Goal: Task Accomplishment & Management: Complete application form

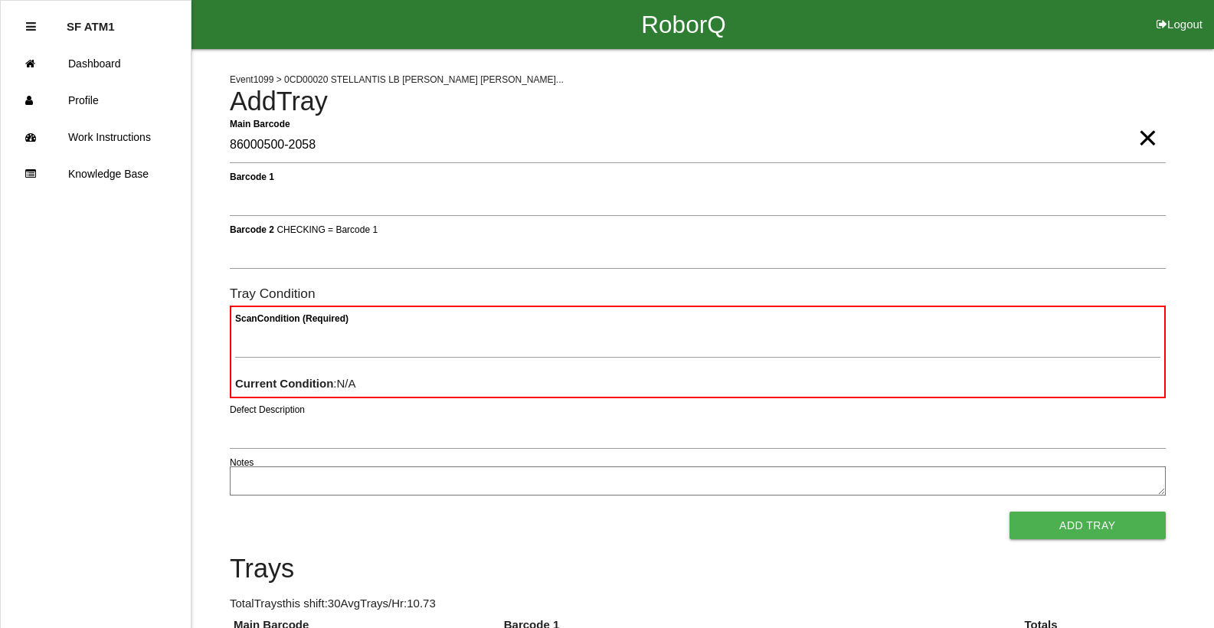
type Barcode "86000500-2058"
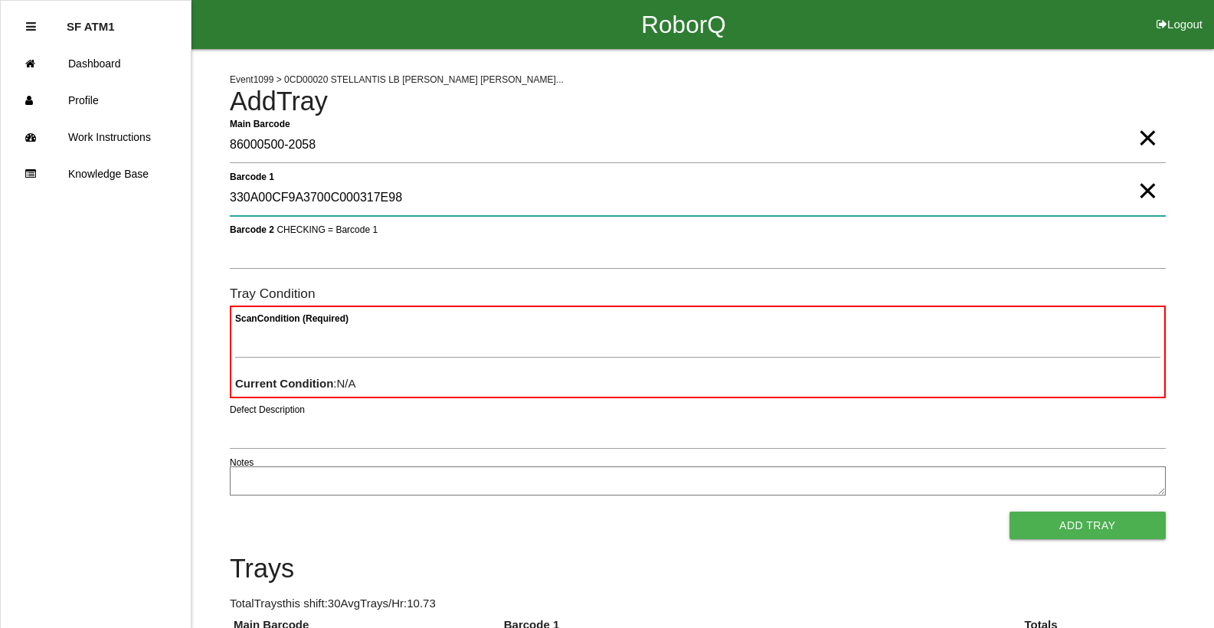
type 1 "330A00CF9A3700C000317E98"
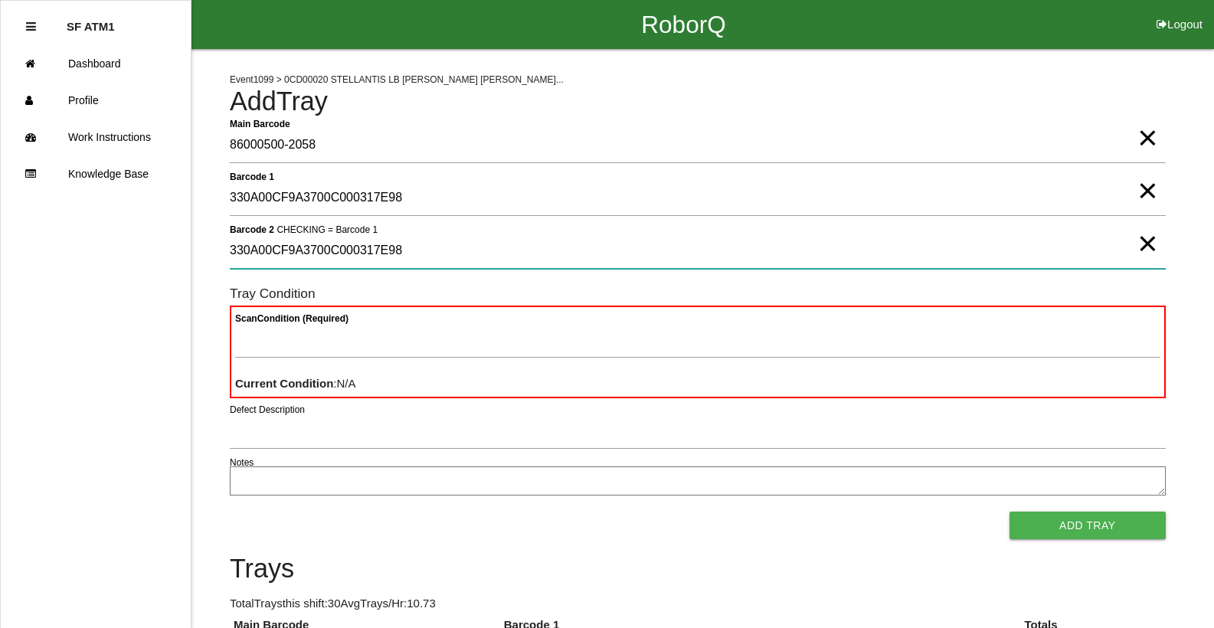
type 2 "330A00CF9A3700C000317E98"
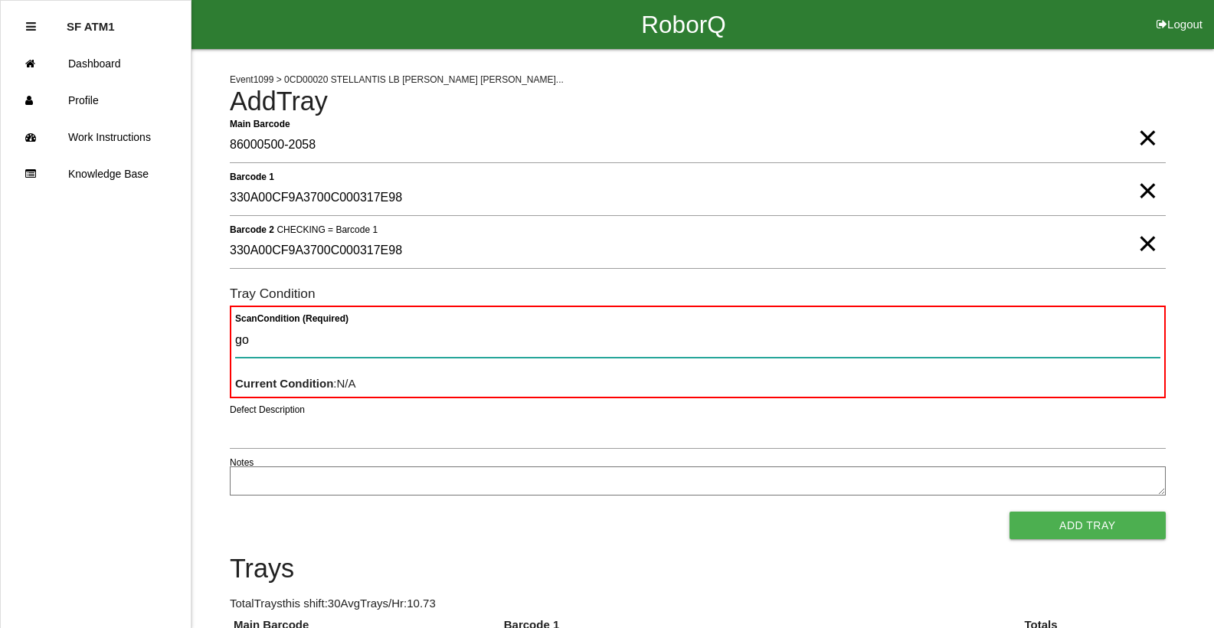
type Condition "goo"
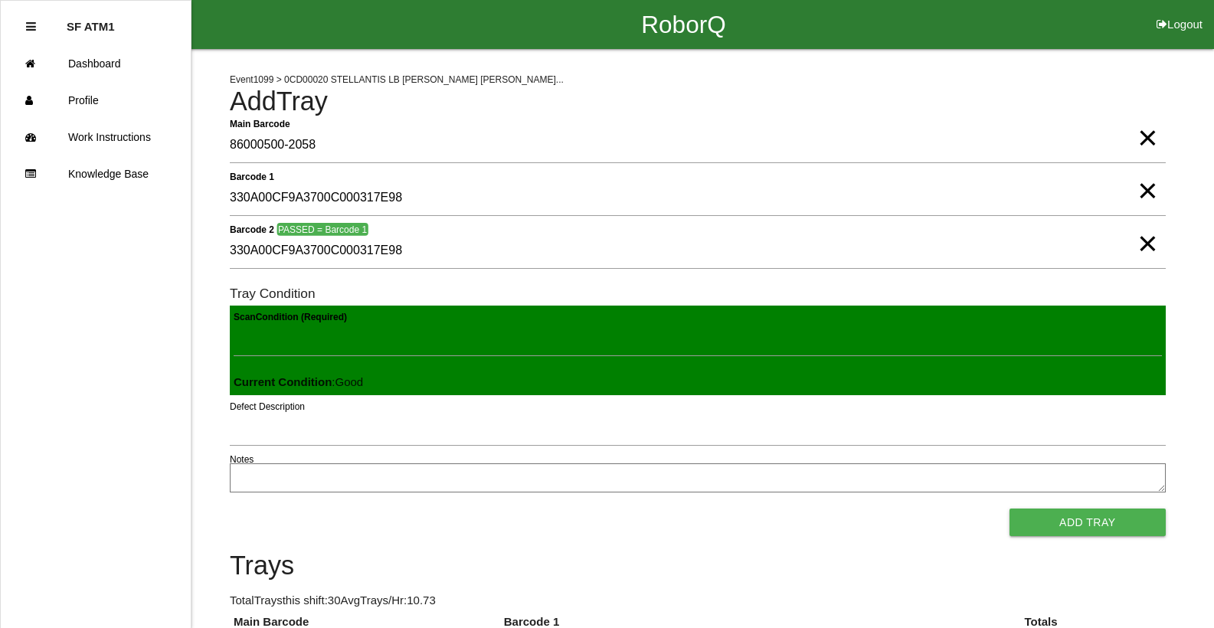
click at [1010, 509] on button "Add Tray" at bounding box center [1088, 523] width 156 height 28
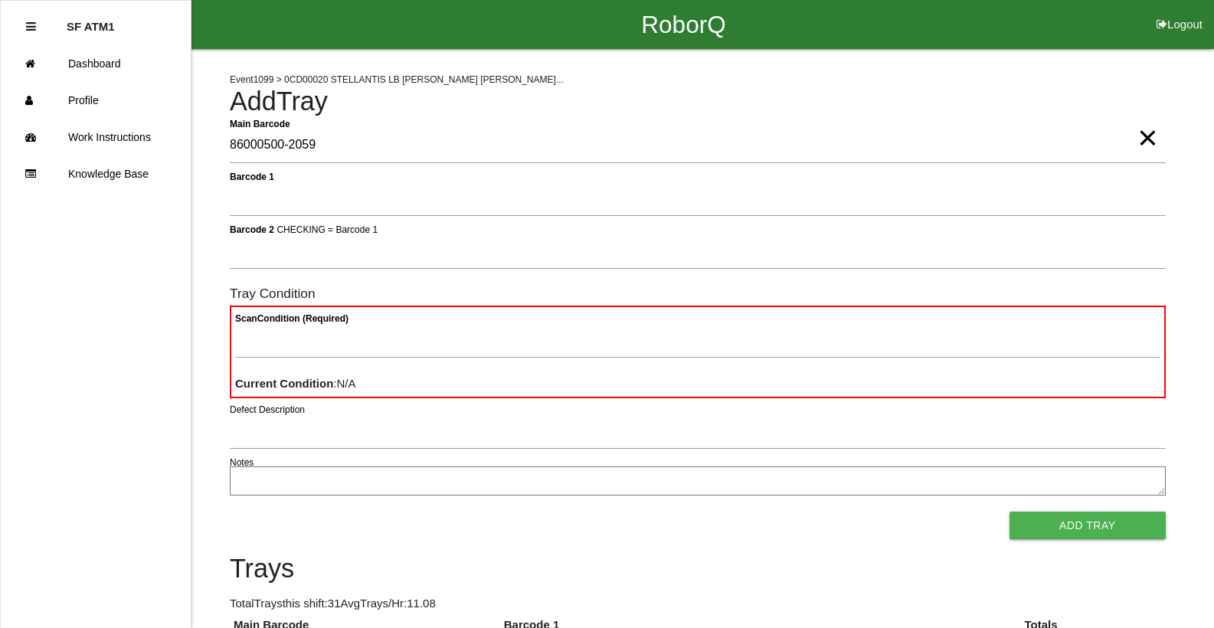
type Barcode "86000500-2059"
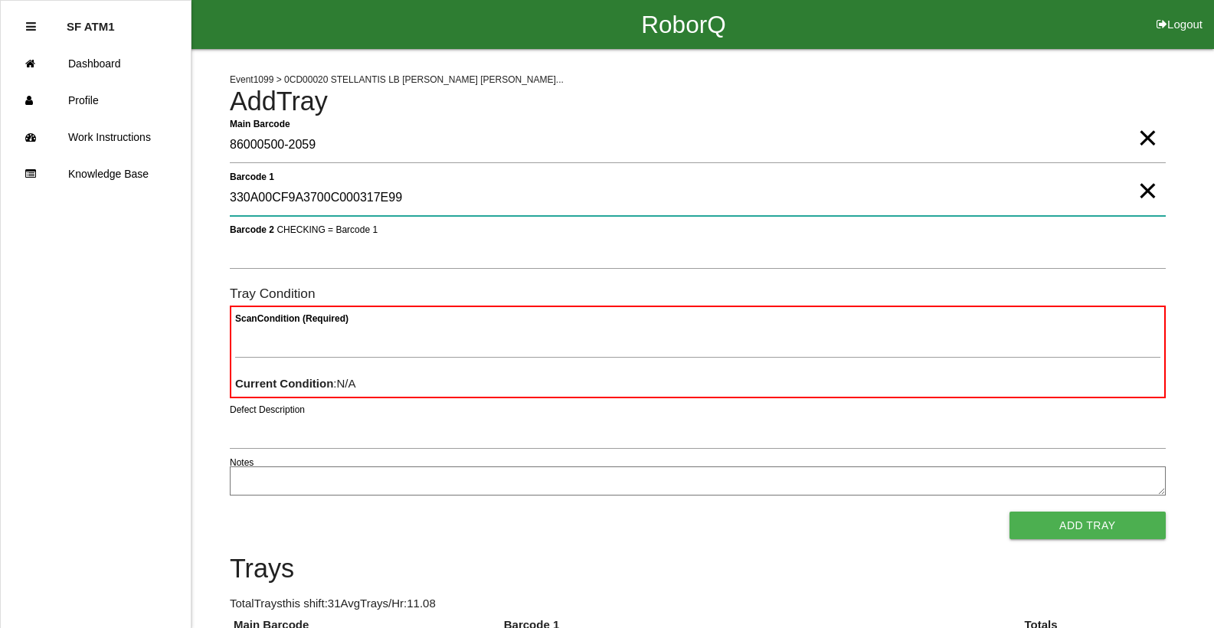
type 1 "330A00CF9A3700C000317E99"
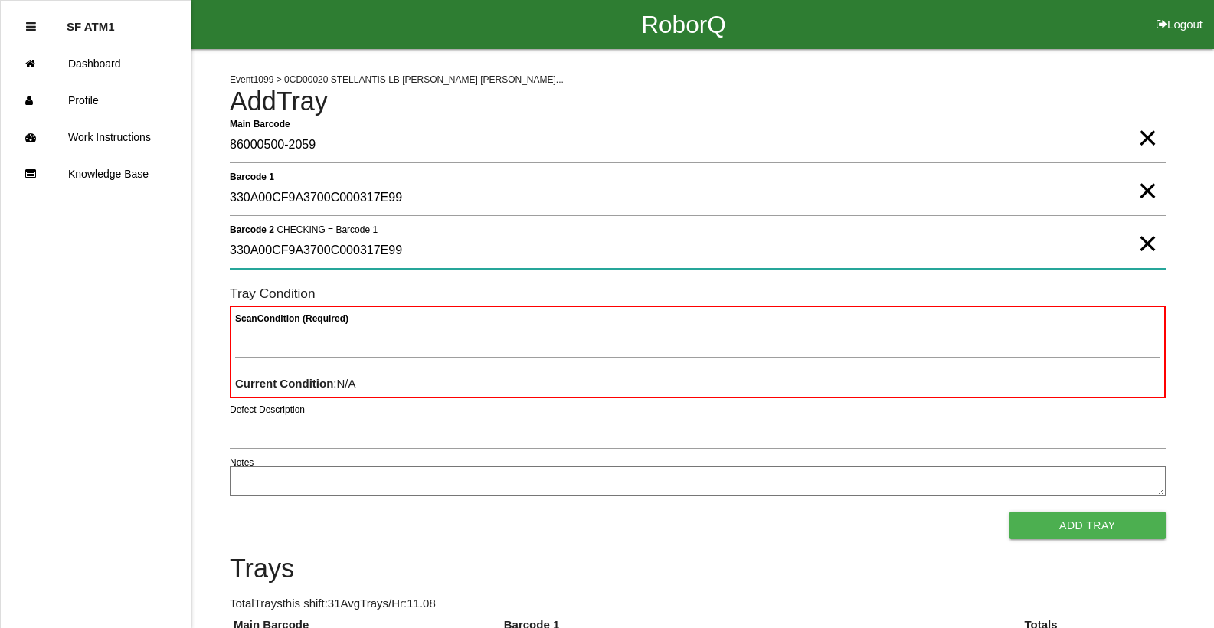
type 2 "330A00CF9A3700C000317E99"
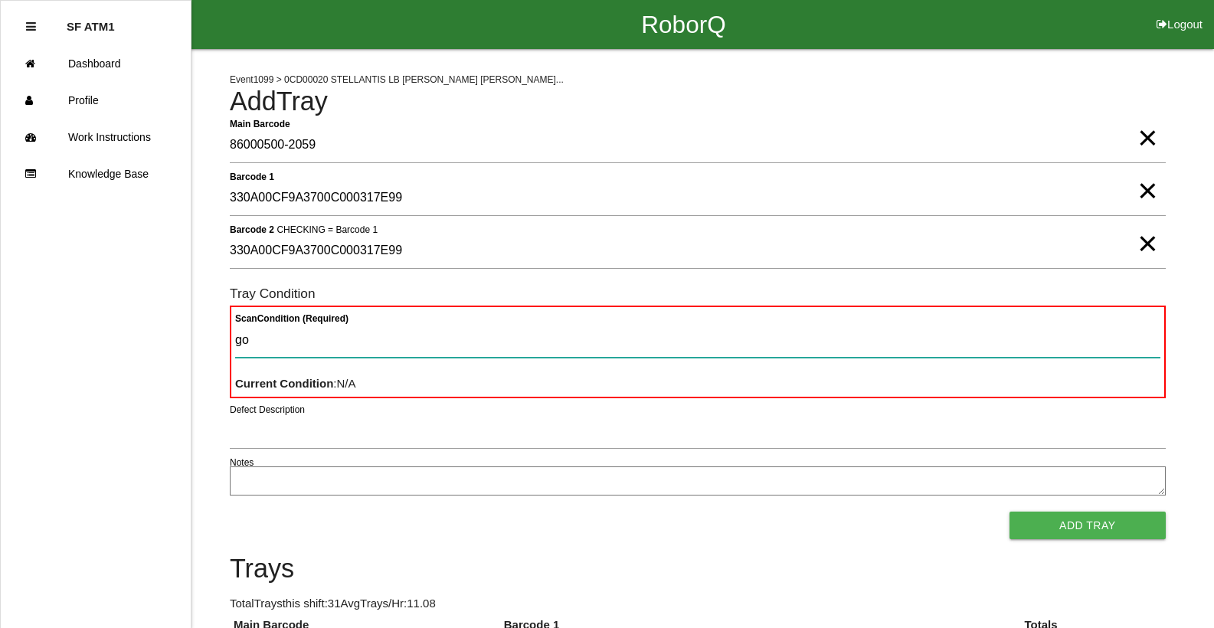
type Condition "goo"
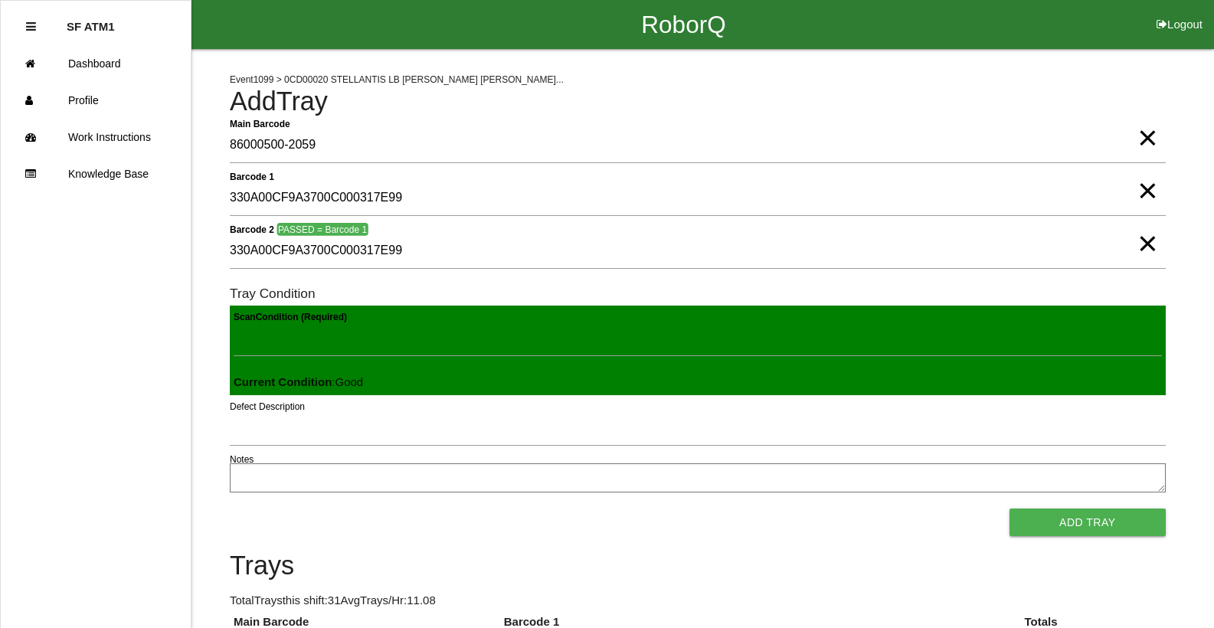
click at [1010, 509] on button "Add Tray" at bounding box center [1088, 523] width 156 height 28
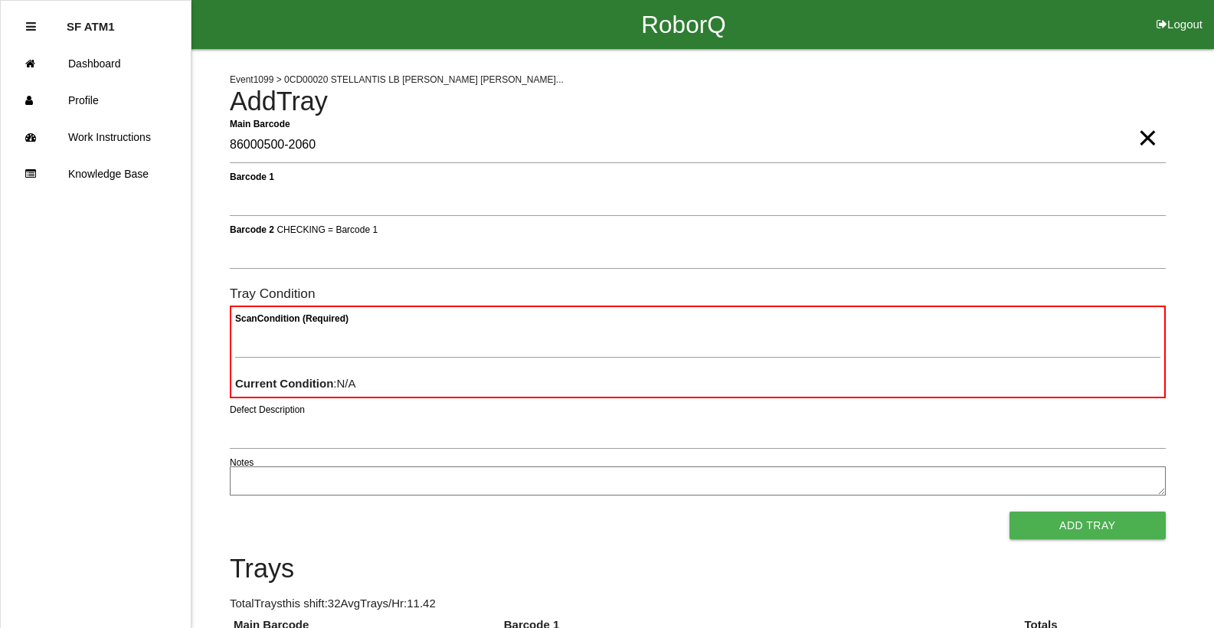
type Barcode "86000500-2060"
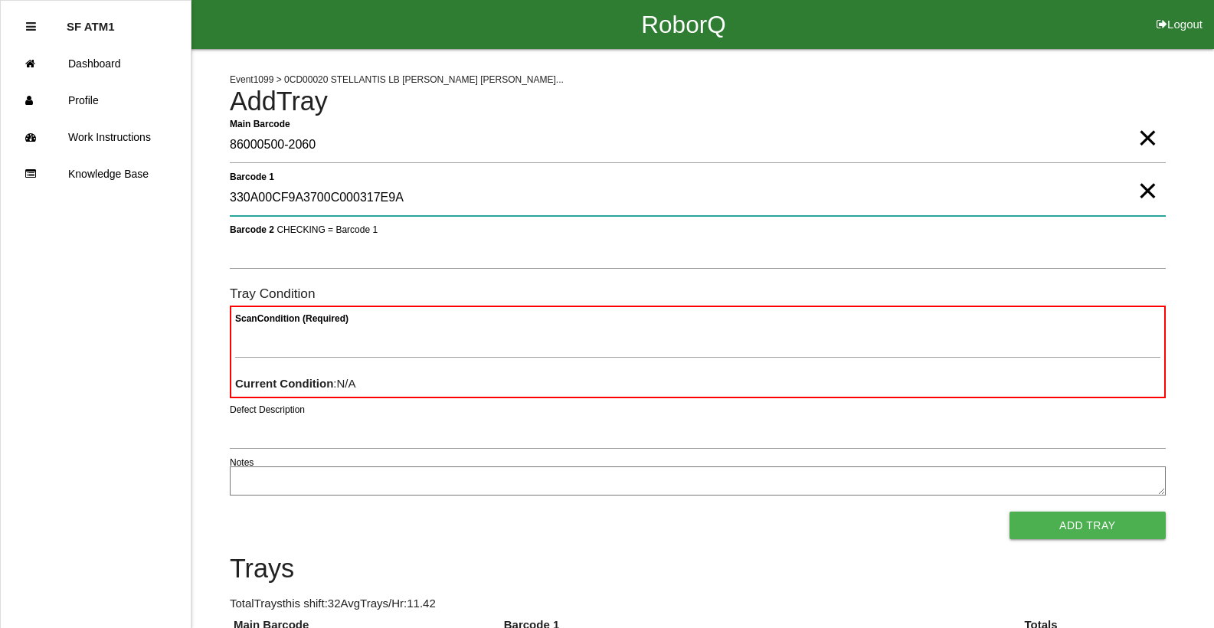
type 1 "330A00CF9A3700C000317E9A"
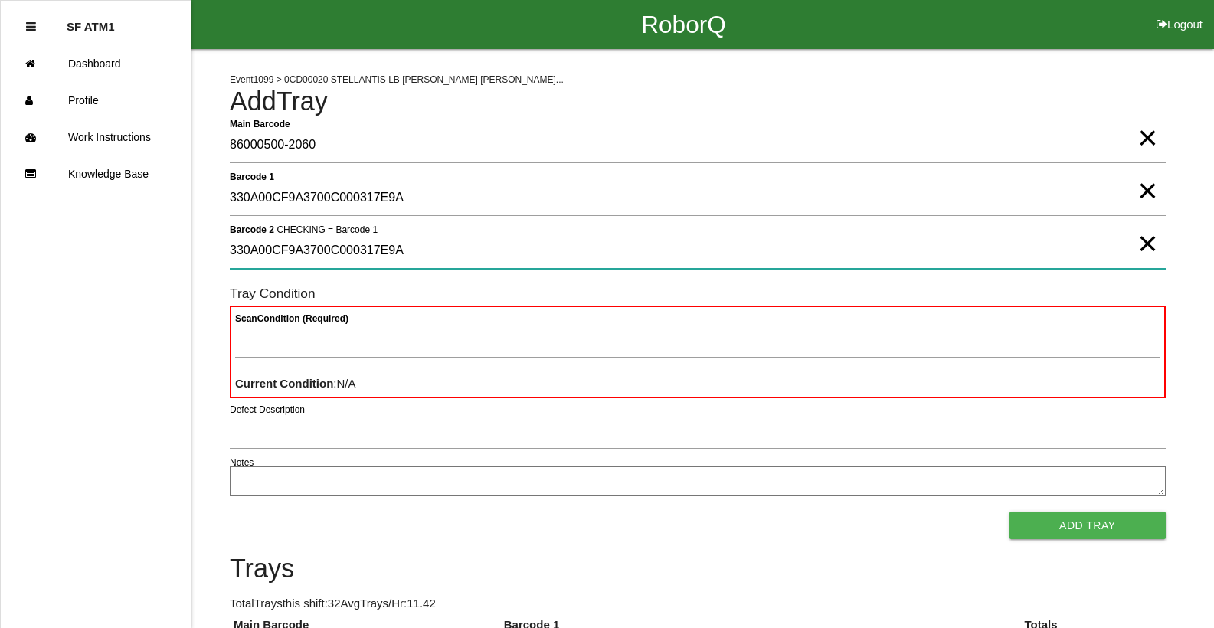
type 2 "330A00CF9A3700C000317E9A"
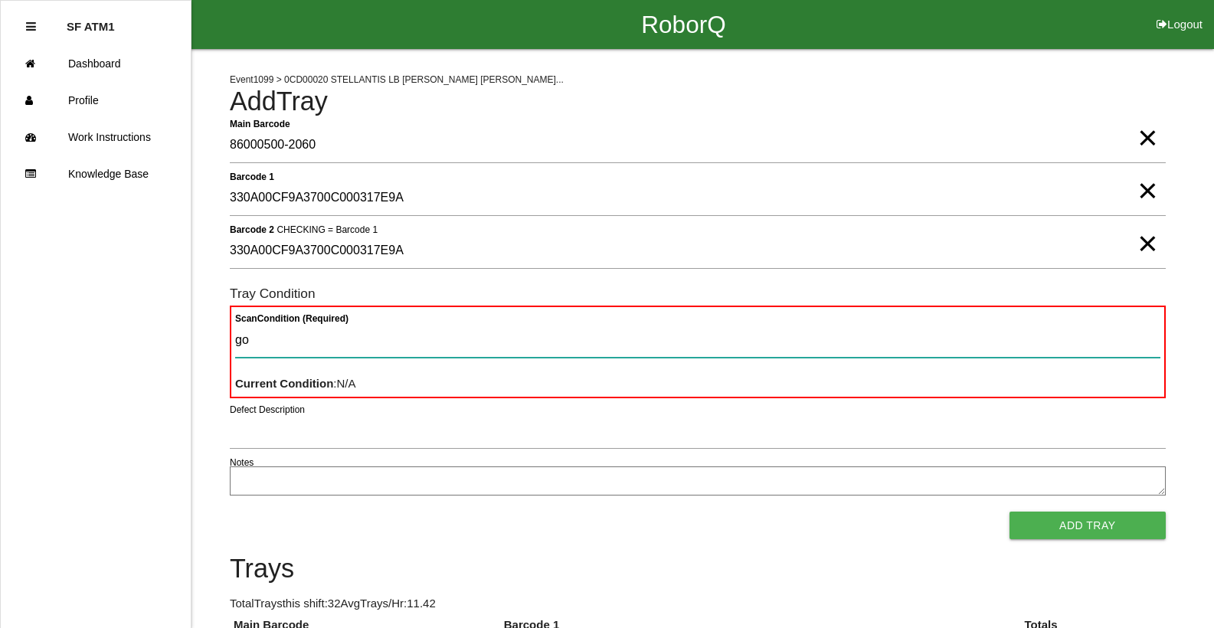
type Condition "goo"
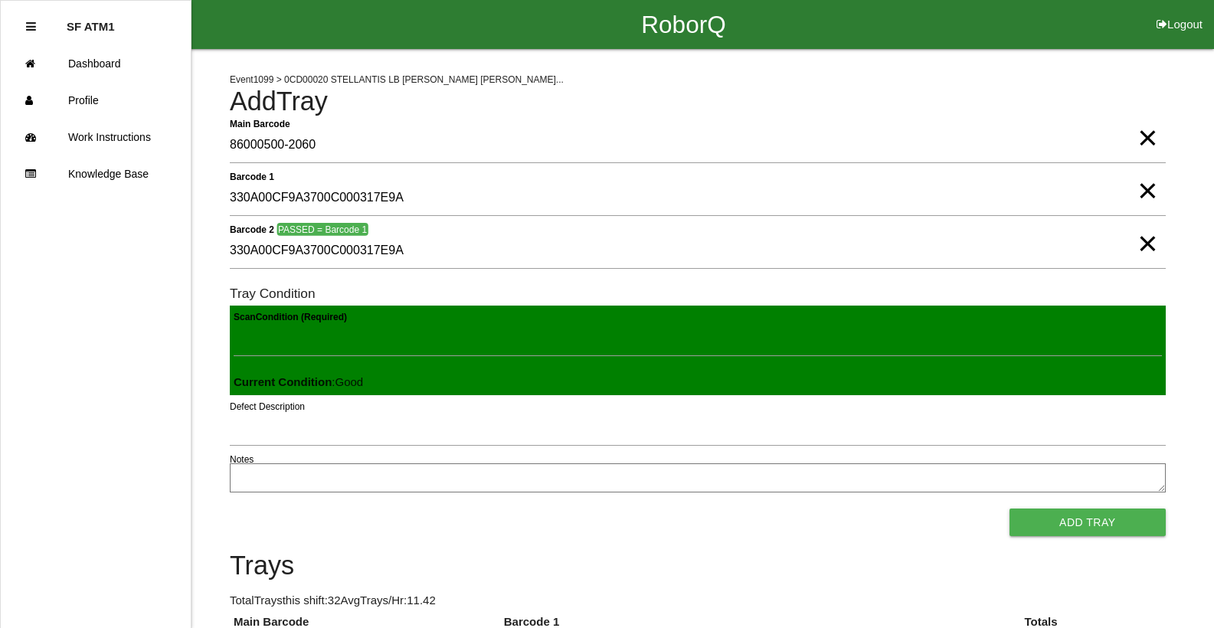
click at [1010, 509] on button "Add Tray" at bounding box center [1088, 523] width 156 height 28
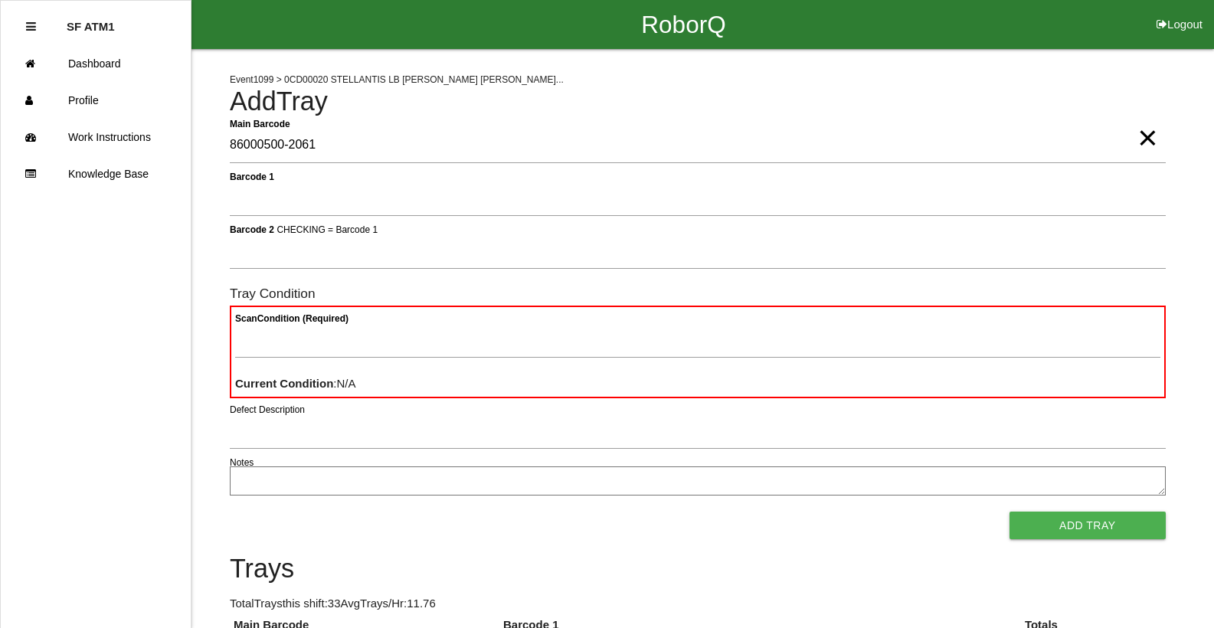
type Barcode "86000500-2061"
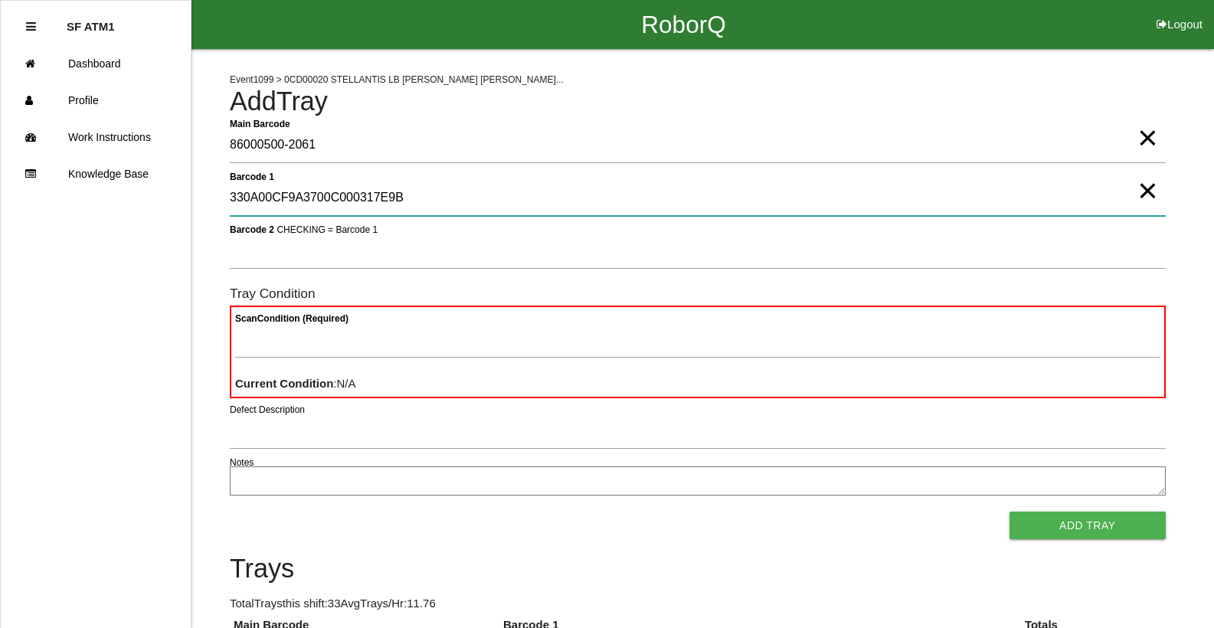
type 1 "330A00CF9A3700C000317E9B"
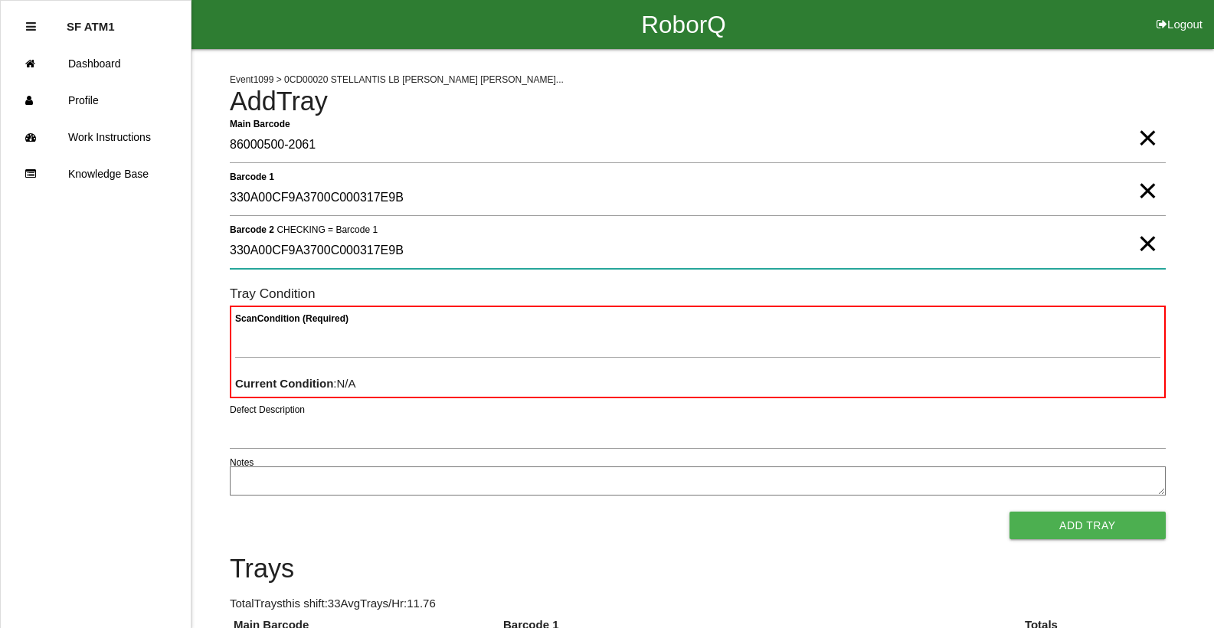
type 2 "330A00CF9A3700C000317E9B"
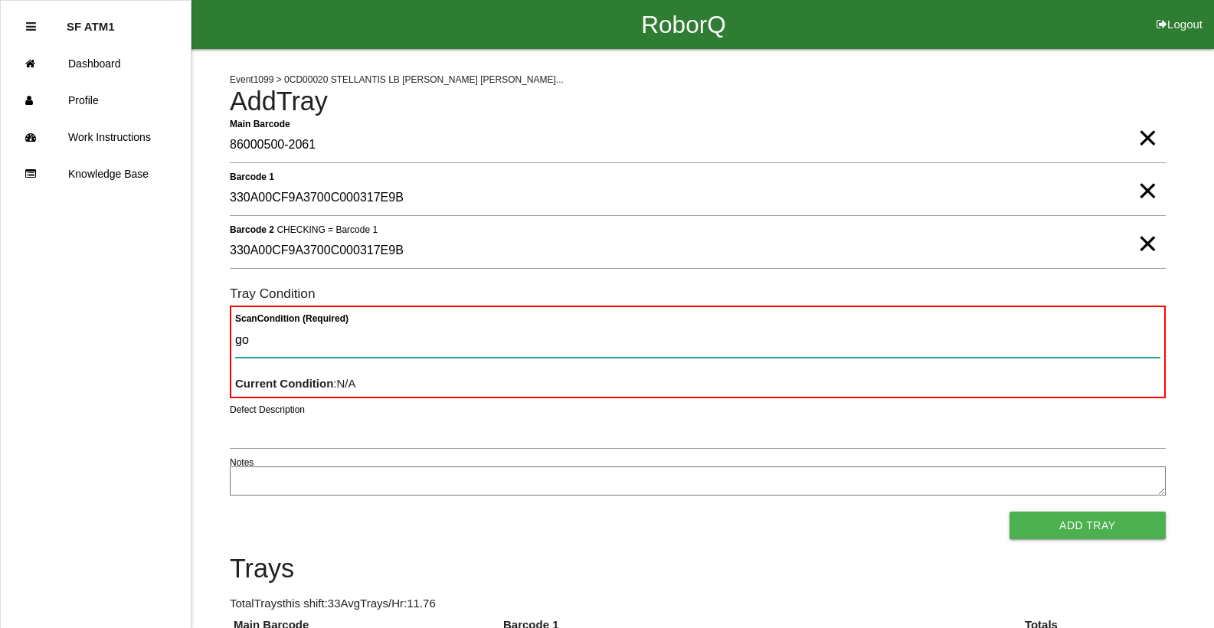
type Condition "goo"
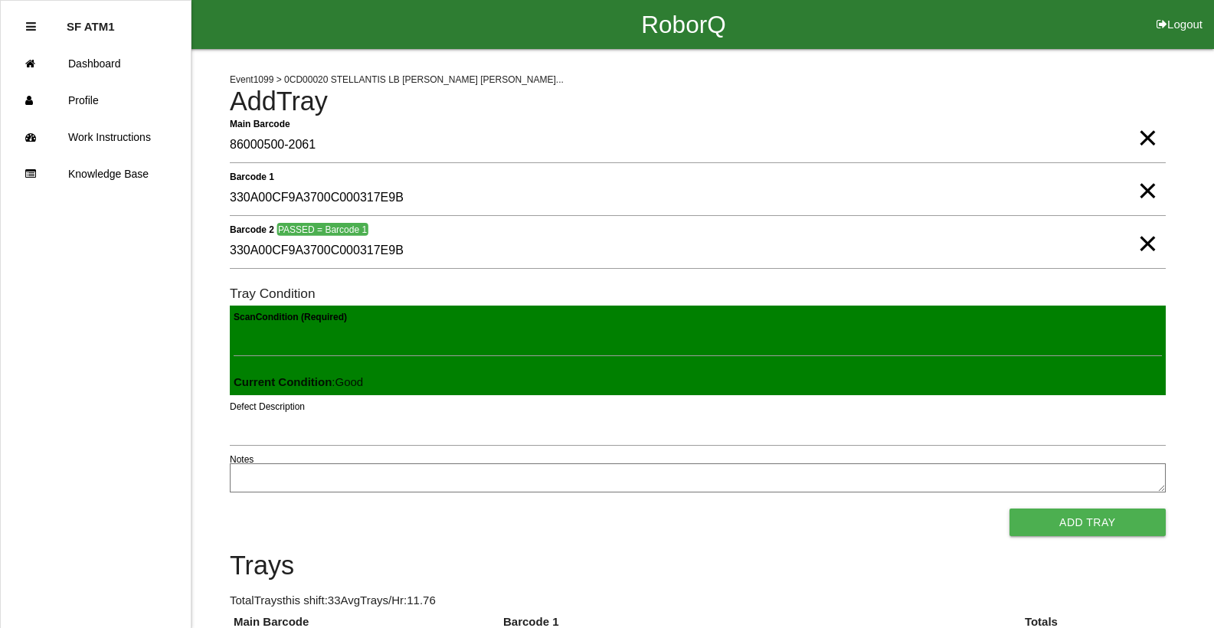
click at [1010, 509] on button "Add Tray" at bounding box center [1088, 523] width 156 height 28
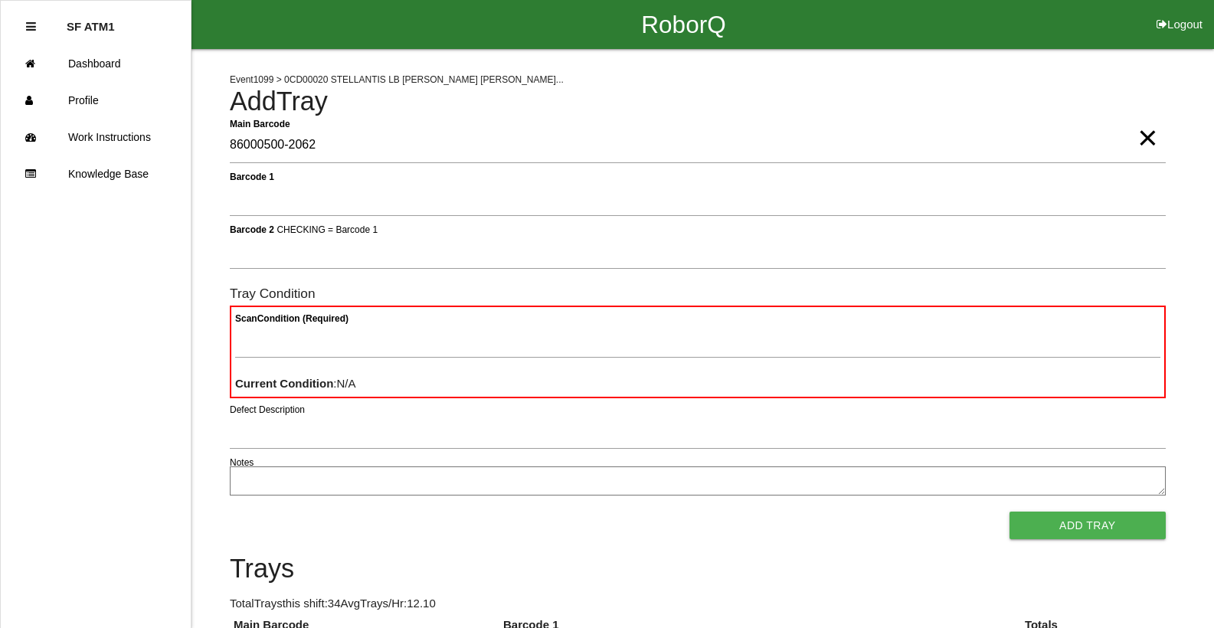
type Barcode "86000500-2062"
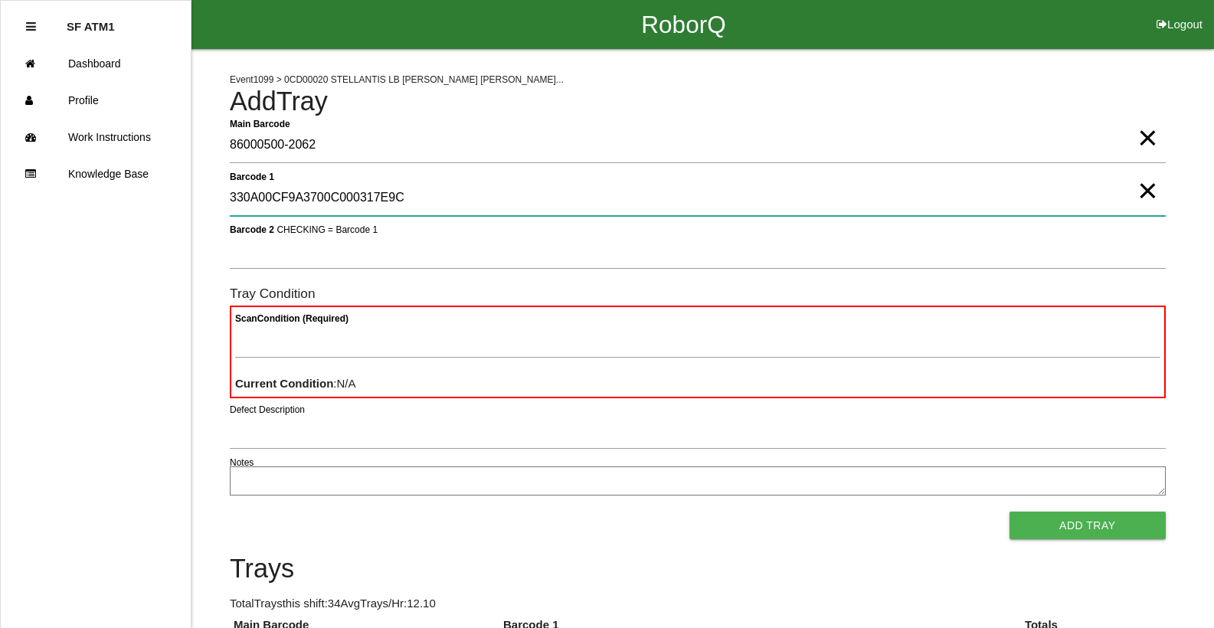
type 1 "330A00CF9A3700C000317E9C"
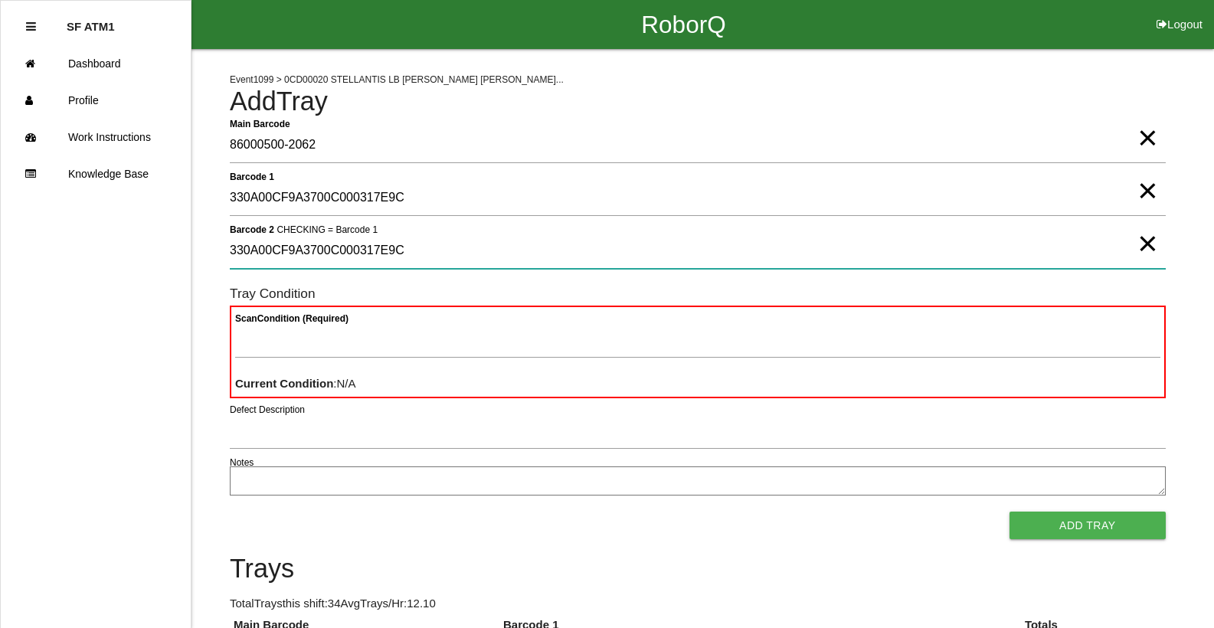
type 2 "330A00CF9A3700C000317E9C"
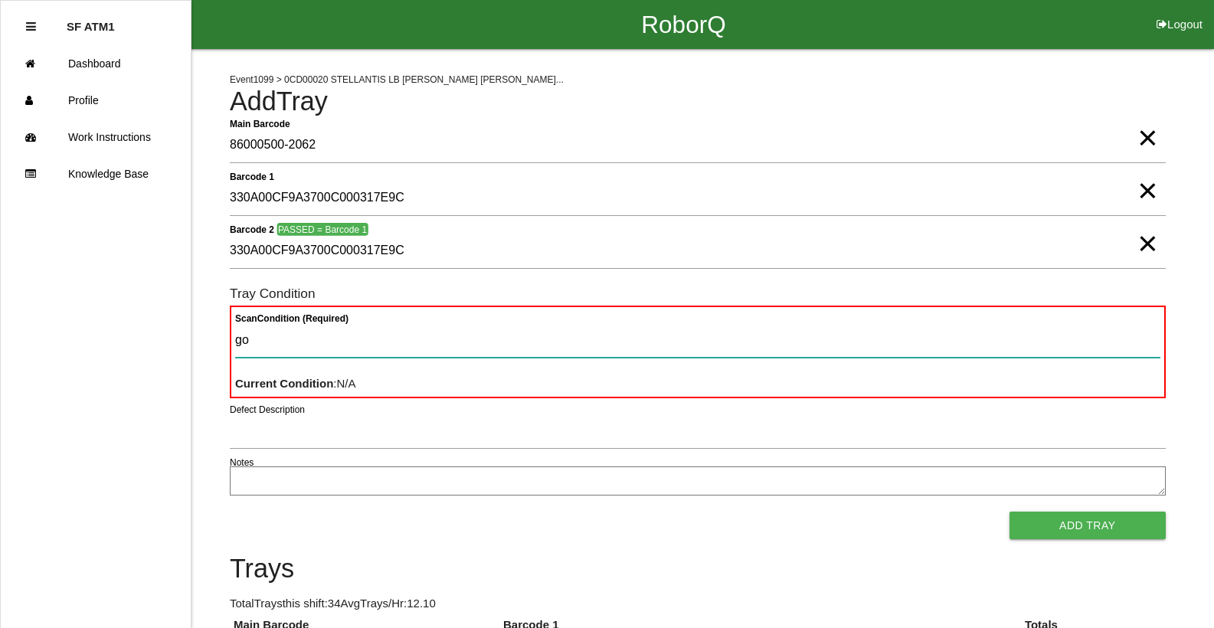
type Condition "goo"
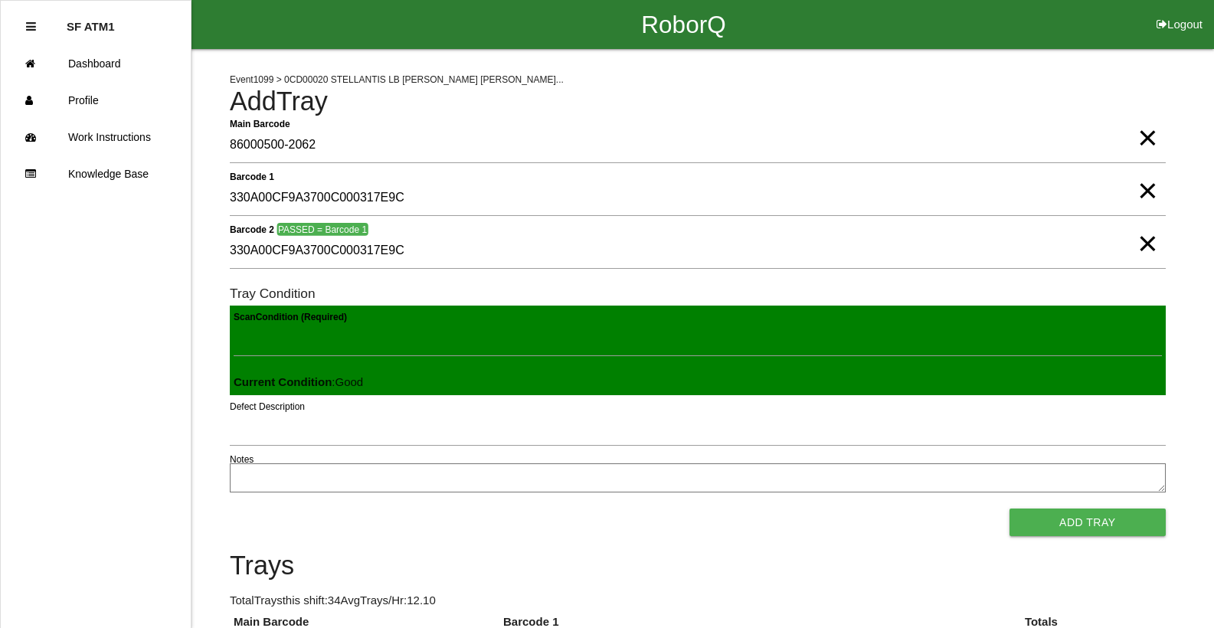
click at [1010, 509] on button "Add Tray" at bounding box center [1088, 523] width 156 height 28
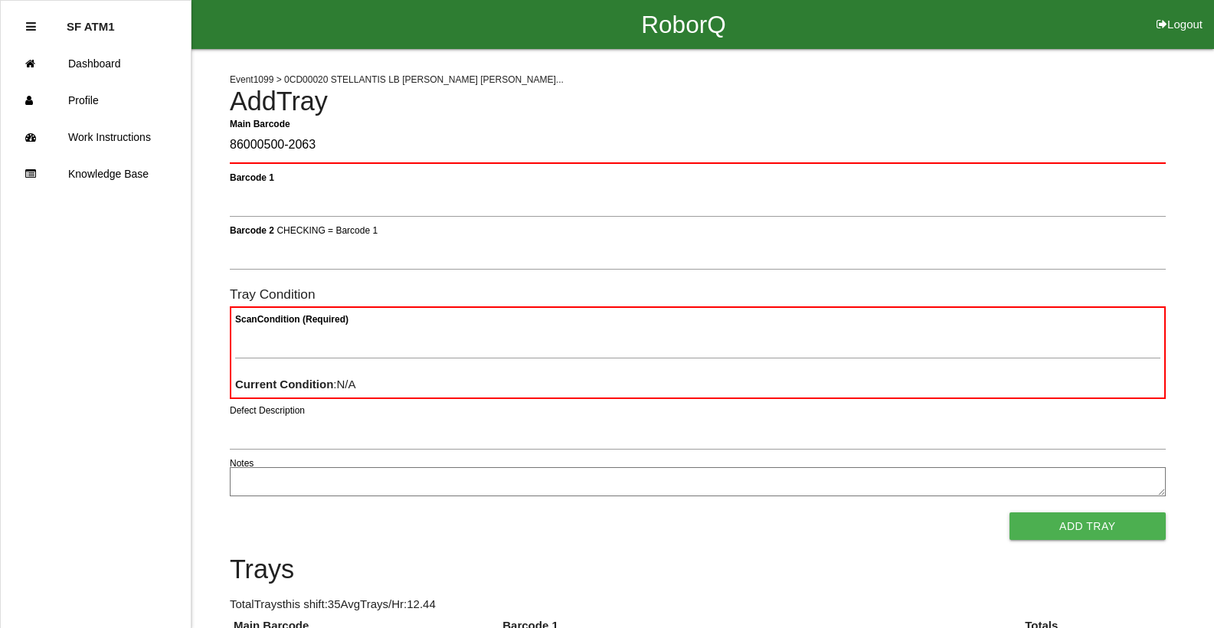
type Barcode "86000500-2063"
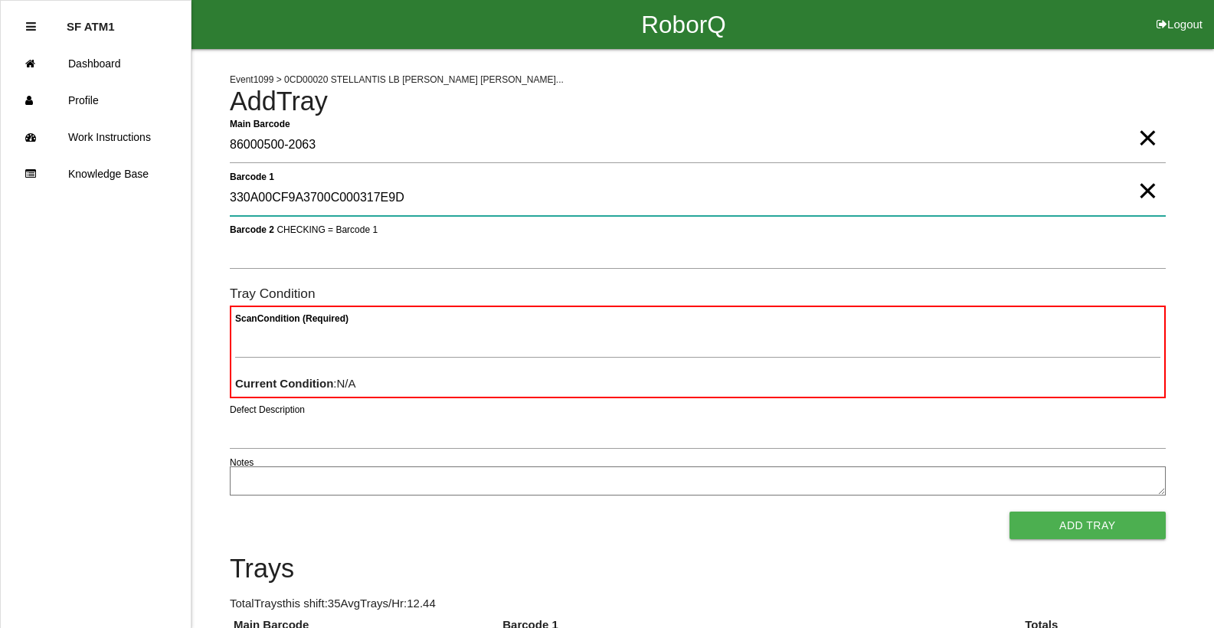
type 1 "330A00CF9A3700C000317E9D"
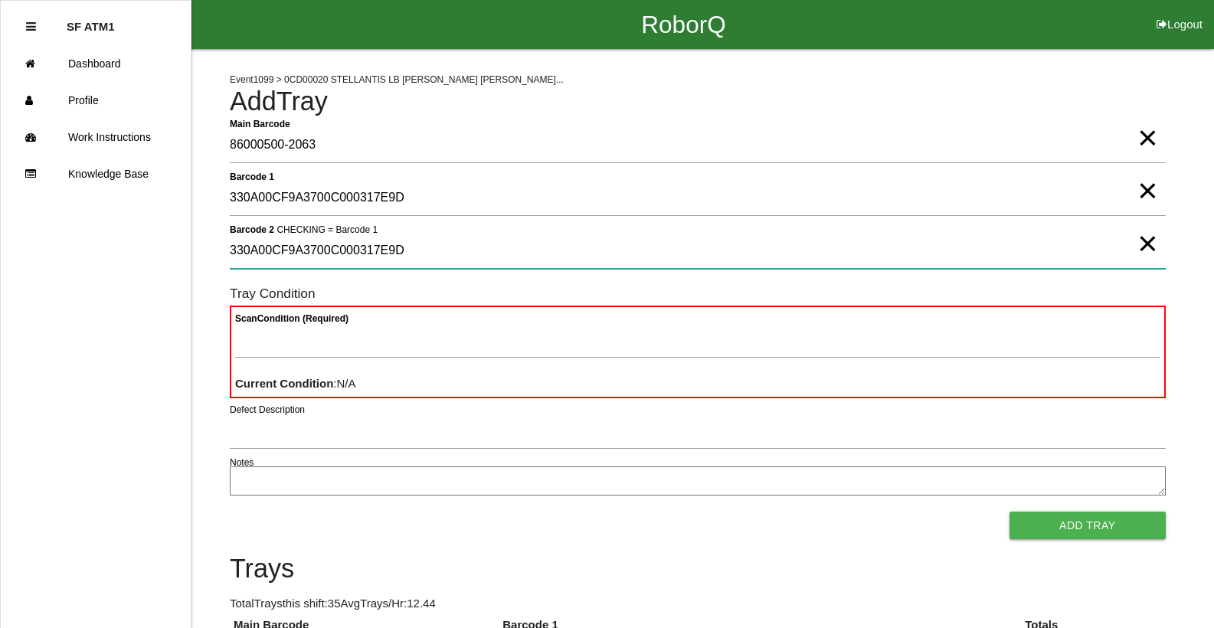
type 2 "330A00CF9A3700C000317E9D"
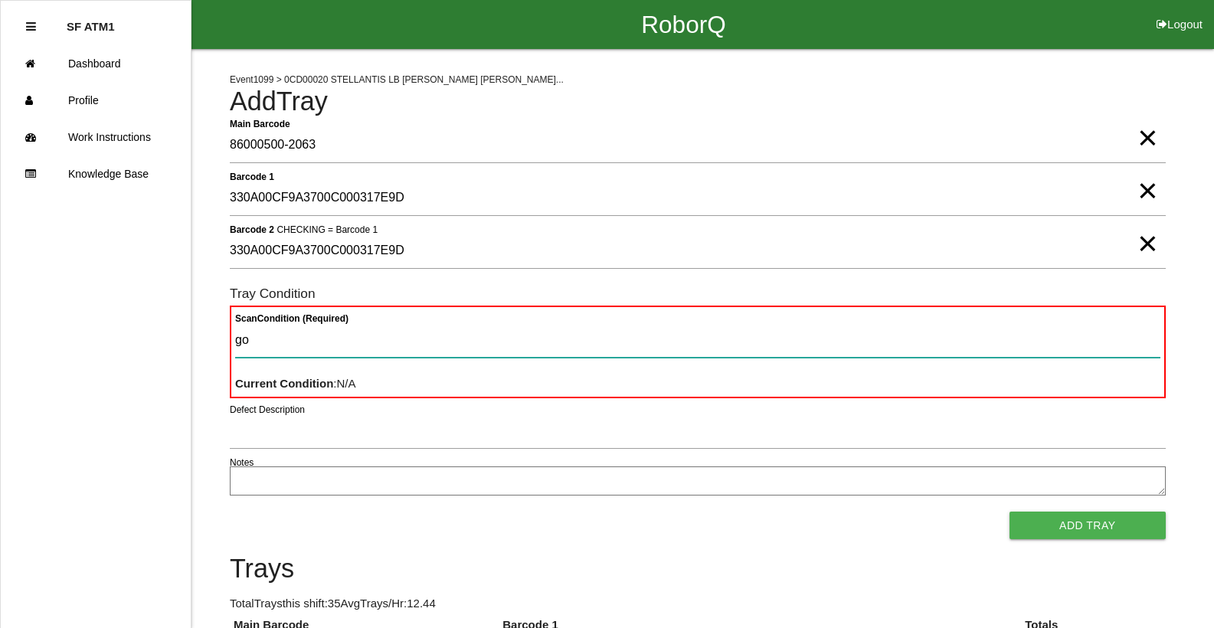
type Condition "goo"
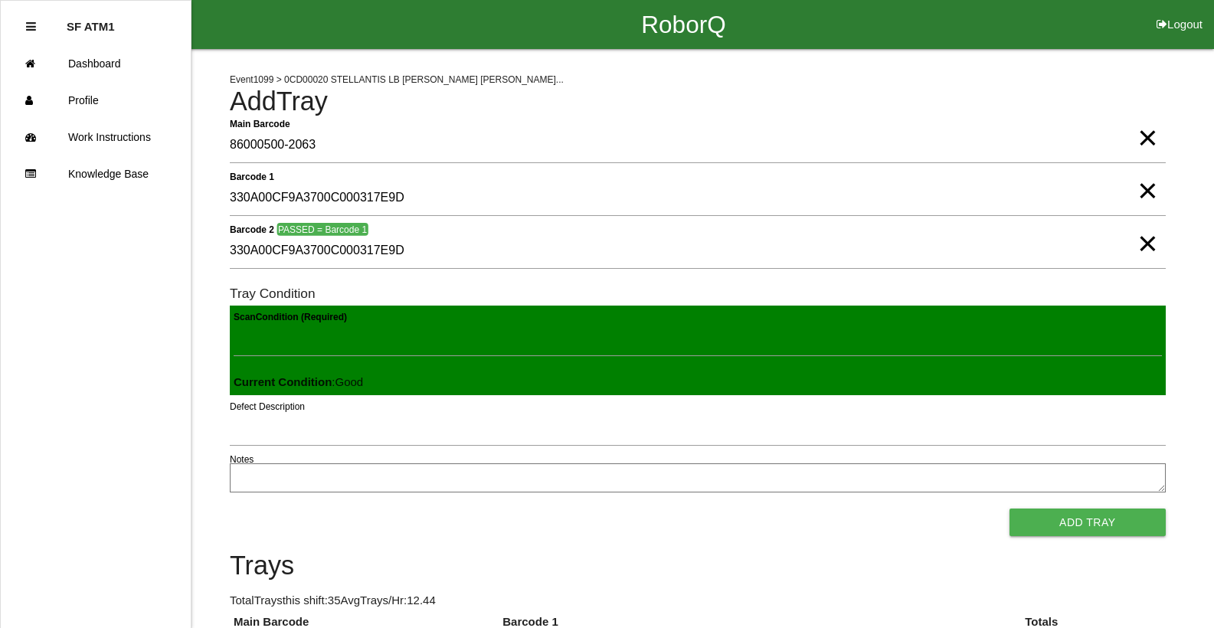
click at [1010, 509] on button "Add Tray" at bounding box center [1088, 523] width 156 height 28
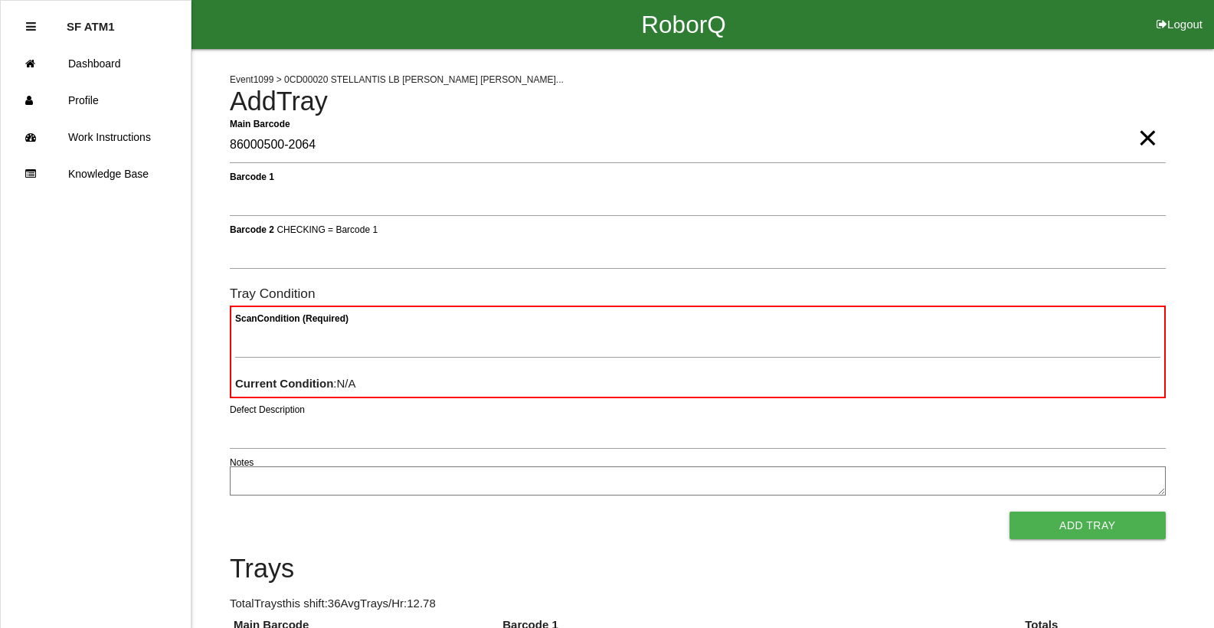
type Barcode "86000500-2064"
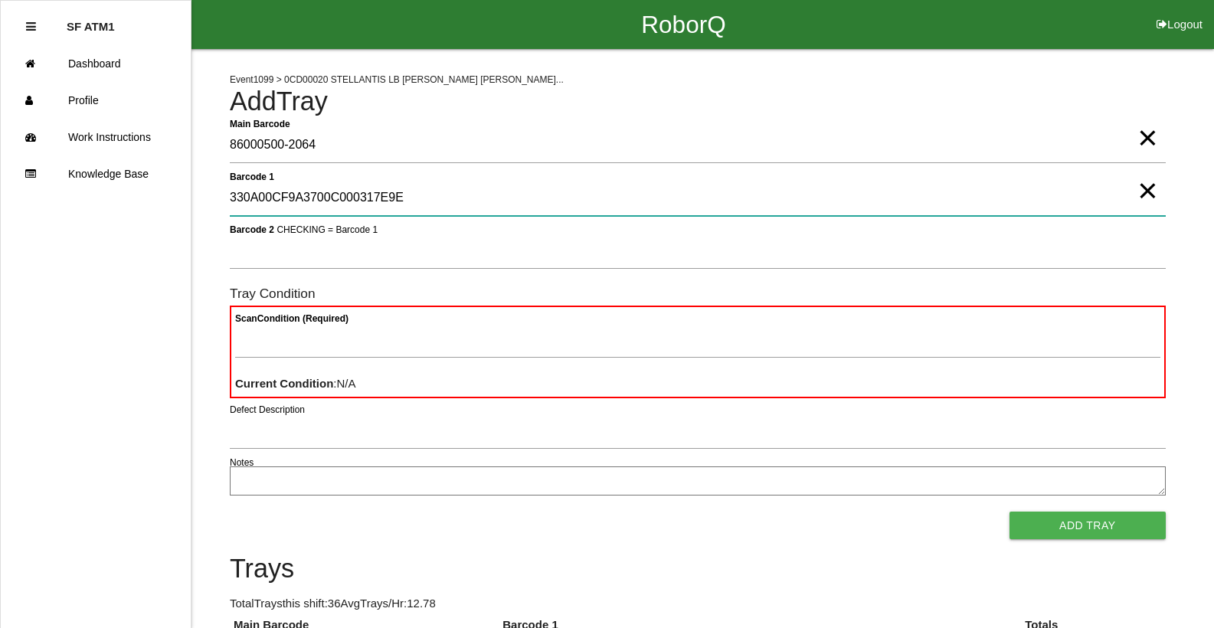
type 1 "330A00CF9A3700C000317E9E"
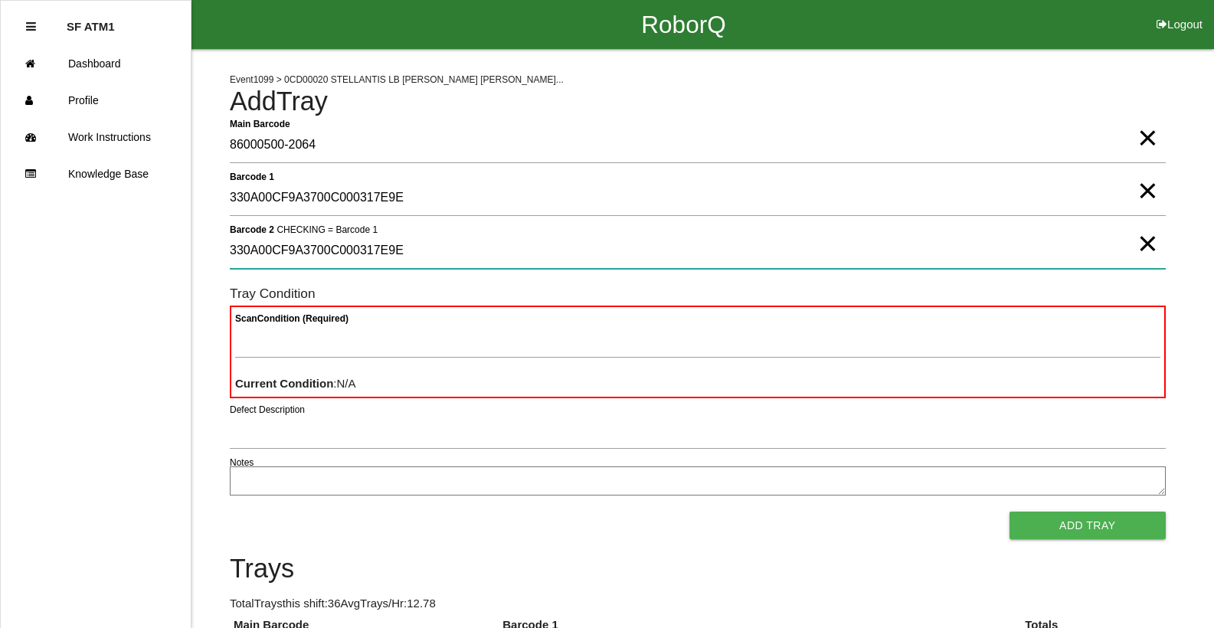
type 2 "330A00CF9A3700C000317E9E"
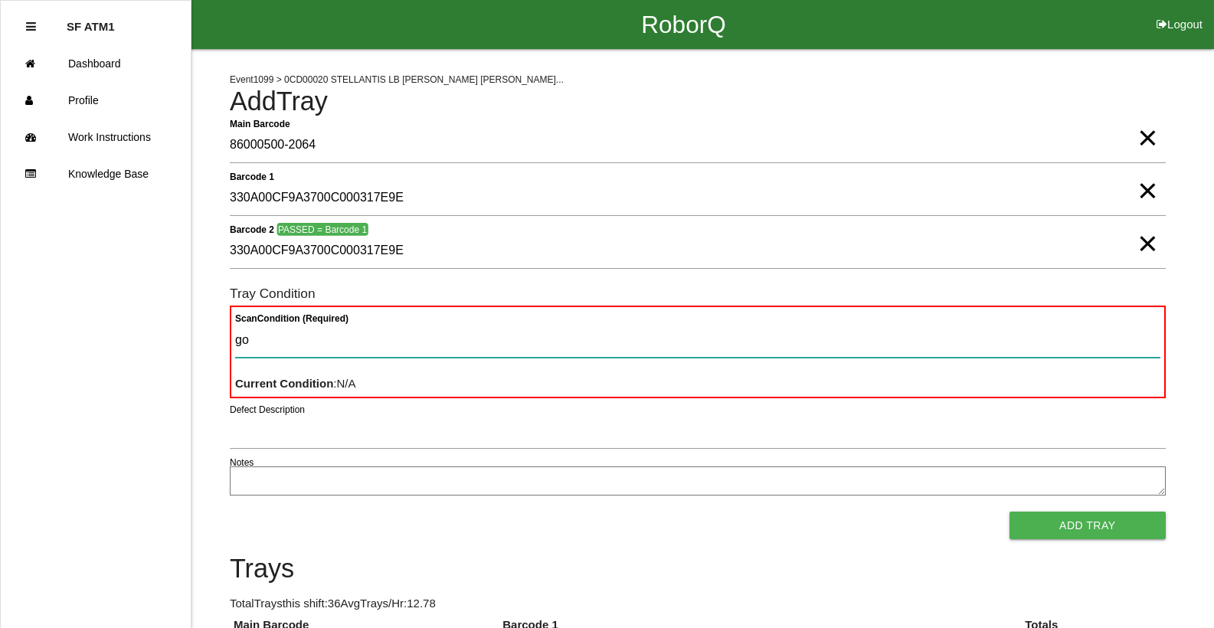
type Condition "goo"
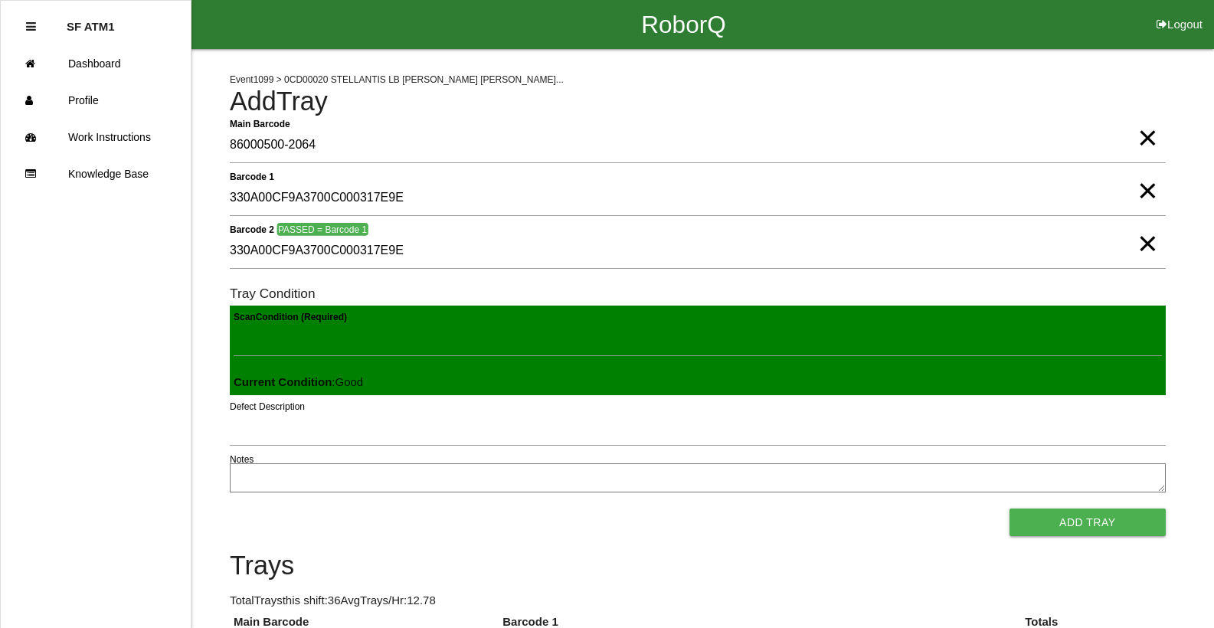
click at [1010, 509] on button "Add Tray" at bounding box center [1088, 523] width 156 height 28
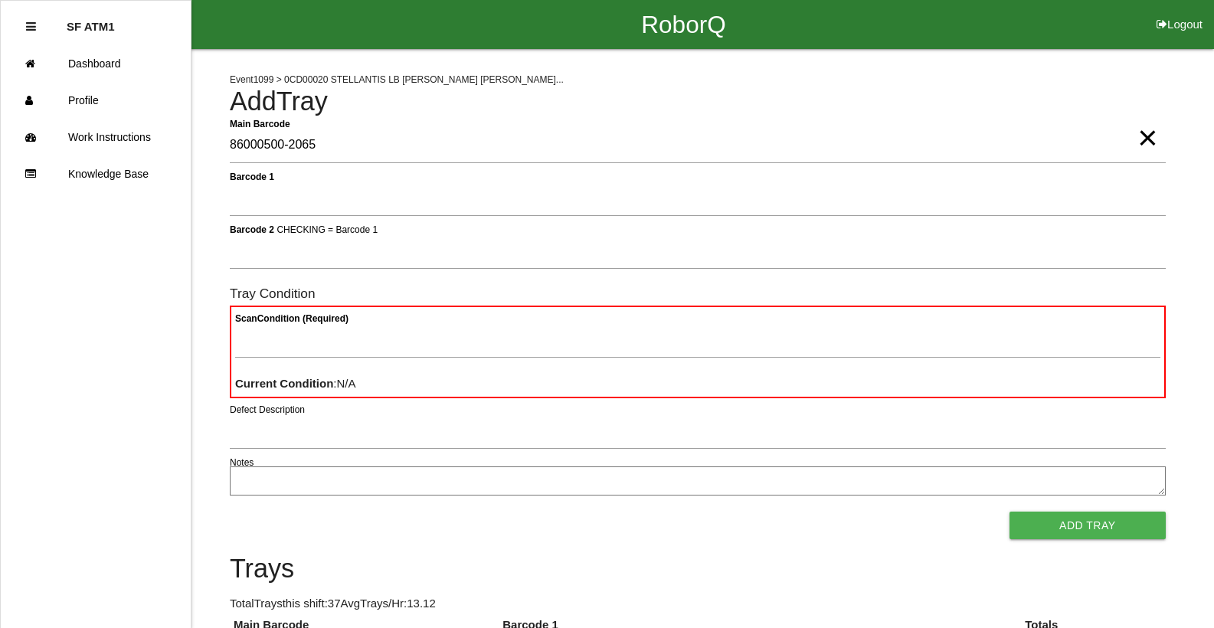
type Barcode "86000500-2065"
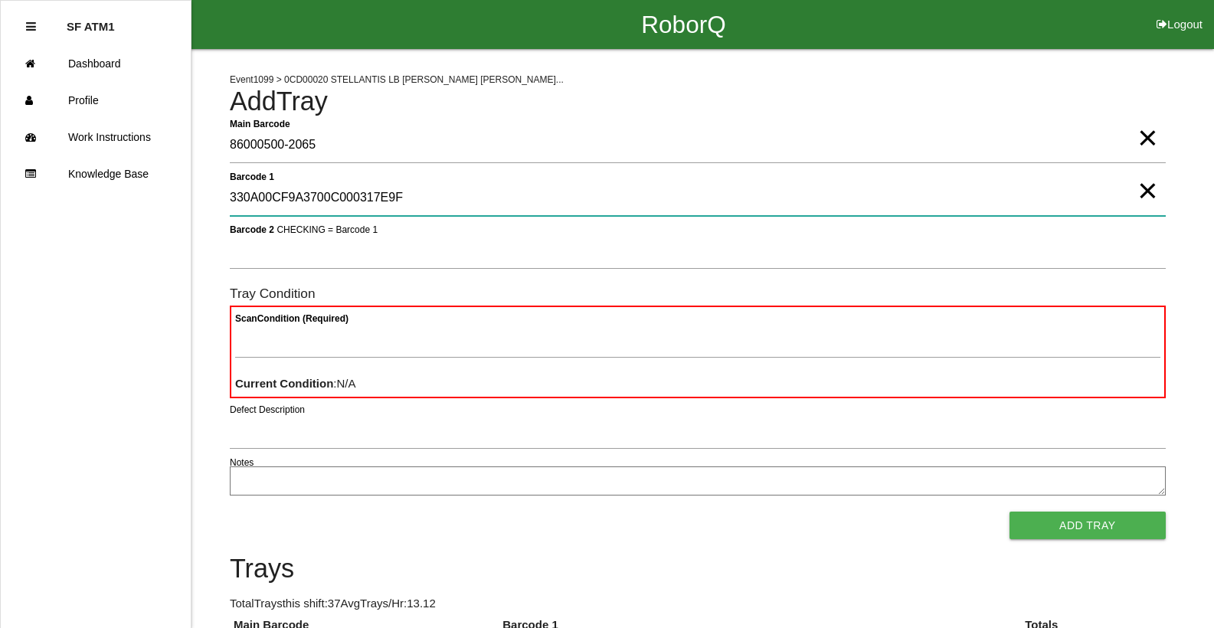
type 1 "330A00CF9A3700C000317E9F"
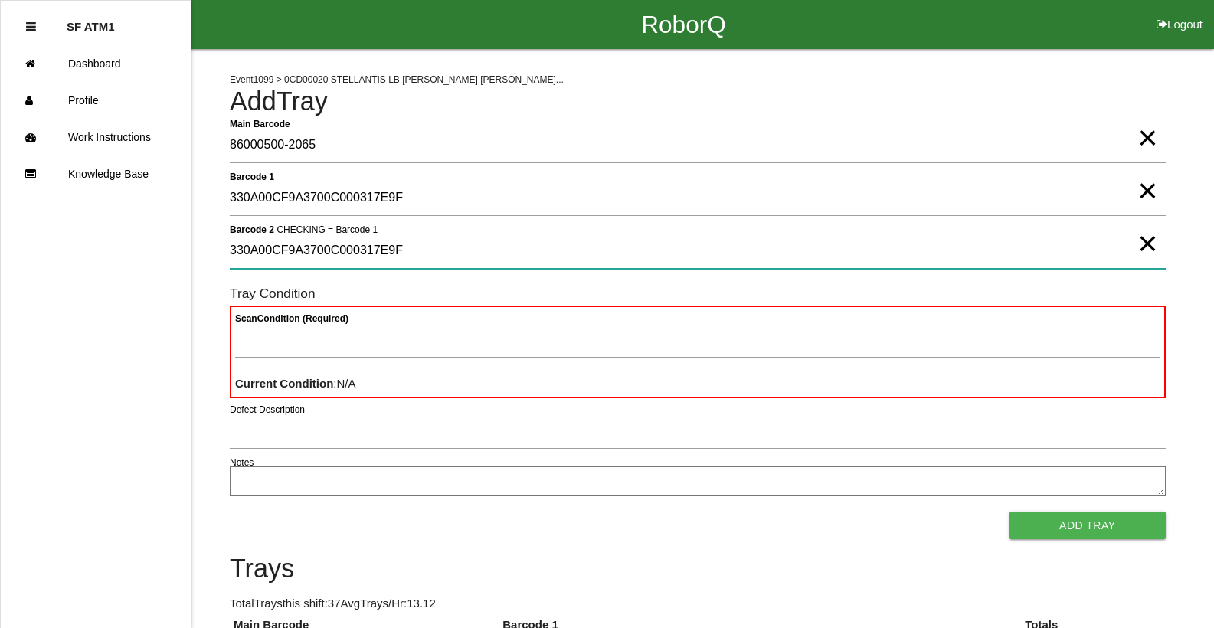
type 2 "330A00CF9A3700C000317E9F"
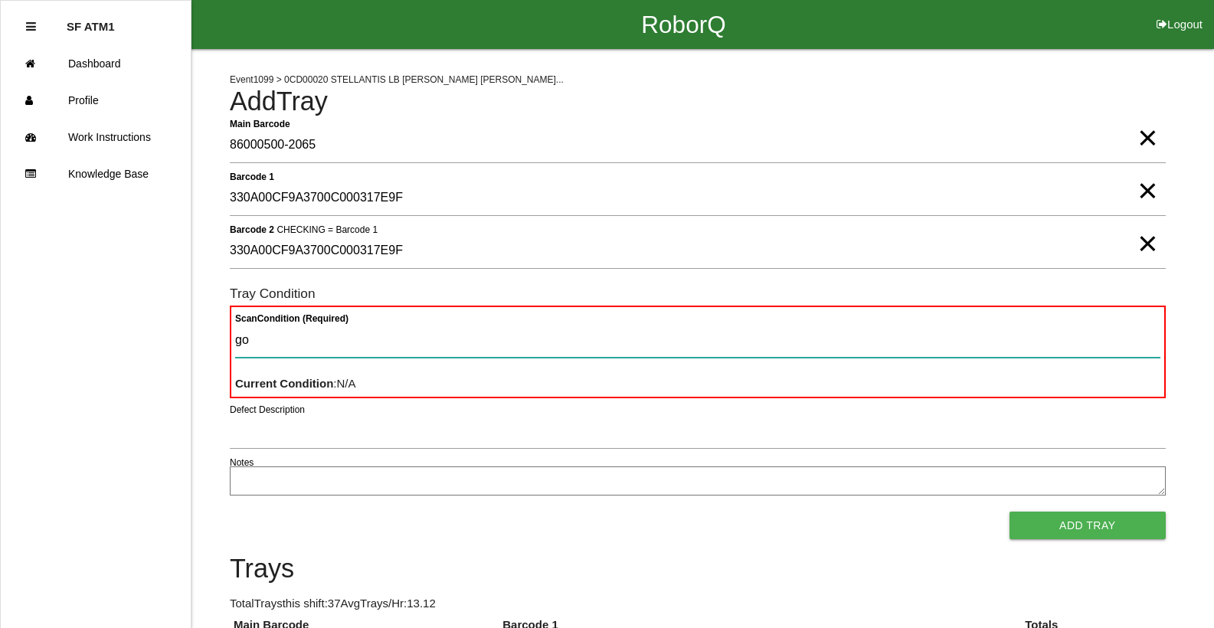
type Condition "goo"
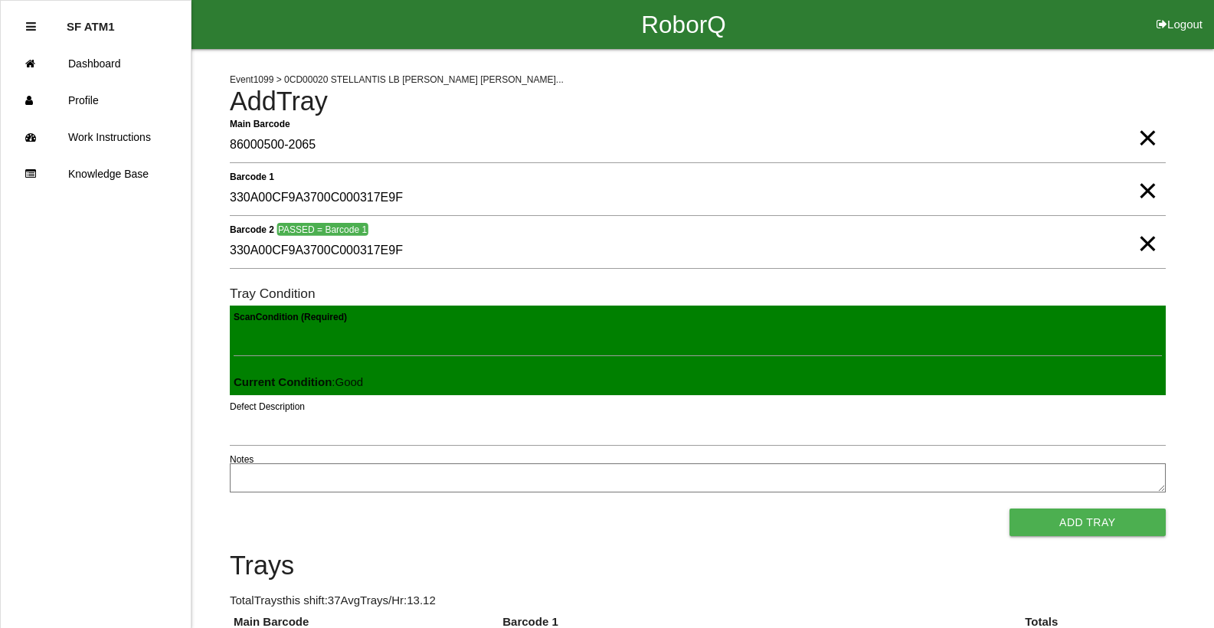
click at [1010, 509] on button "Add Tray" at bounding box center [1088, 523] width 156 height 28
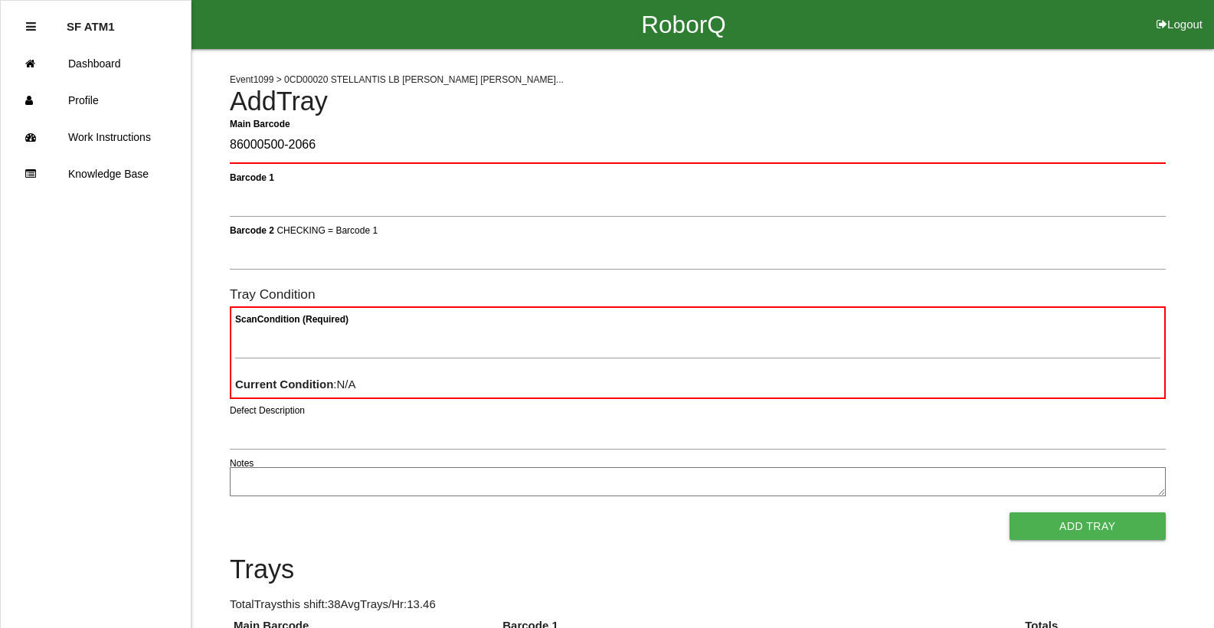
type Barcode "86000500-2066"
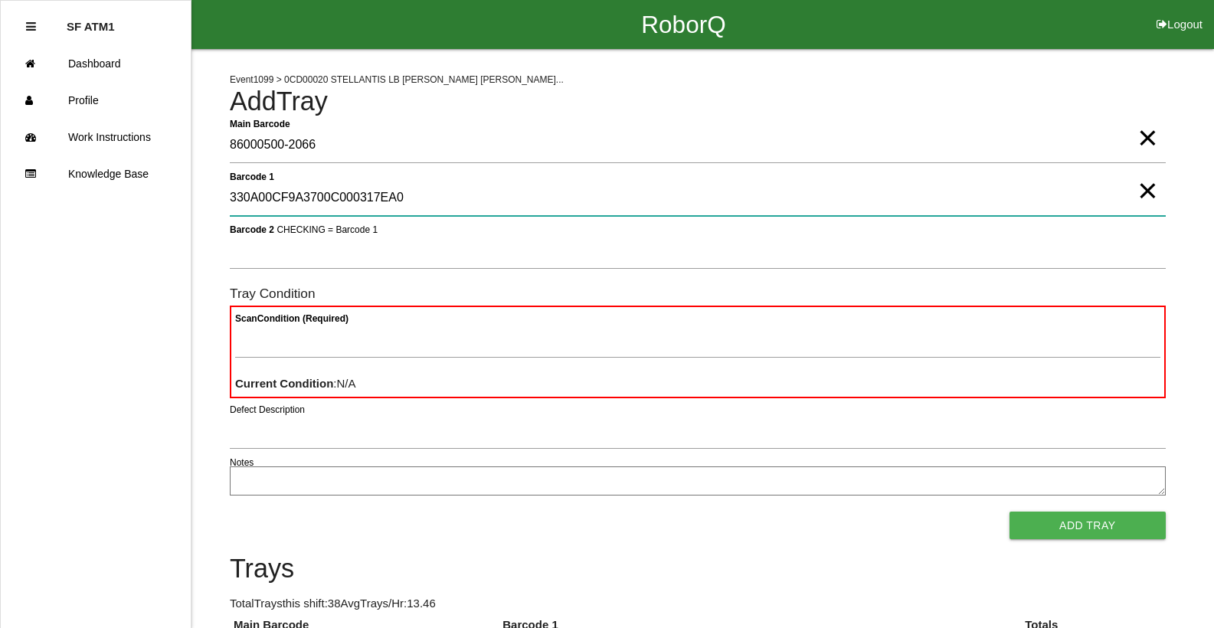
type 1 "330A00CF9A3700C000317EA0"
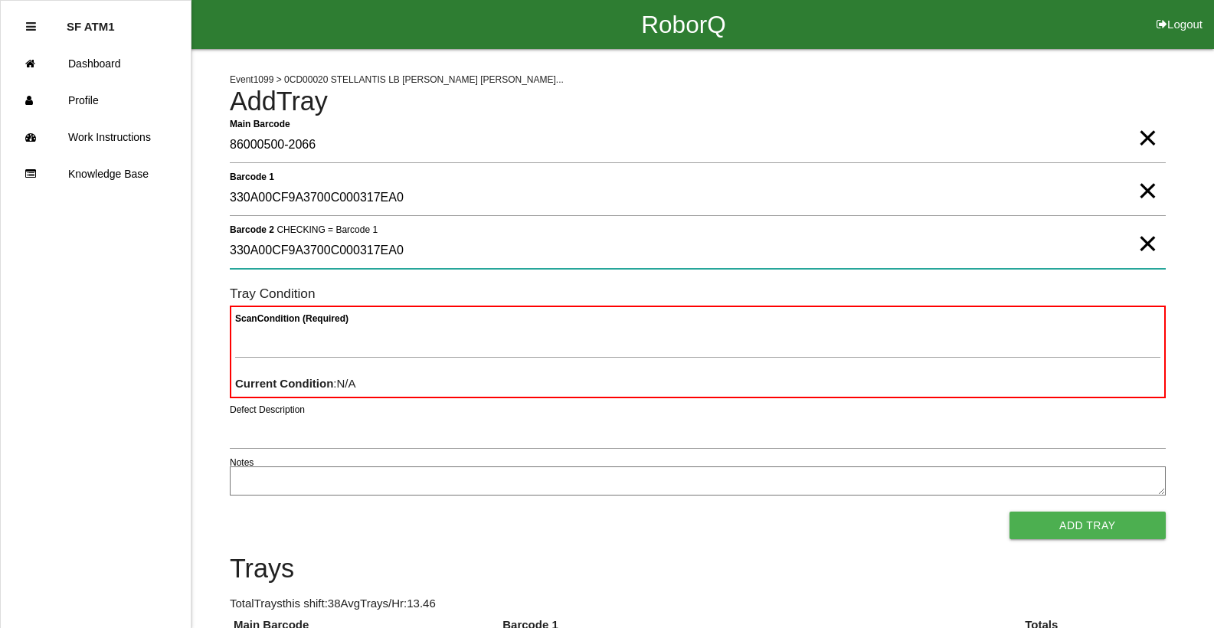
type 2 "330A00CF9A3700C000317EA0"
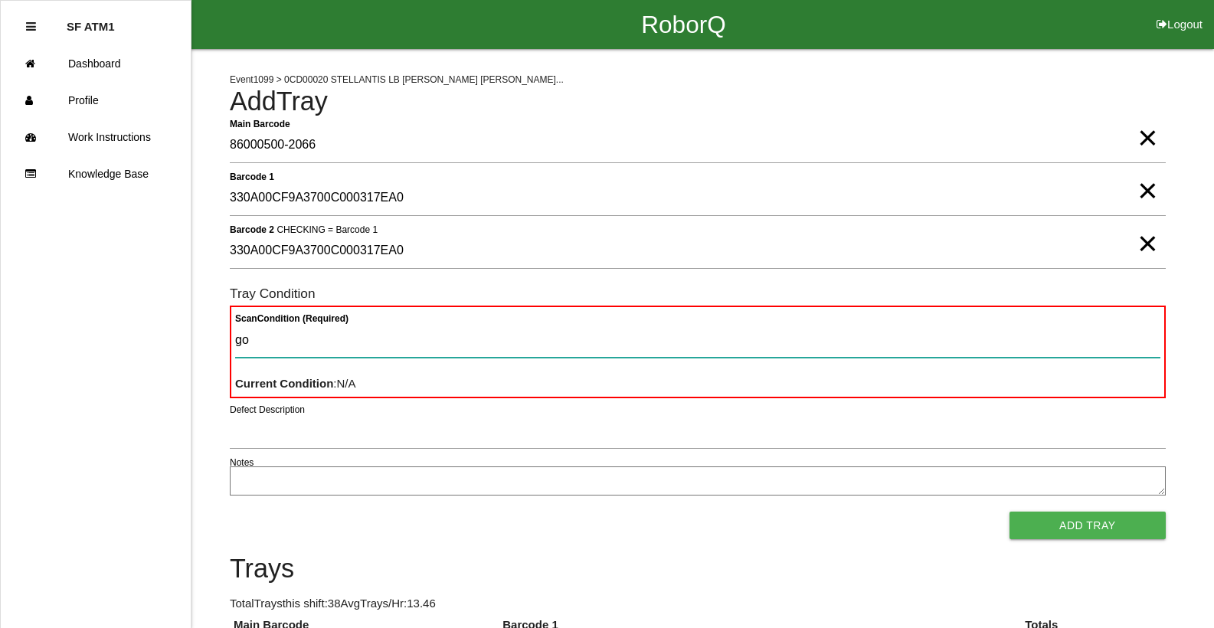
type Condition "goo"
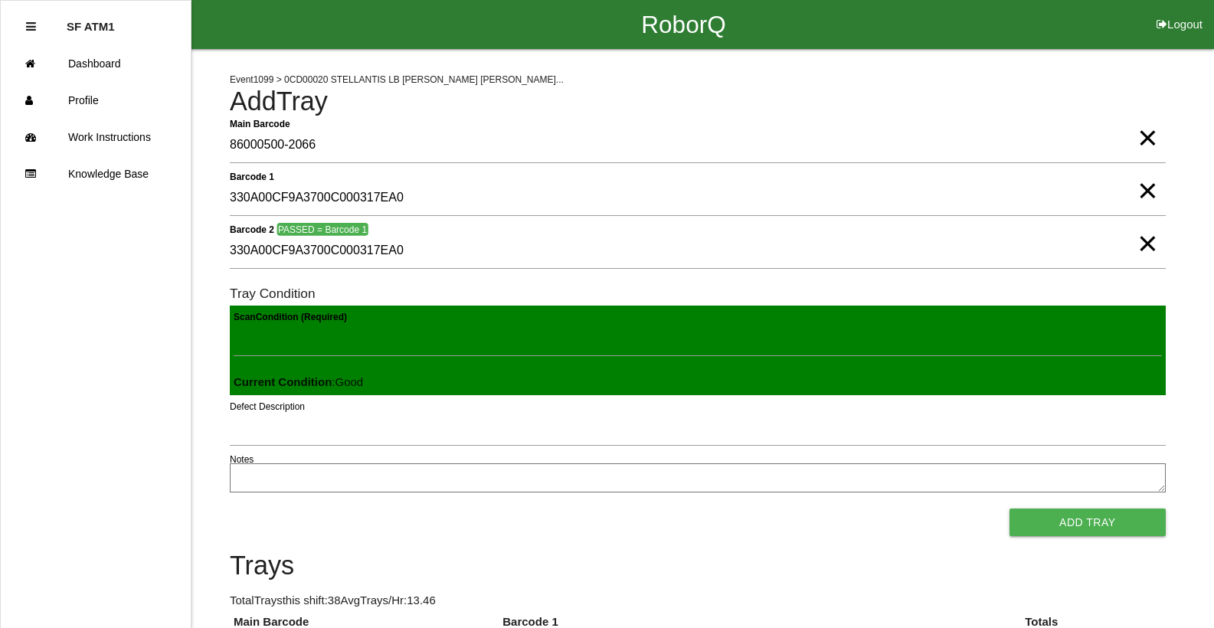
click at [1010, 509] on button "Add Tray" at bounding box center [1088, 523] width 156 height 28
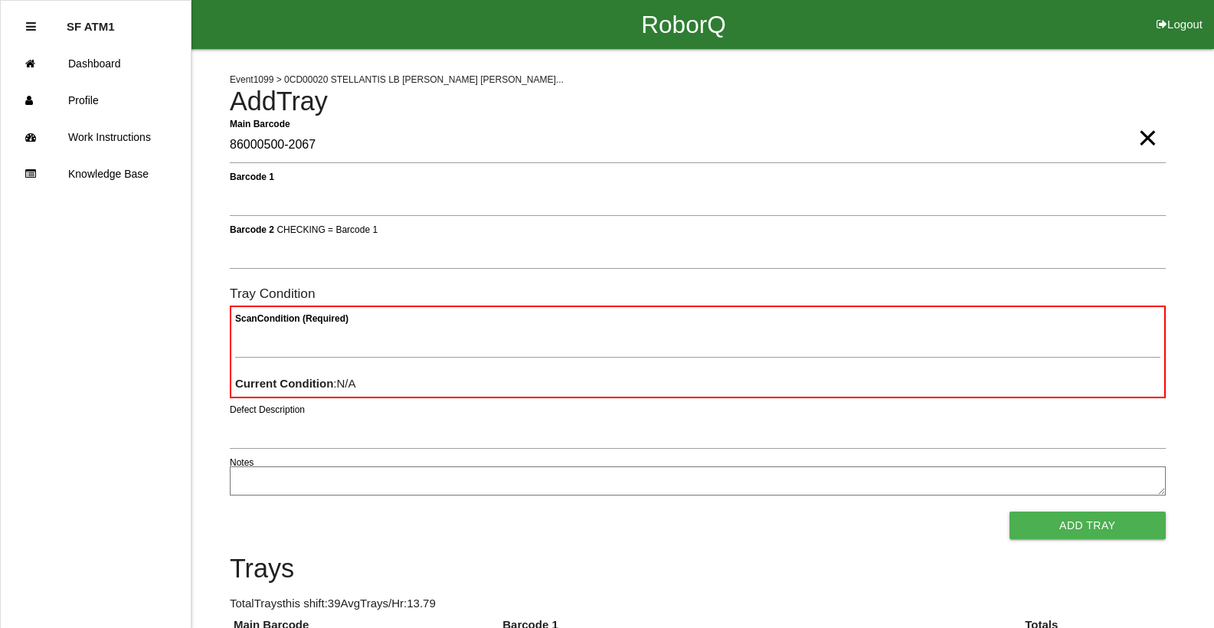
type Barcode "86000500-2067"
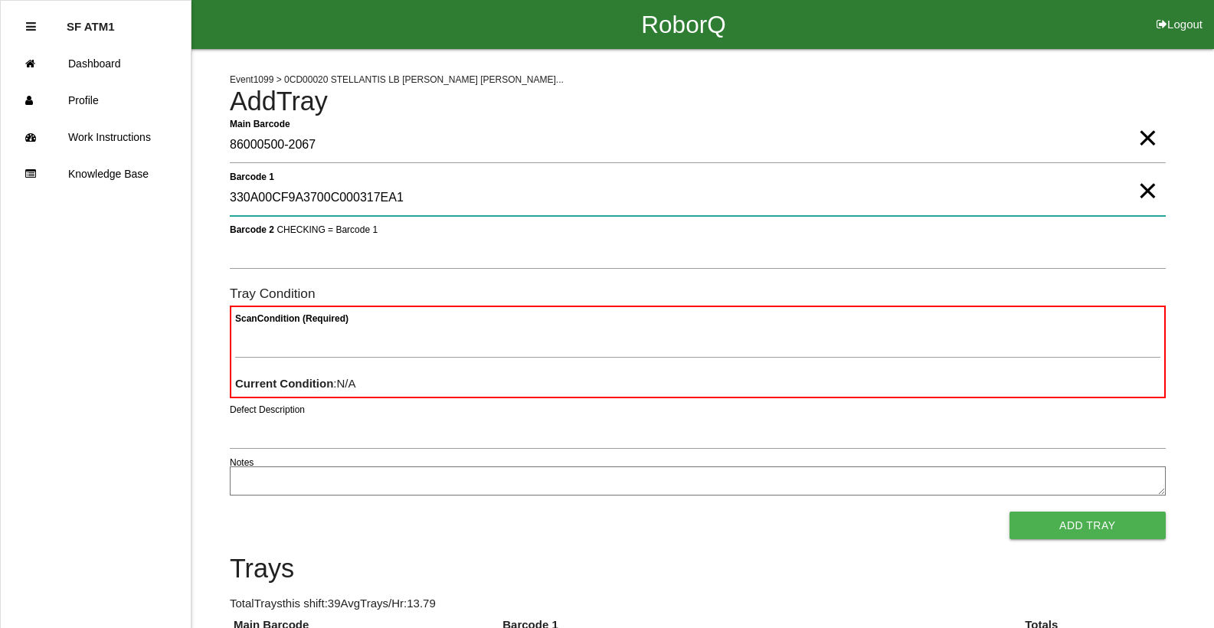
type 1 "330A00CF9A3700C000317EA1"
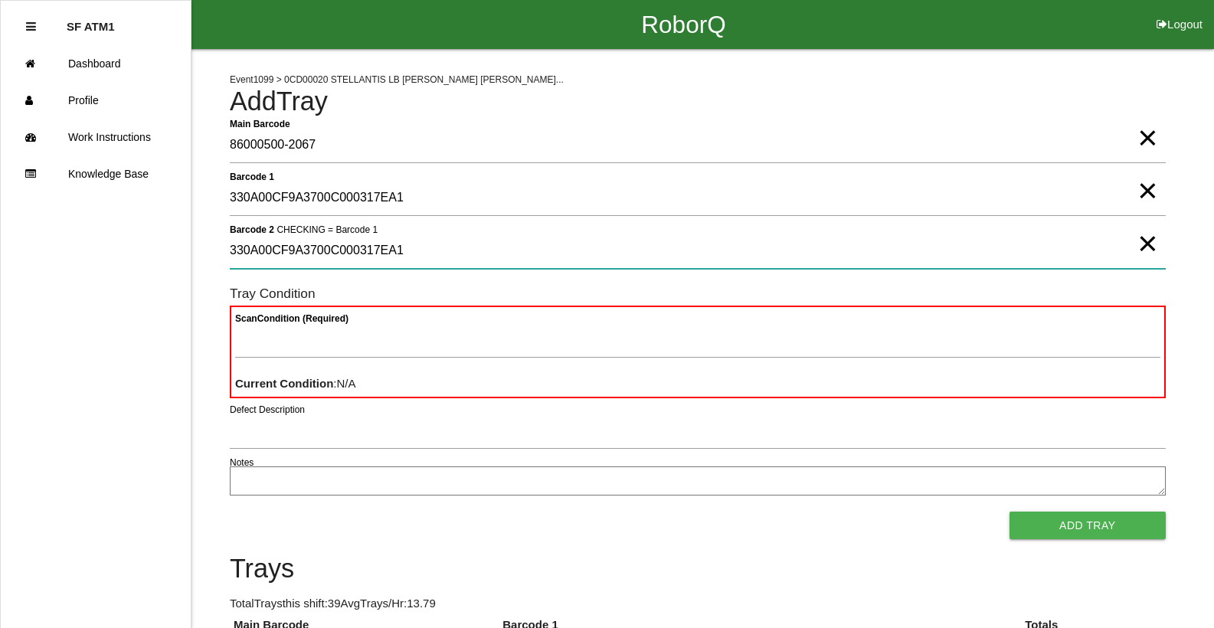
type 2 "330A00CF9A3700C000317EA1"
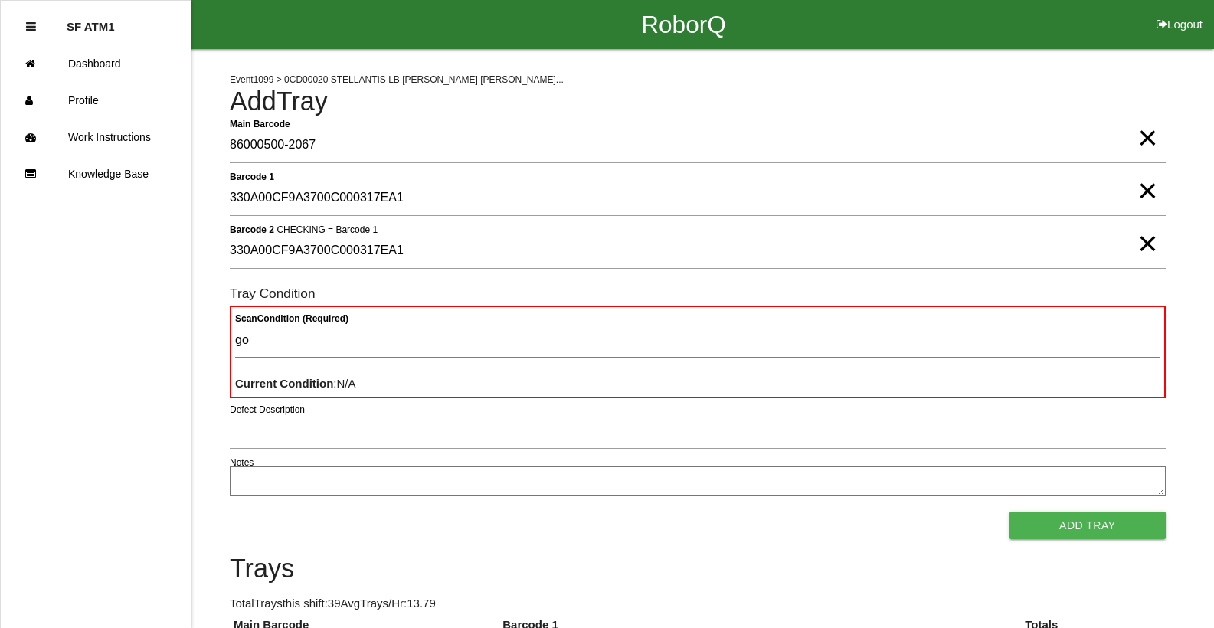
type Condition "goo"
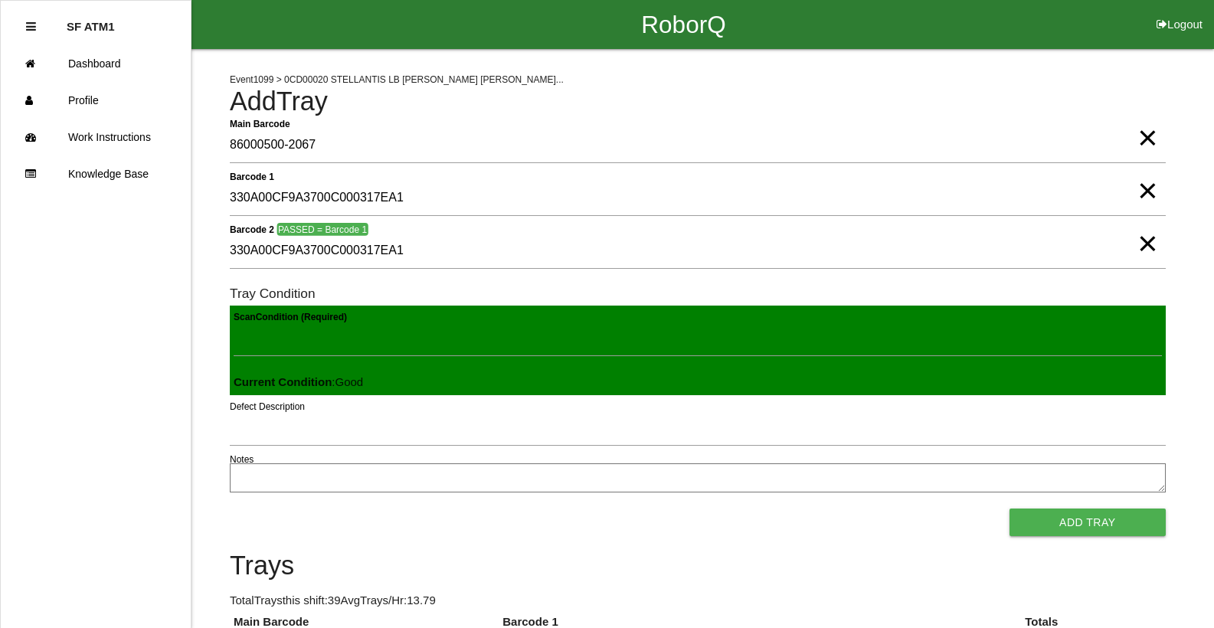
click at [1010, 509] on button "Add Tray" at bounding box center [1088, 523] width 156 height 28
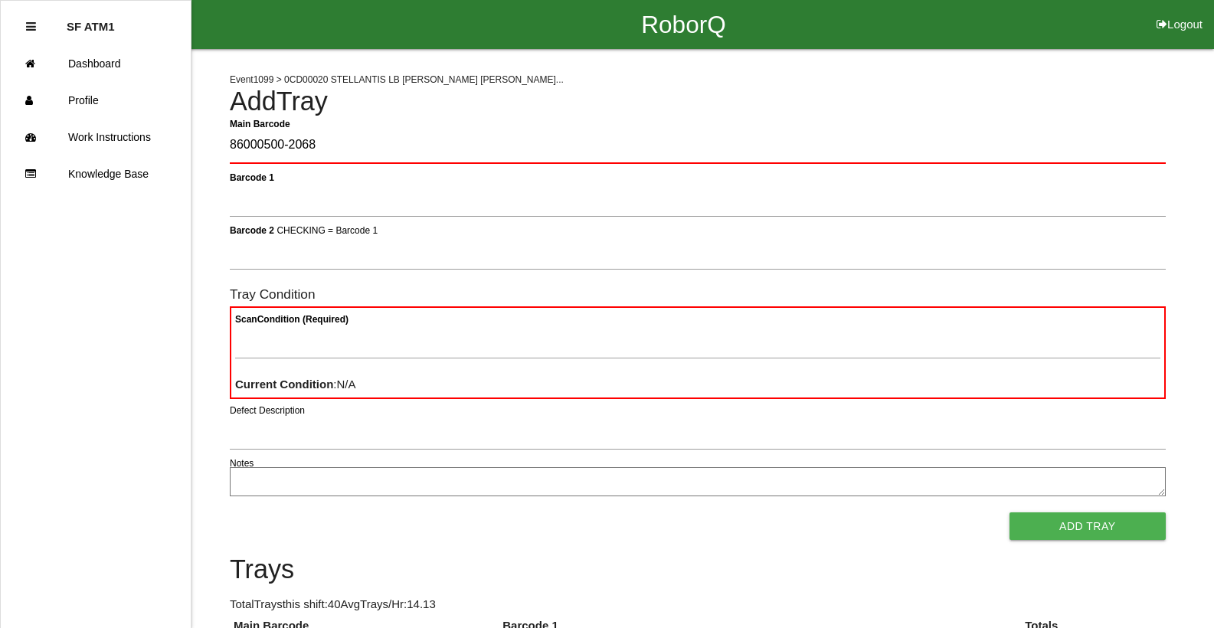
type Barcode "86000500-2068"
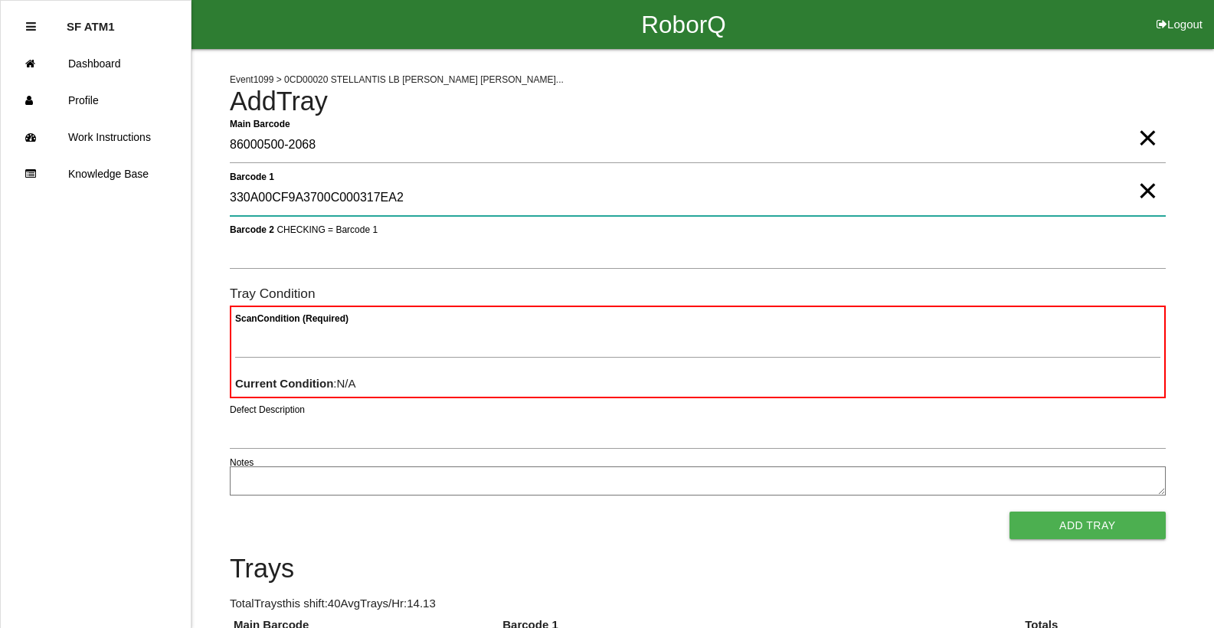
type 1 "330A00CF9A3700C000317EA2"
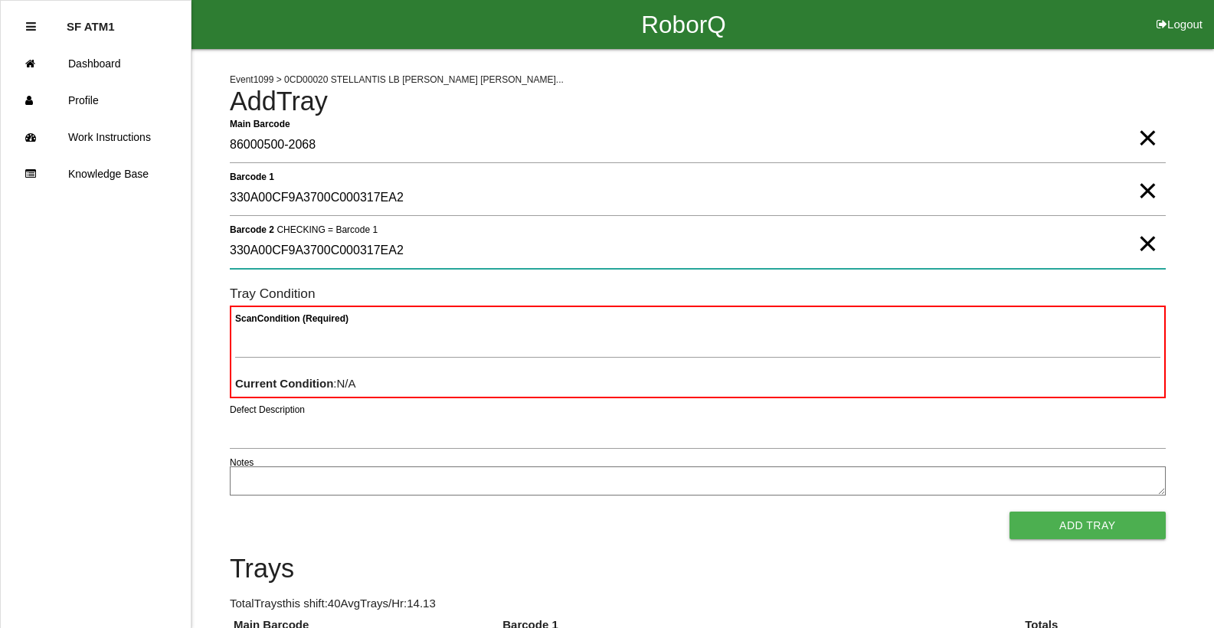
type 2 "330A00CF9A3700C000317EA2"
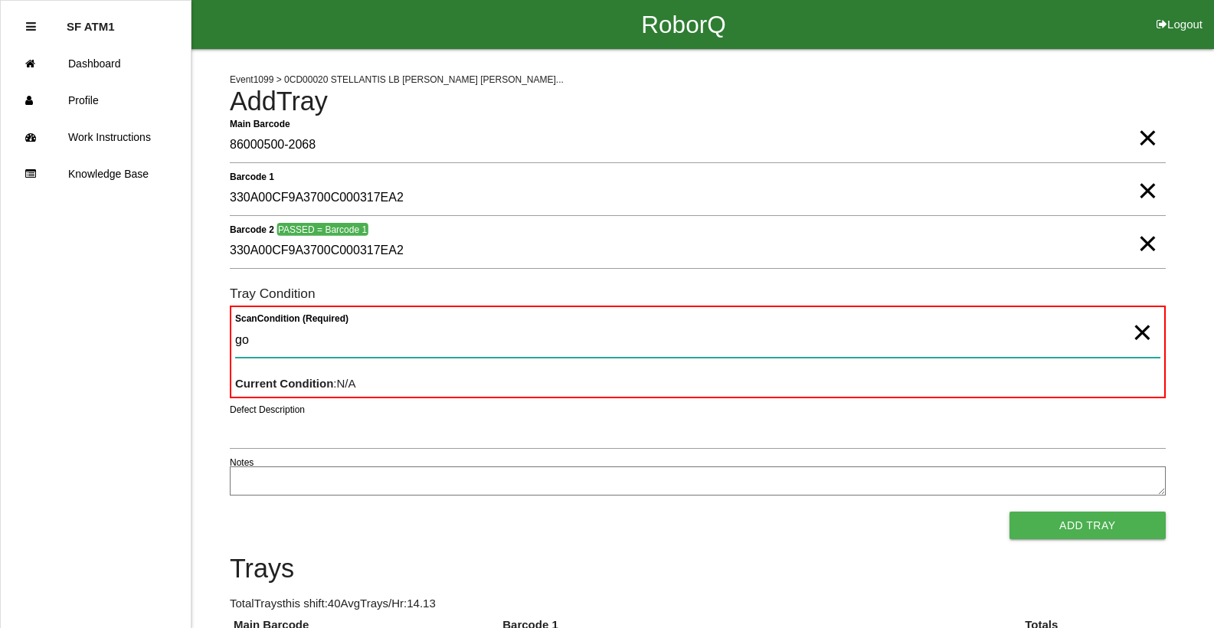
type Condition "goo"
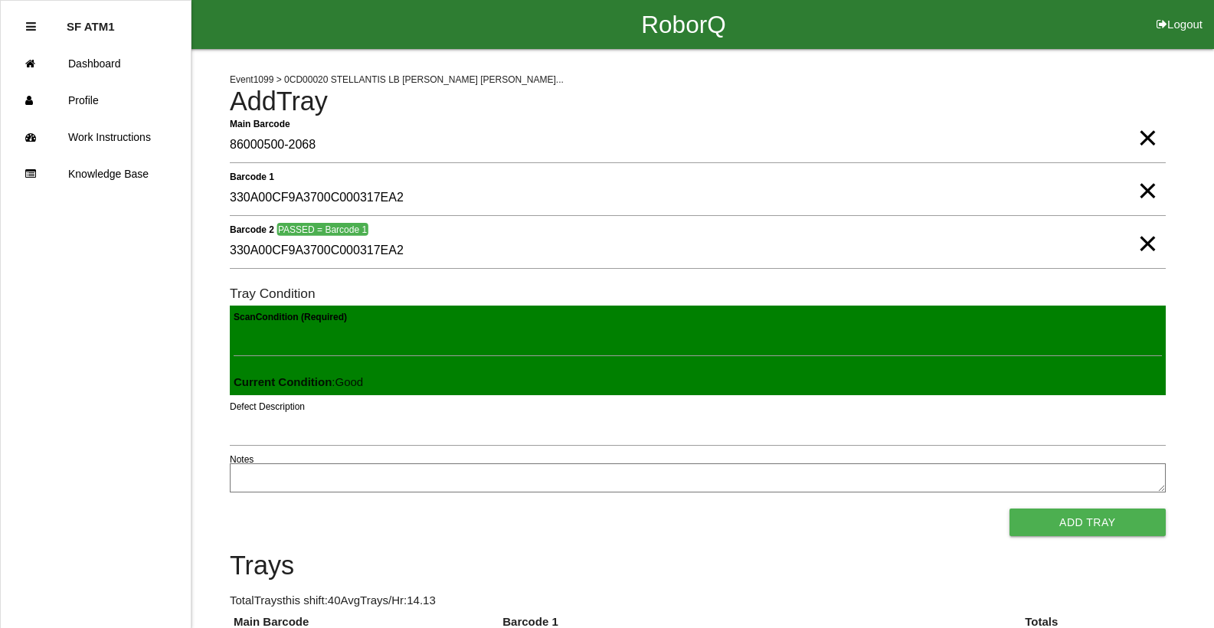
click at [1010, 509] on button "Add Tray" at bounding box center [1088, 523] width 156 height 28
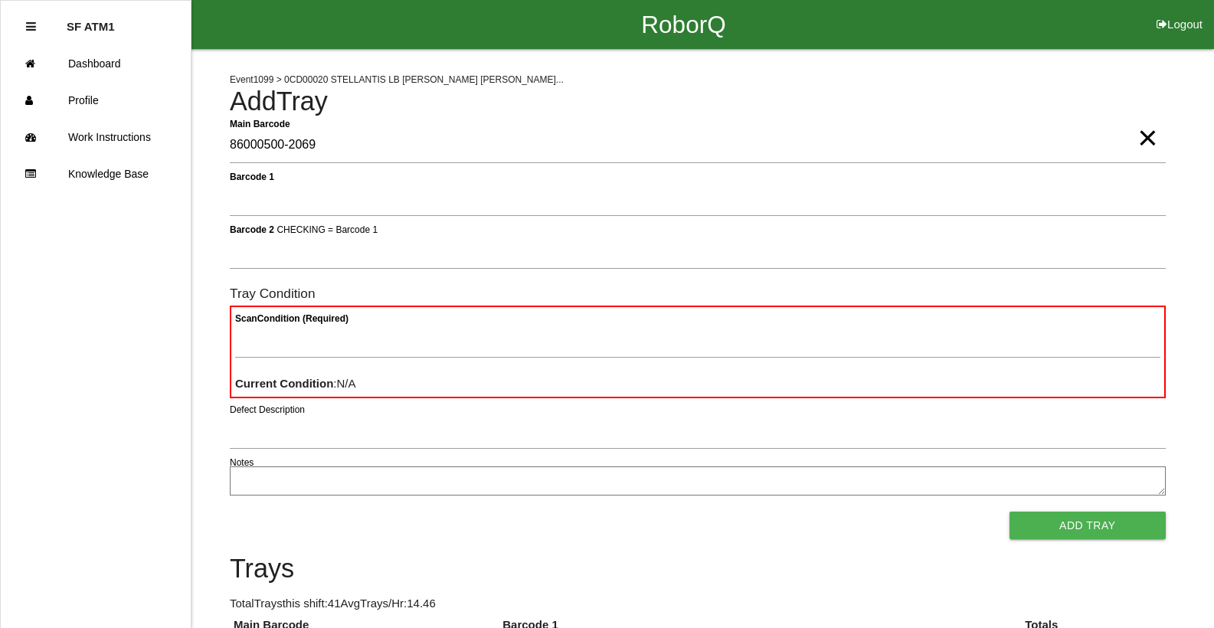
type Barcode "86000500-2069"
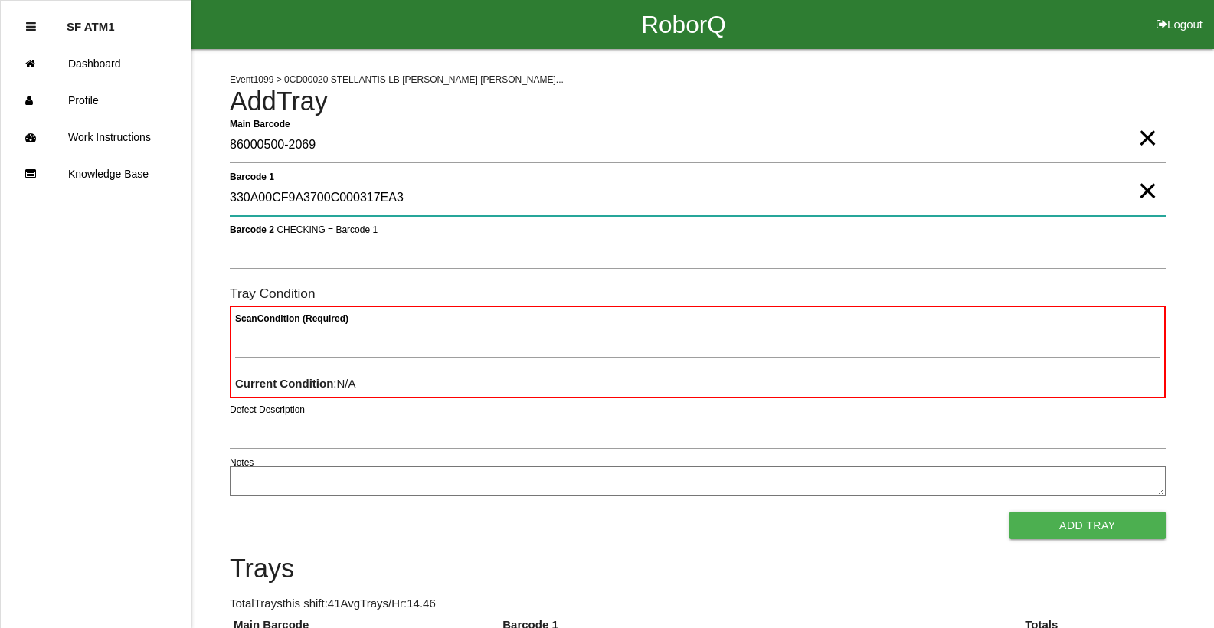
type 1 "330A00CF9A3700C000317EA3"
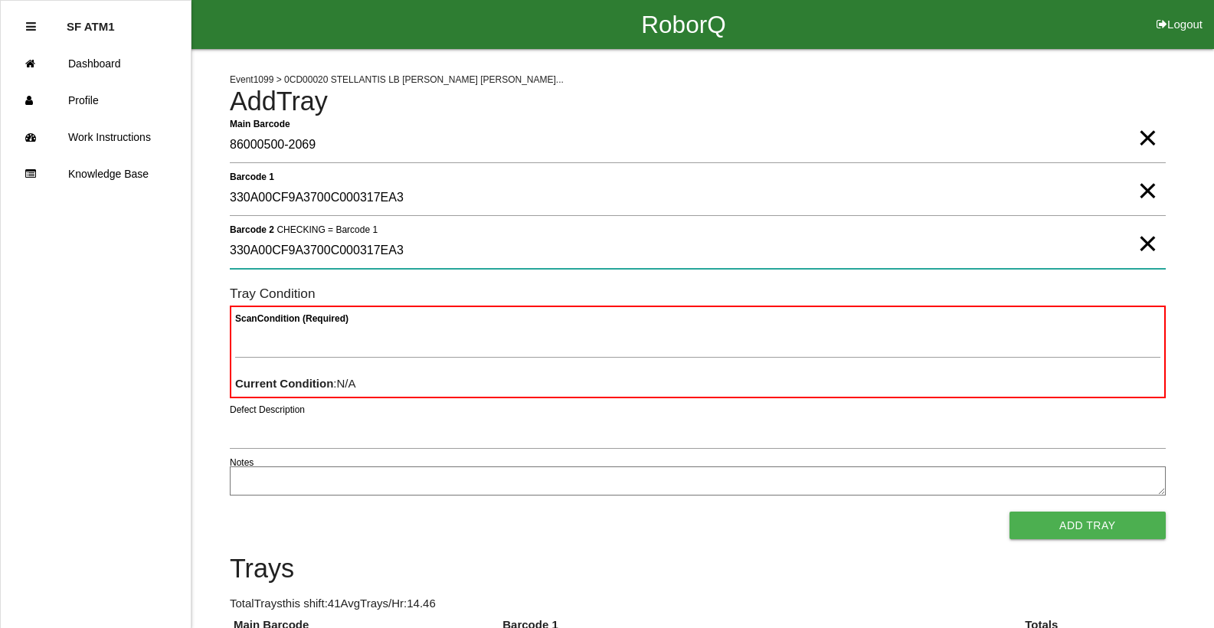
type 2 "330A00CF9A3700C000317EA3"
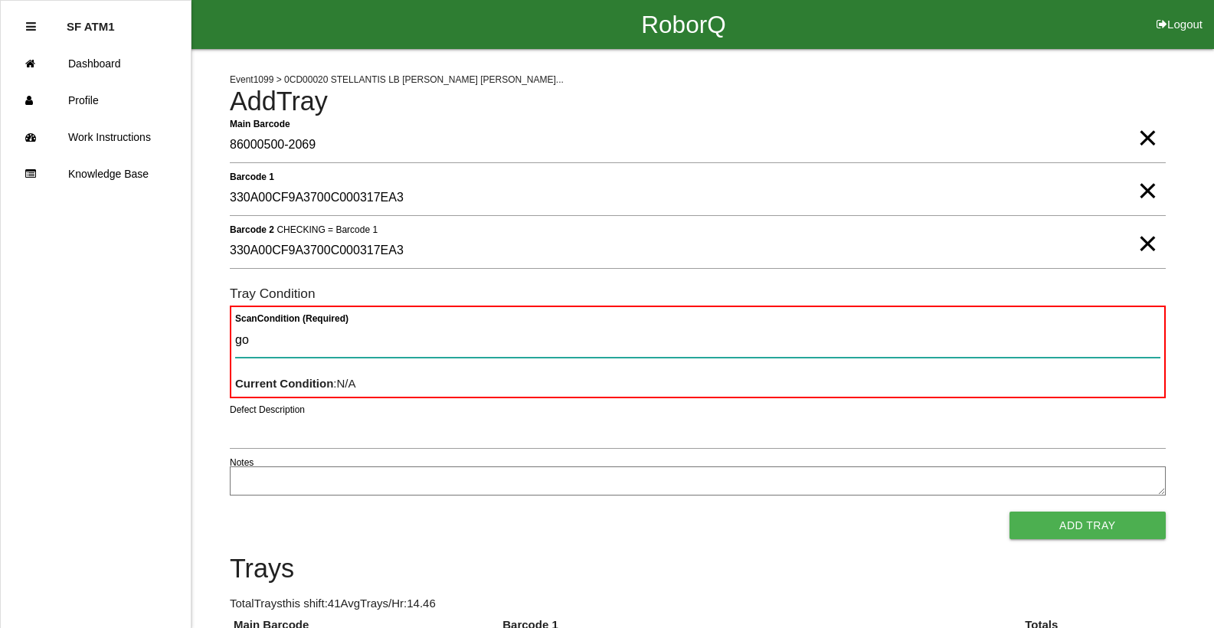
type Condition "goo"
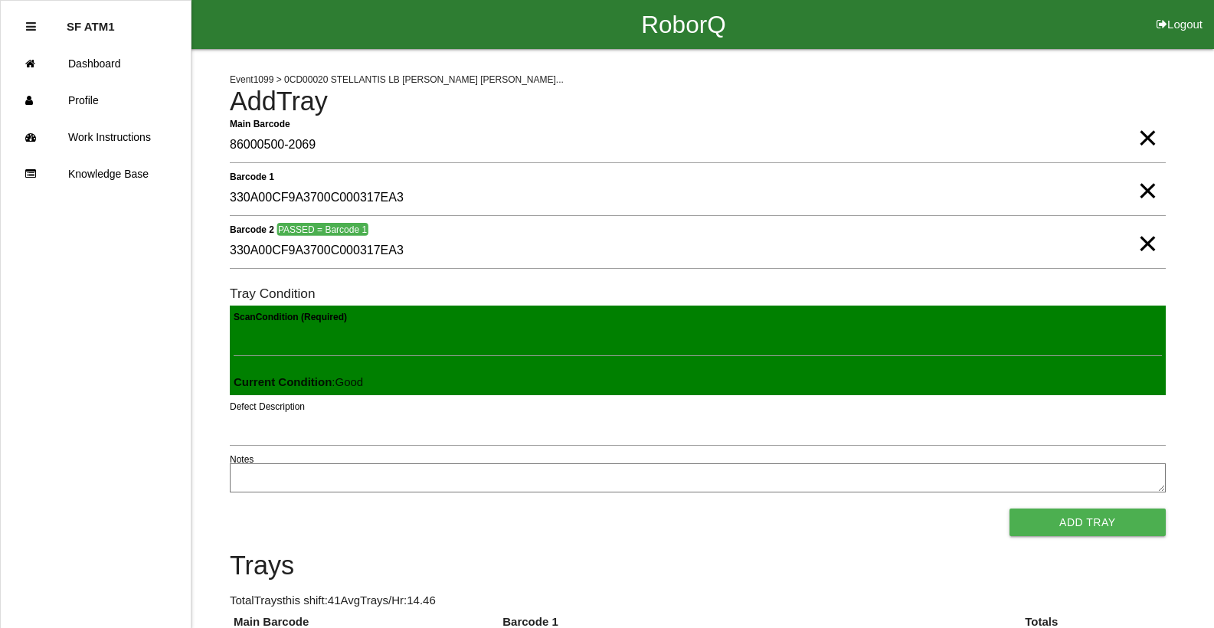
click at [1010, 509] on button "Add Tray" at bounding box center [1088, 523] width 156 height 28
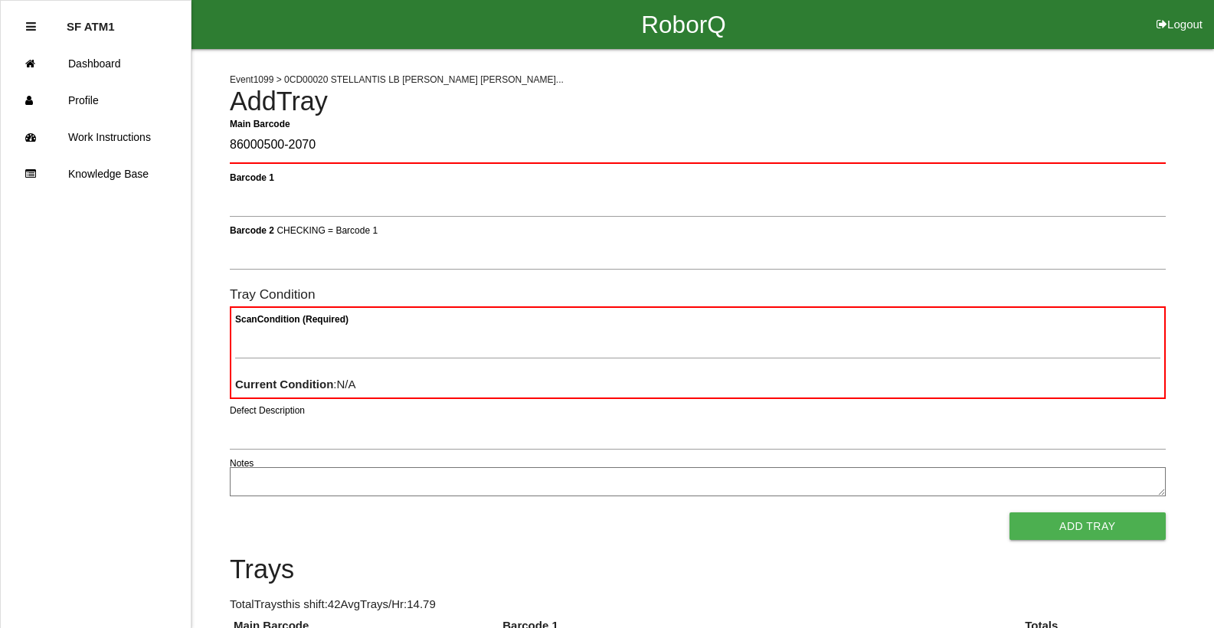
type Barcode "86000500-2070"
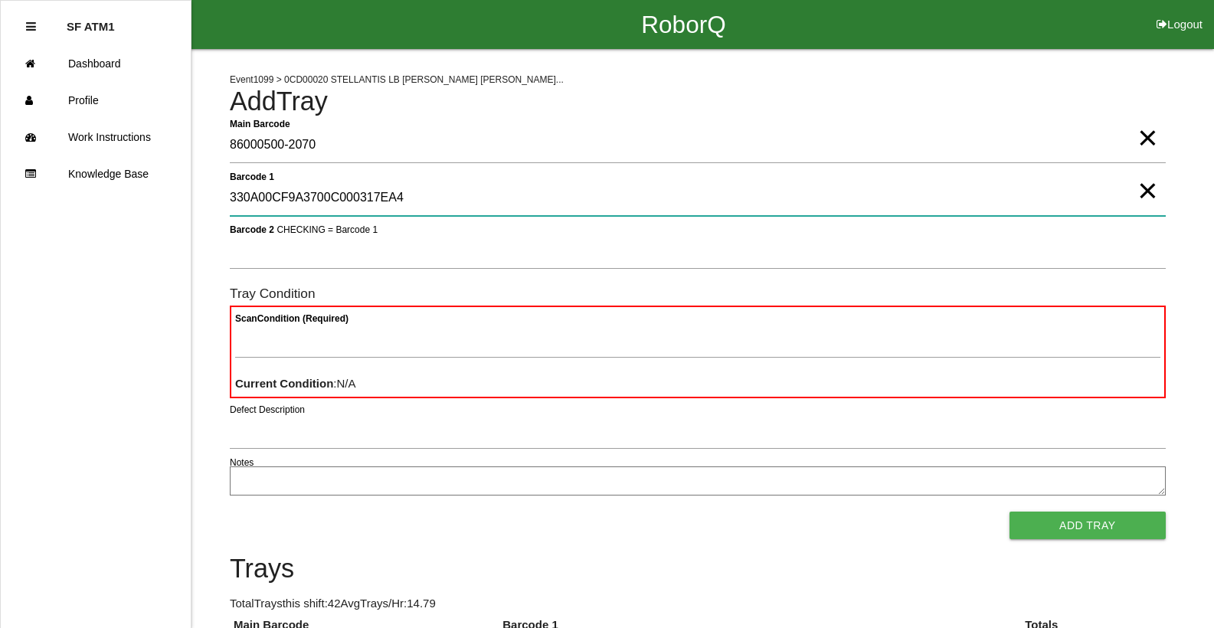
type 1 "330A00CF9A3700C000317EA4"
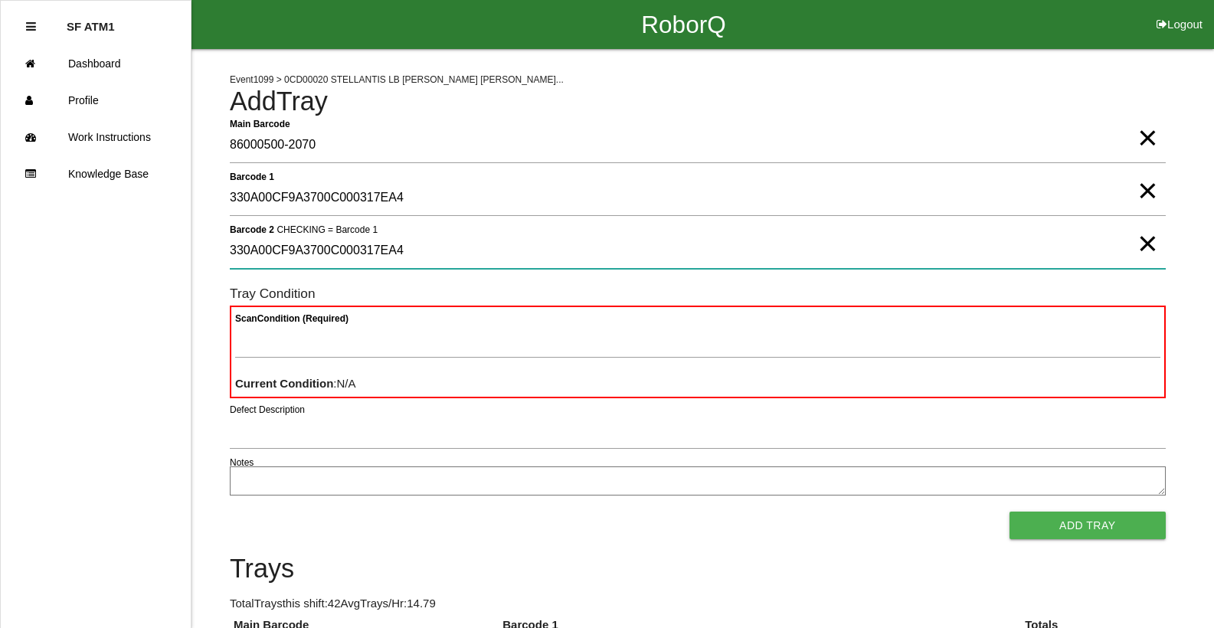
type 2 "330A00CF9A3700C000317EA4"
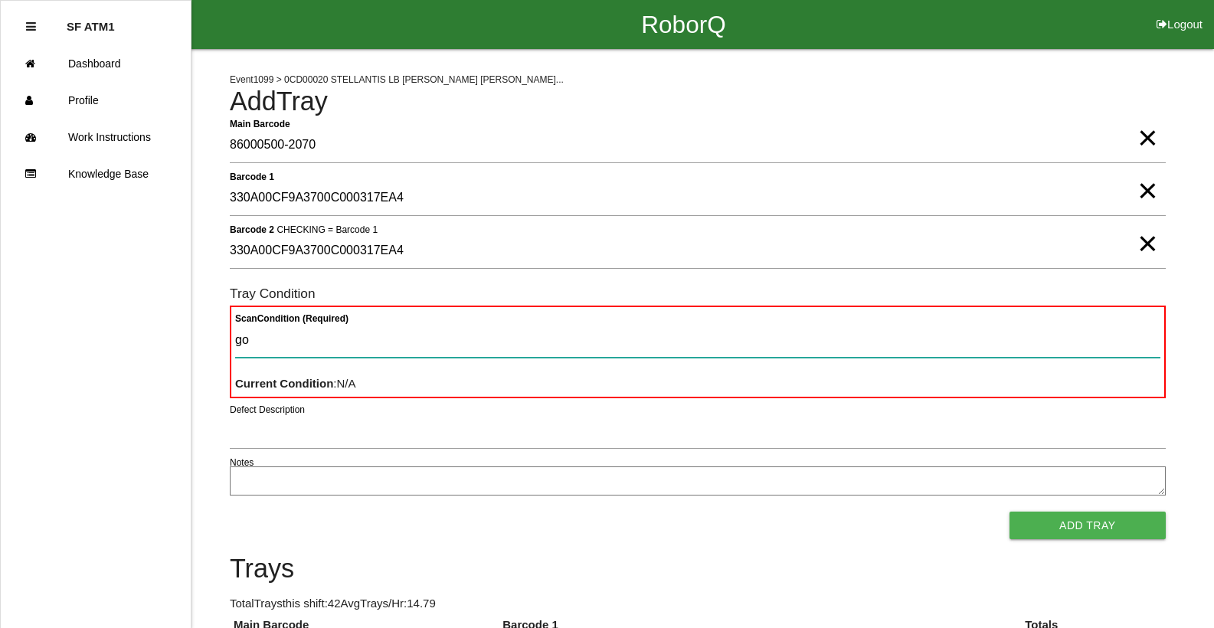
type Condition "goo"
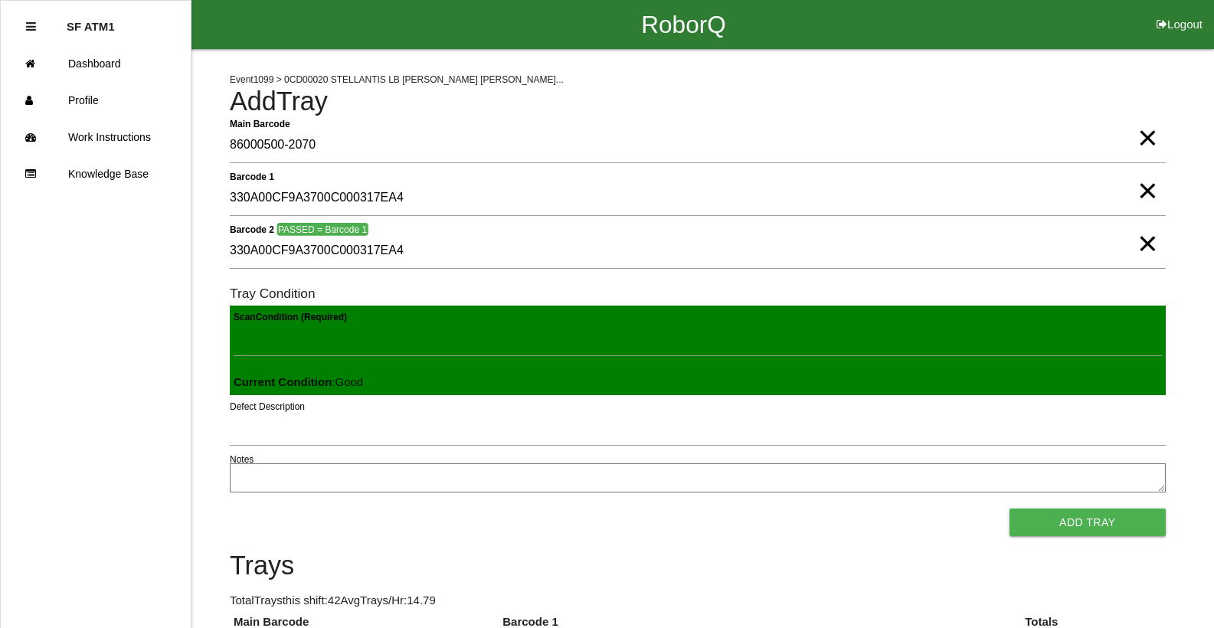
click at [1010, 509] on button "Add Tray" at bounding box center [1088, 523] width 156 height 28
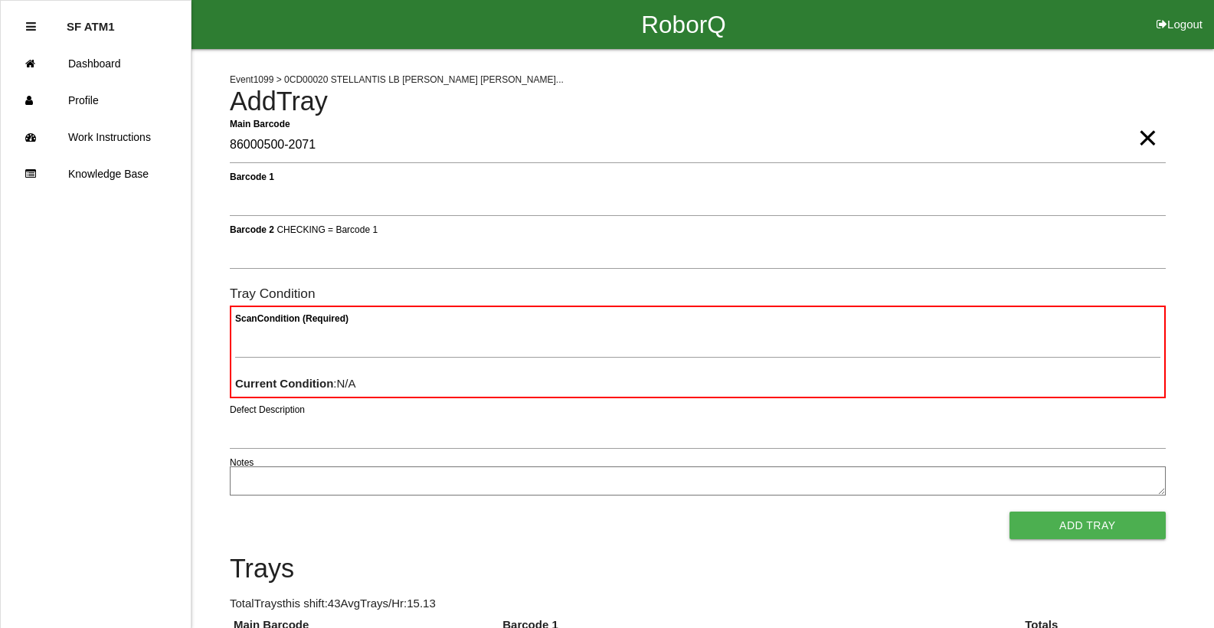
type Barcode "86000500-2071"
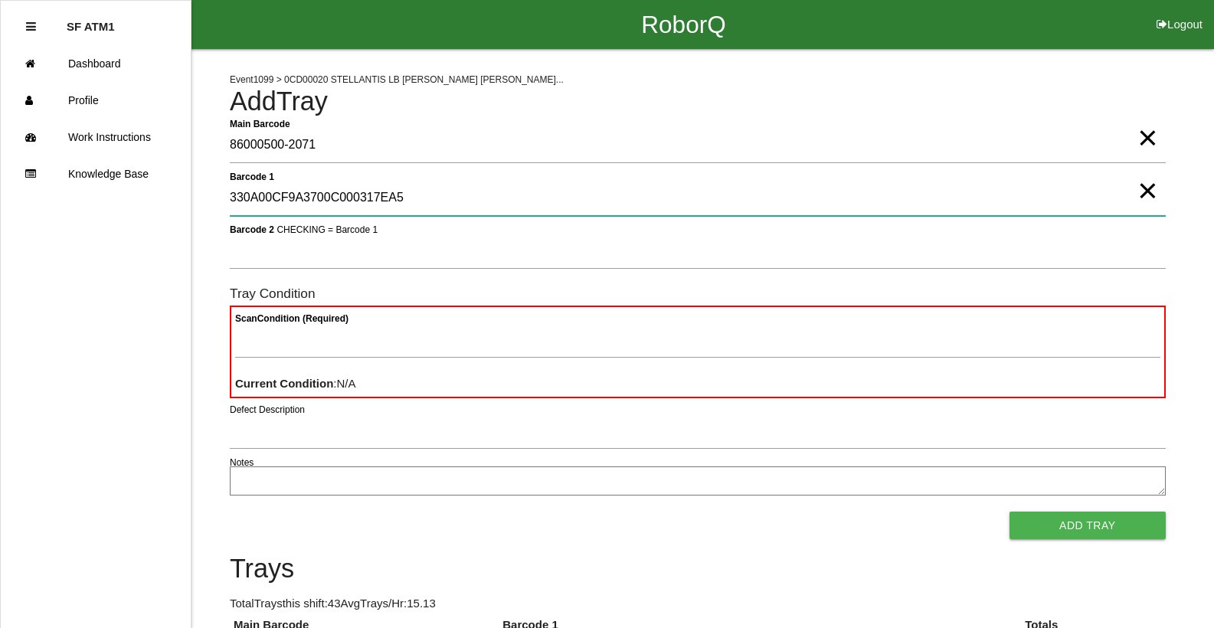
type 1 "330A00CF9A3700C000317EA5"
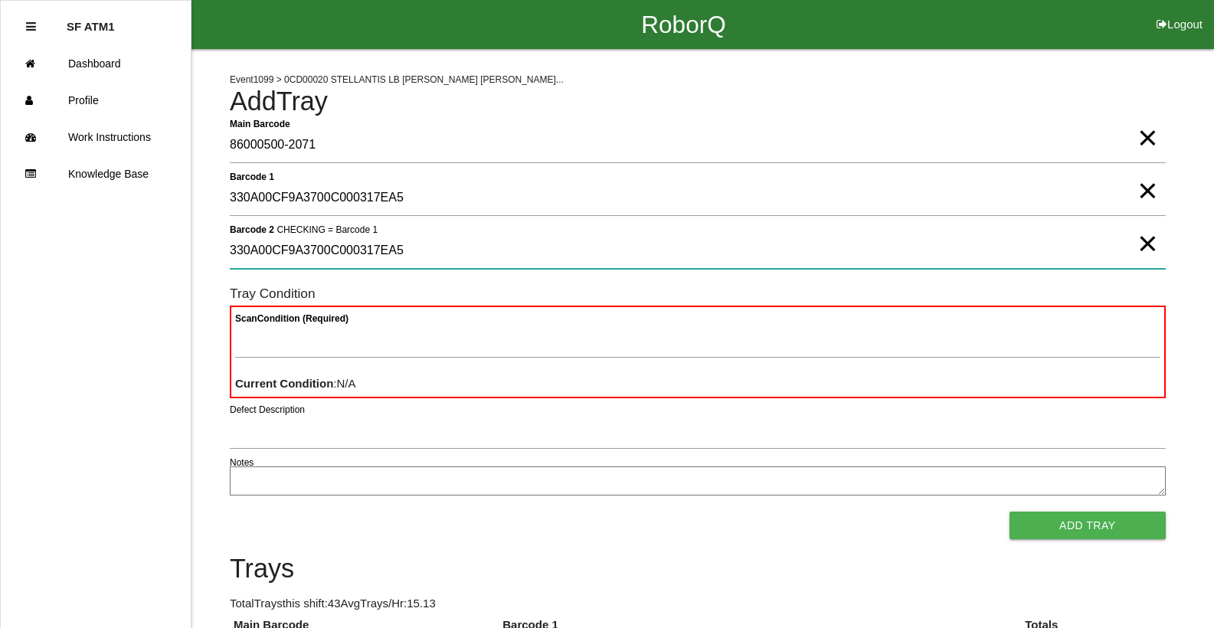
type 2 "330A00CF9A3700C000317EA5"
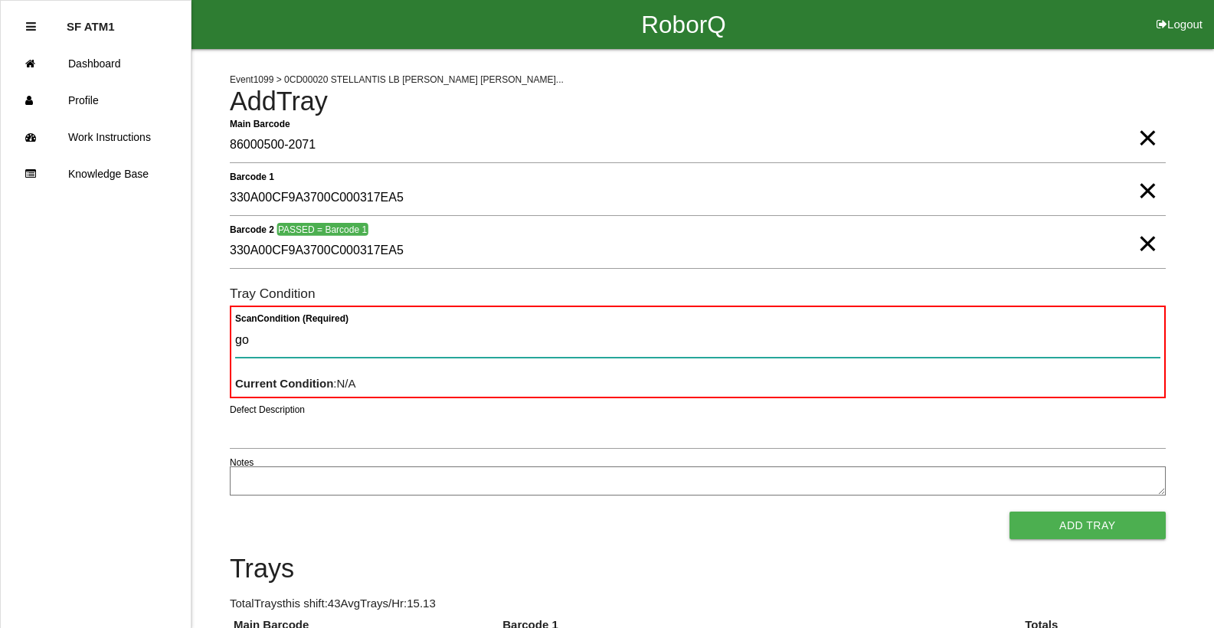
type Condition "goo"
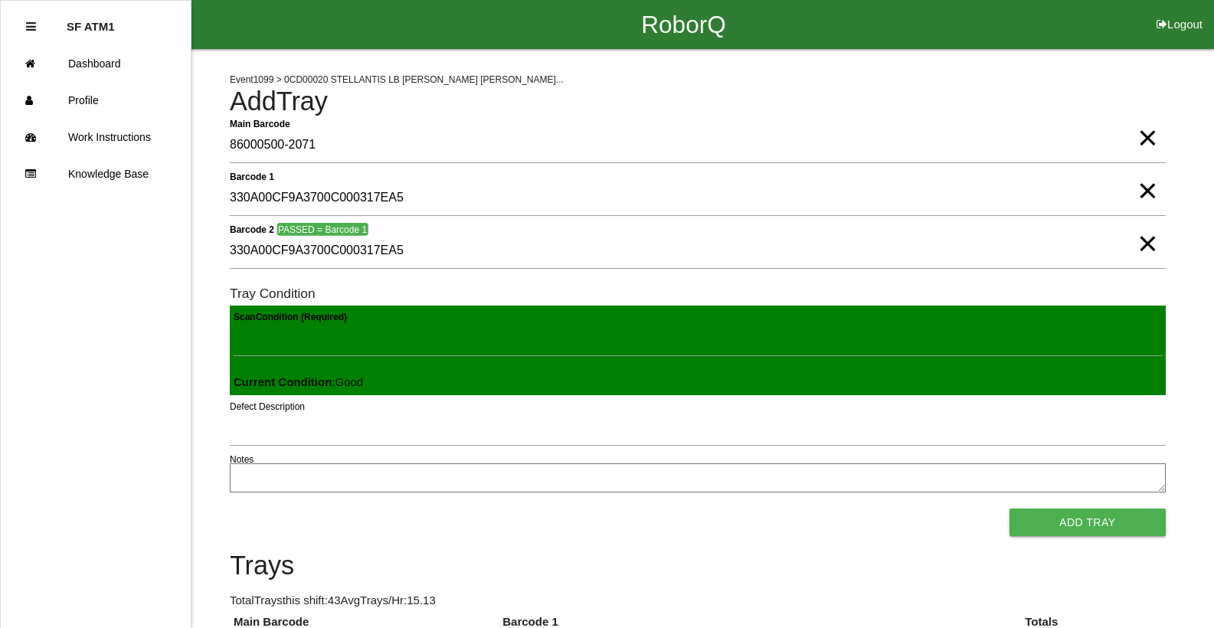
click at [1010, 509] on button "Add Tray" at bounding box center [1088, 523] width 156 height 28
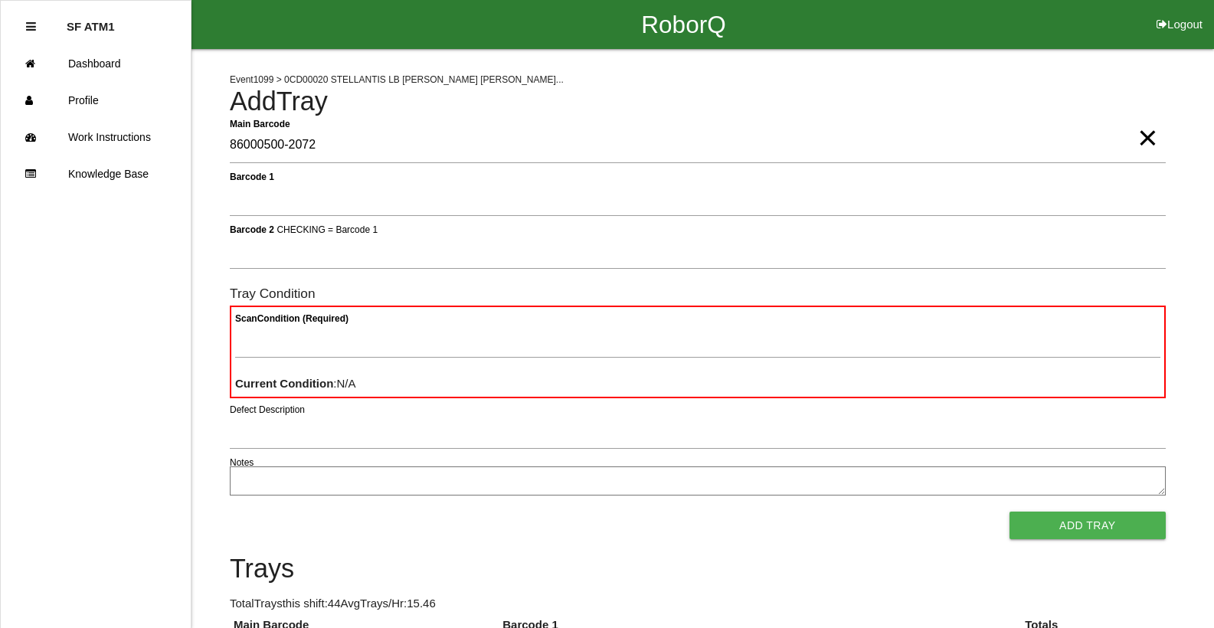
type Barcode "86000500-2072"
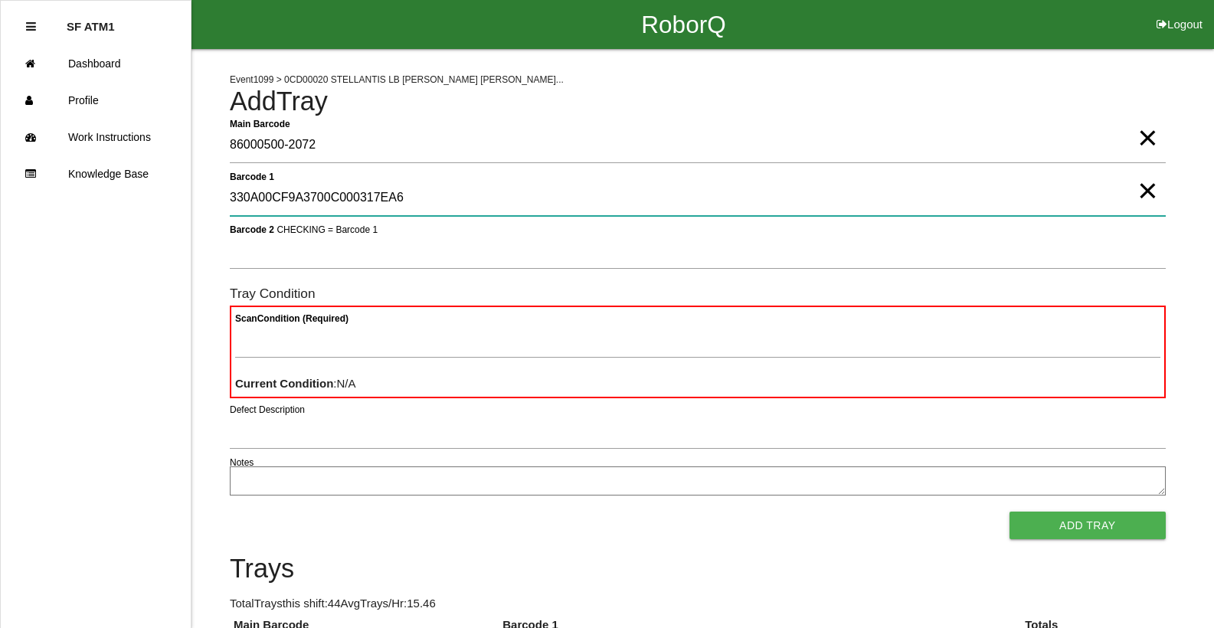
type 1 "330A00CF9A3700C000317EA6"
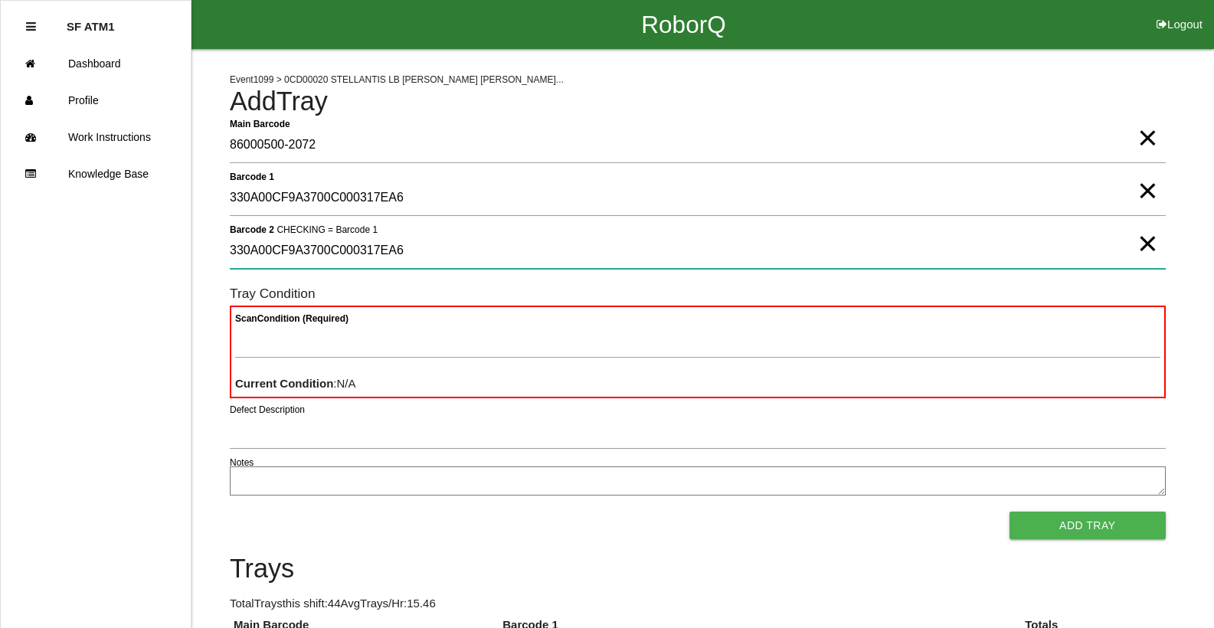
type 2 "330A00CF9A3700C000317EA6"
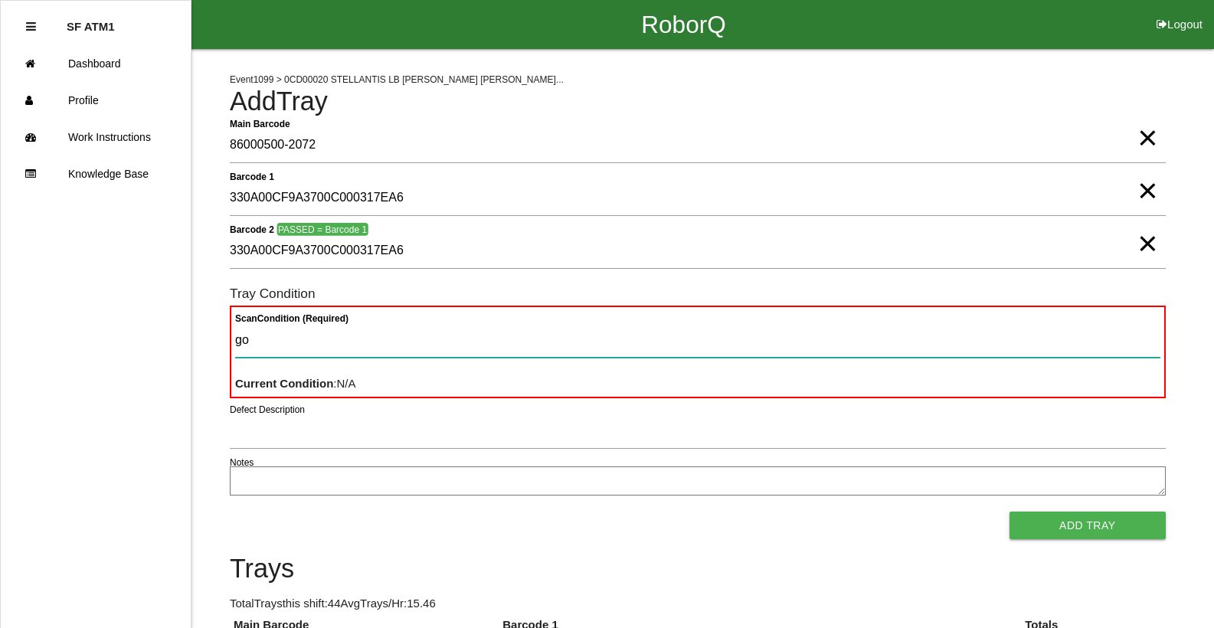
type Condition "goo"
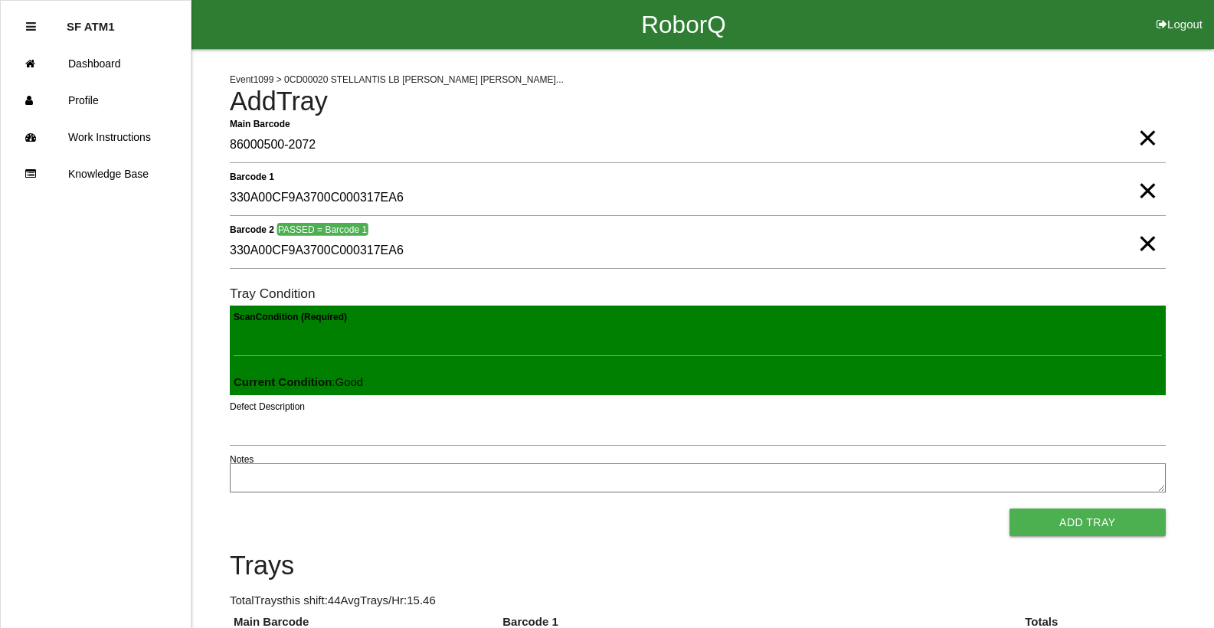
click at [1010, 509] on button "Add Tray" at bounding box center [1088, 523] width 156 height 28
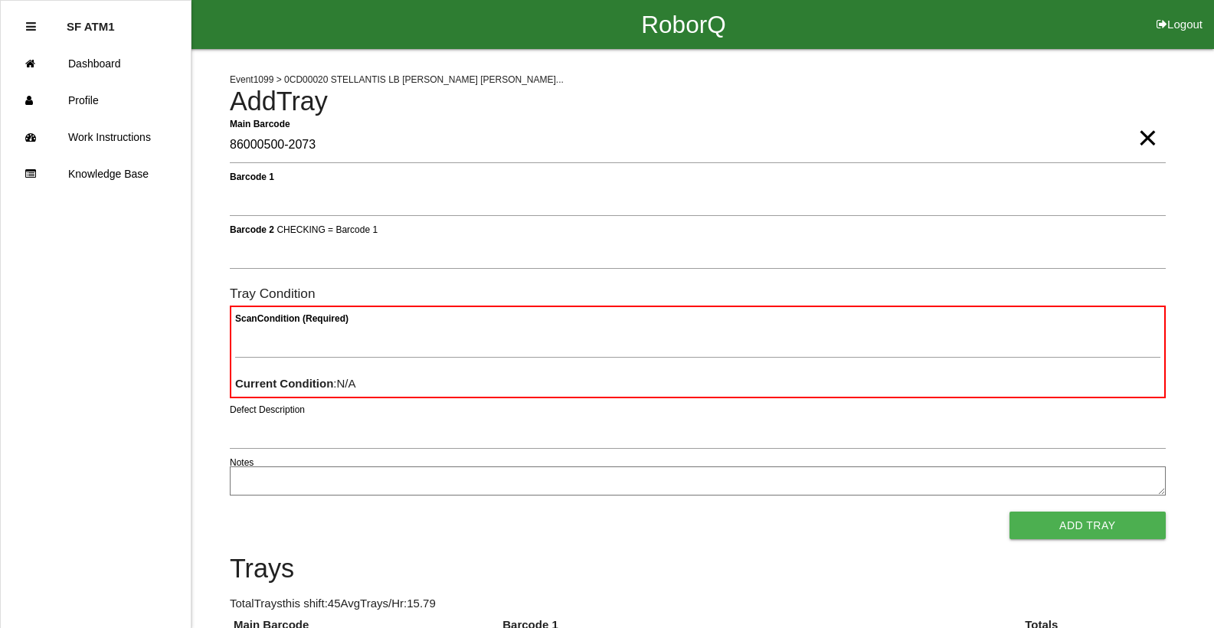
type Barcode "86000500-2073"
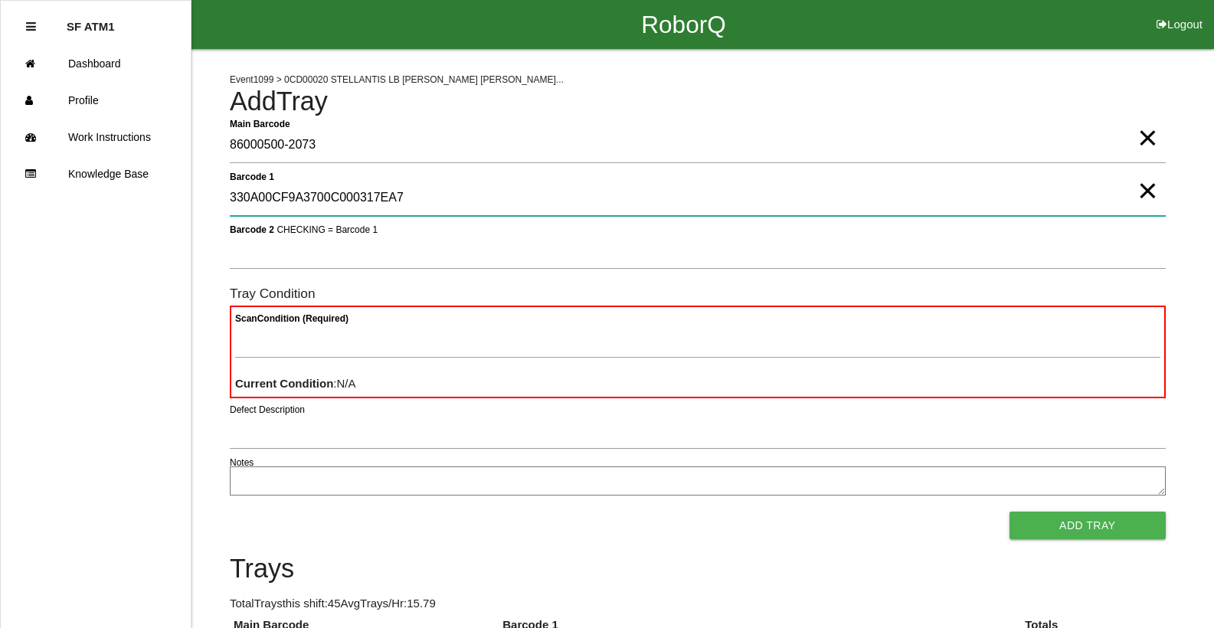
type 1 "330A00CF9A3700C000317EA7"
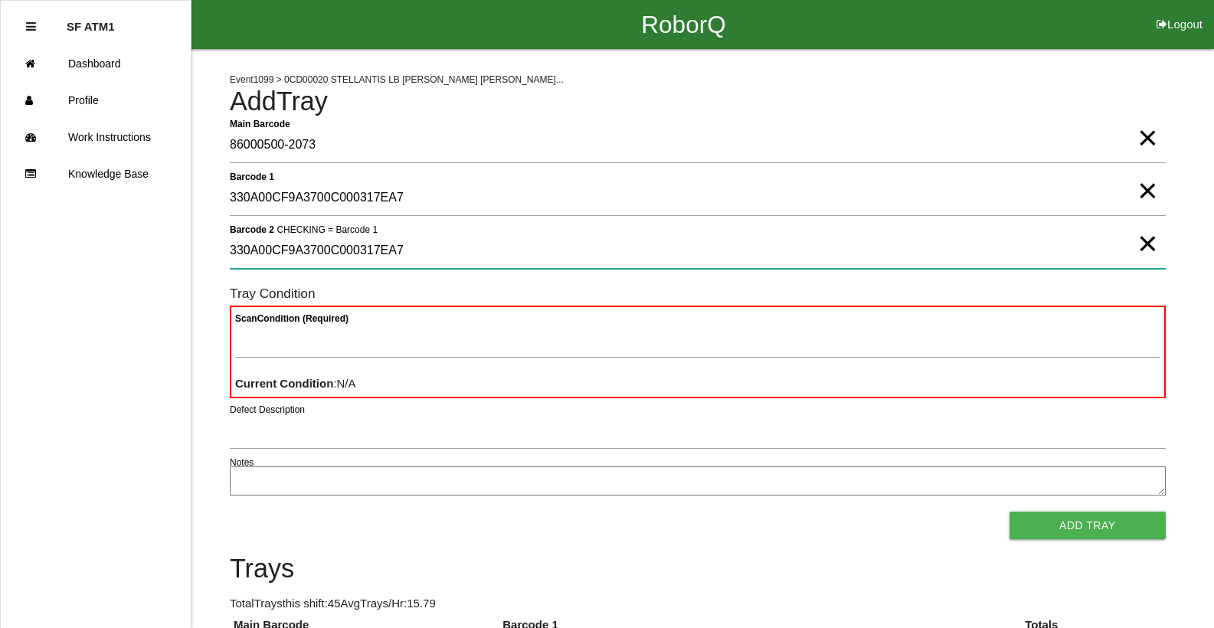
type 2 "330A00CF9A3700C000317EA7"
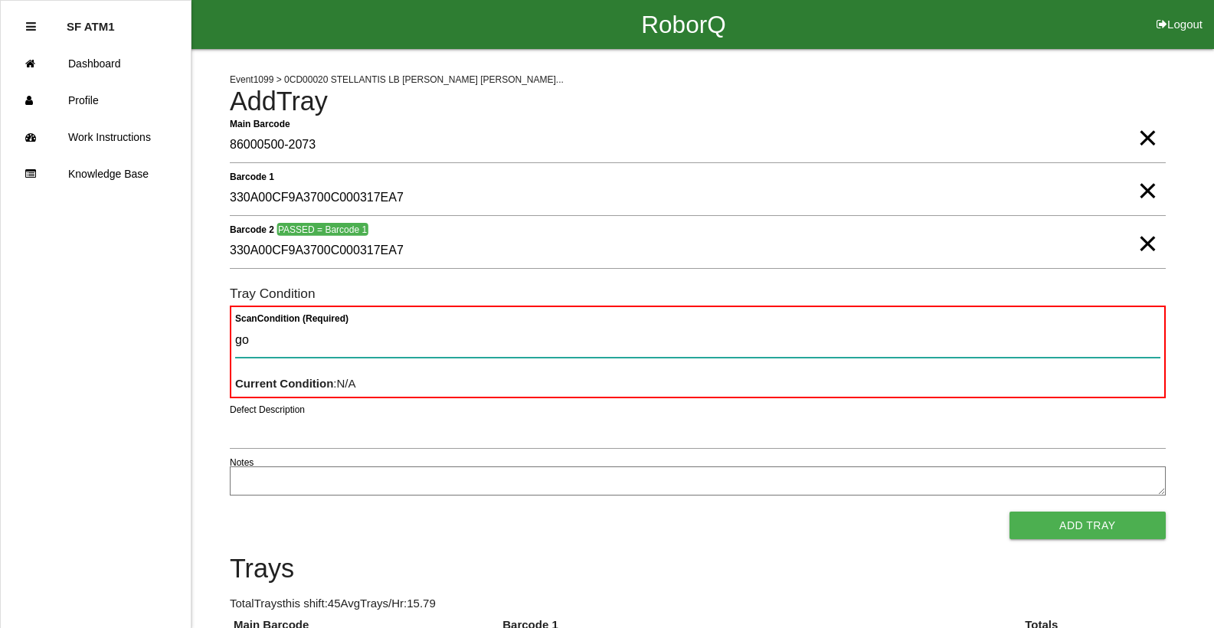
type Condition "goo"
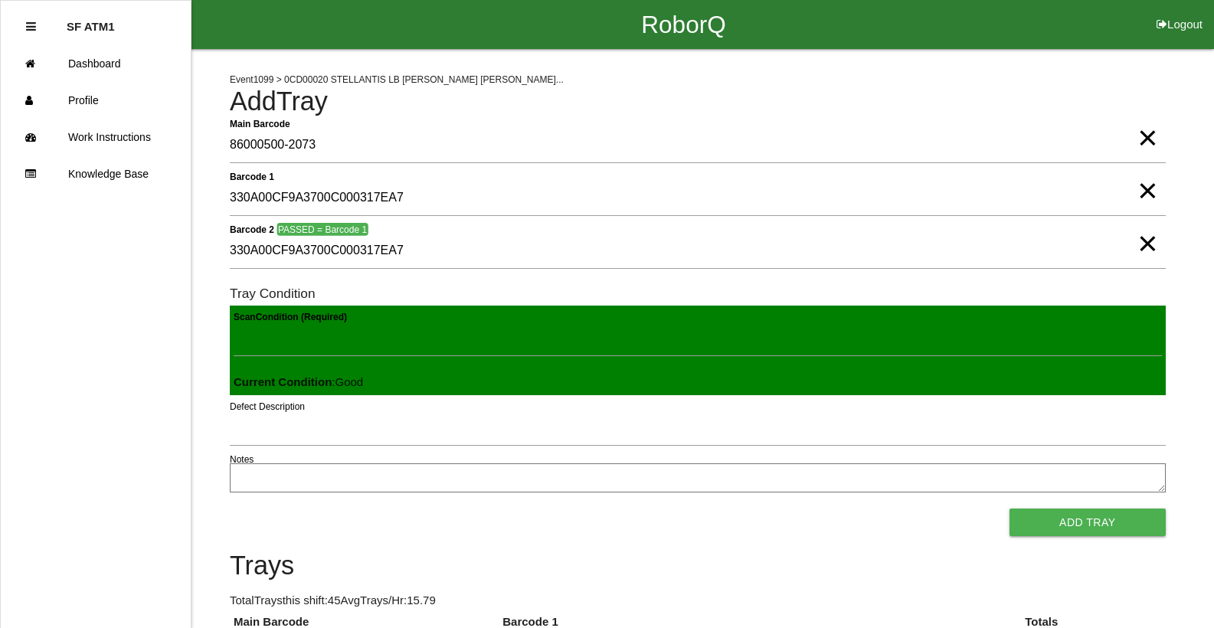
click at [1010, 509] on button "Add Tray" at bounding box center [1088, 523] width 156 height 28
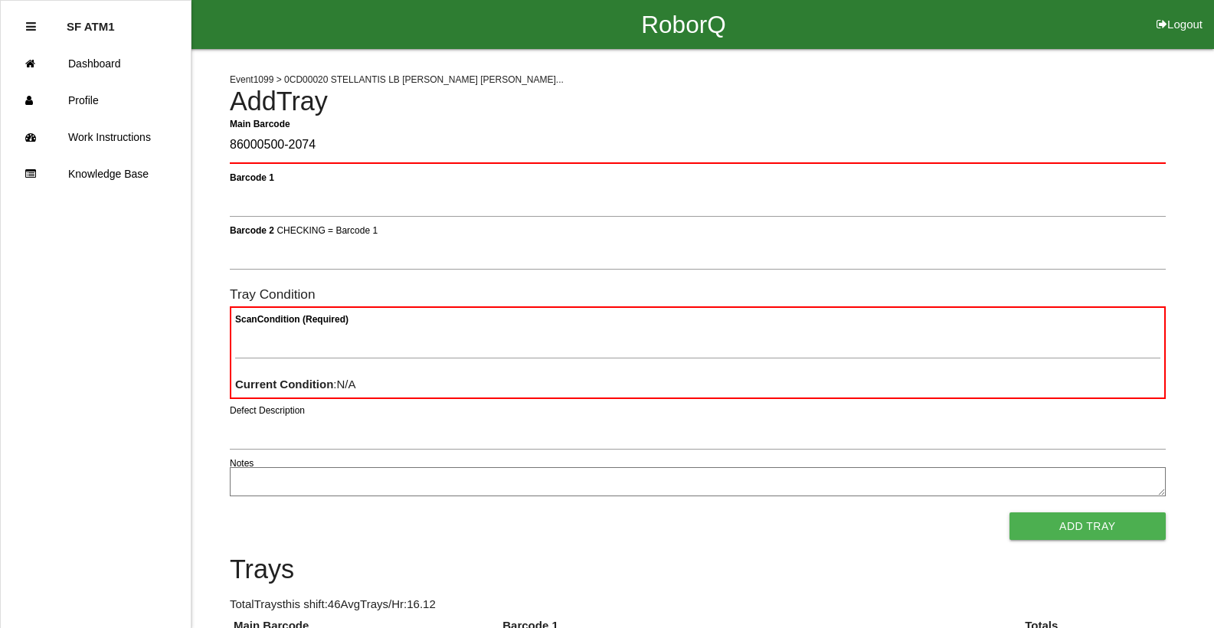
type Barcode "86000500-2074"
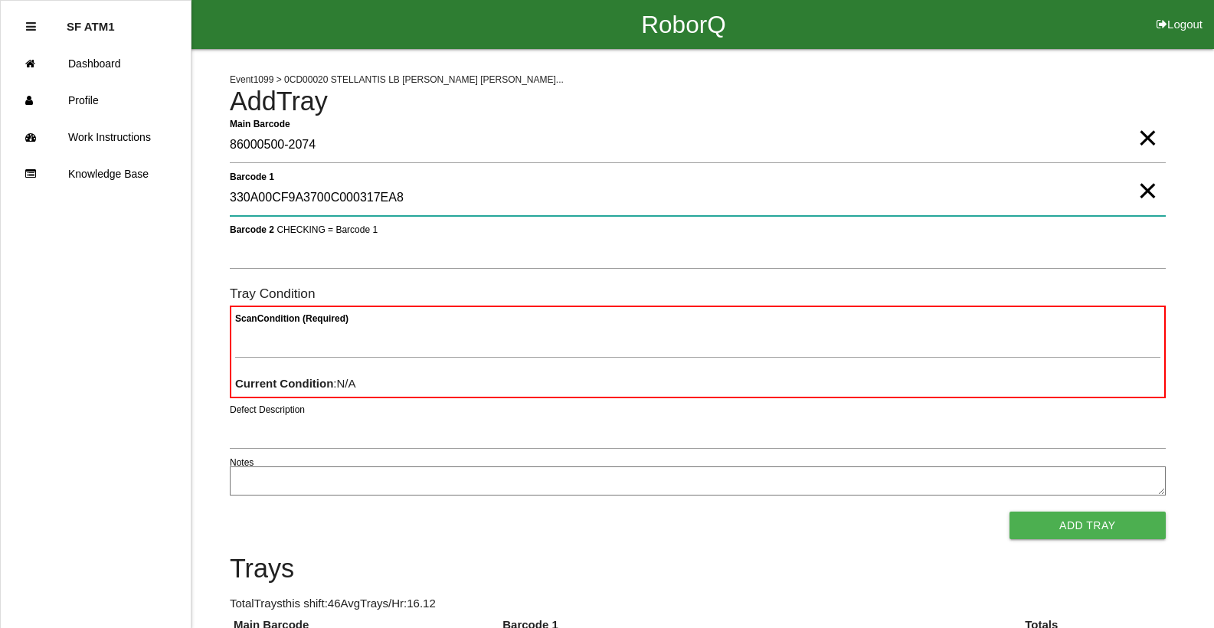
type 1 "330A00CF9A3700C000317EA8"
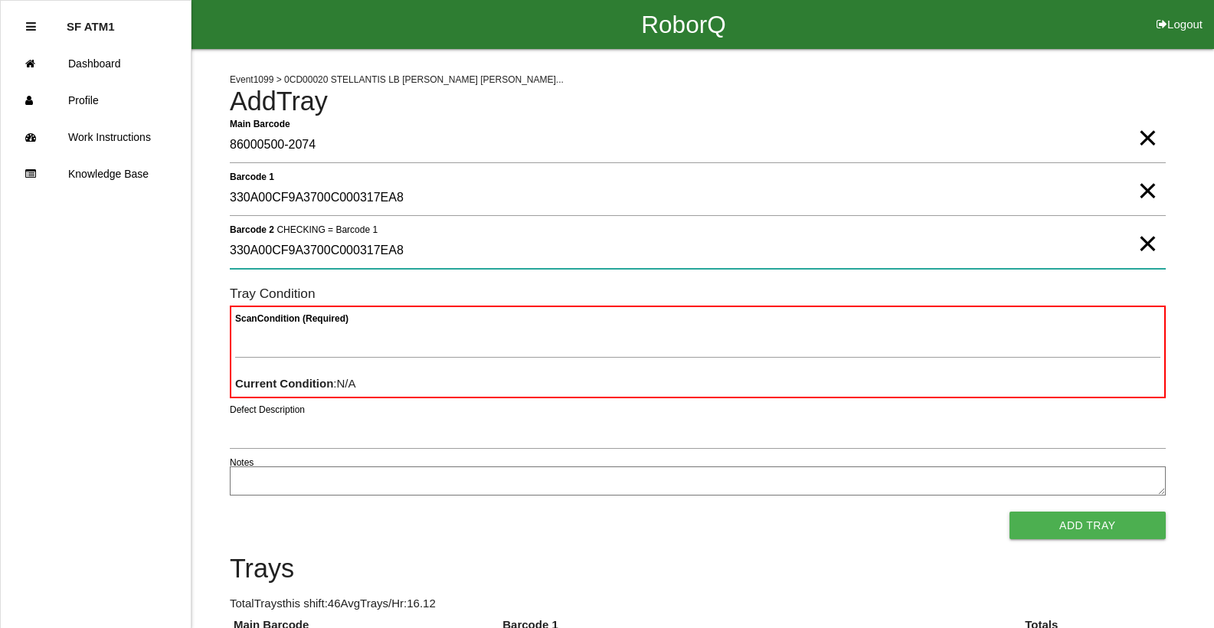
type 2 "330A00CF9A3700C000317EA8"
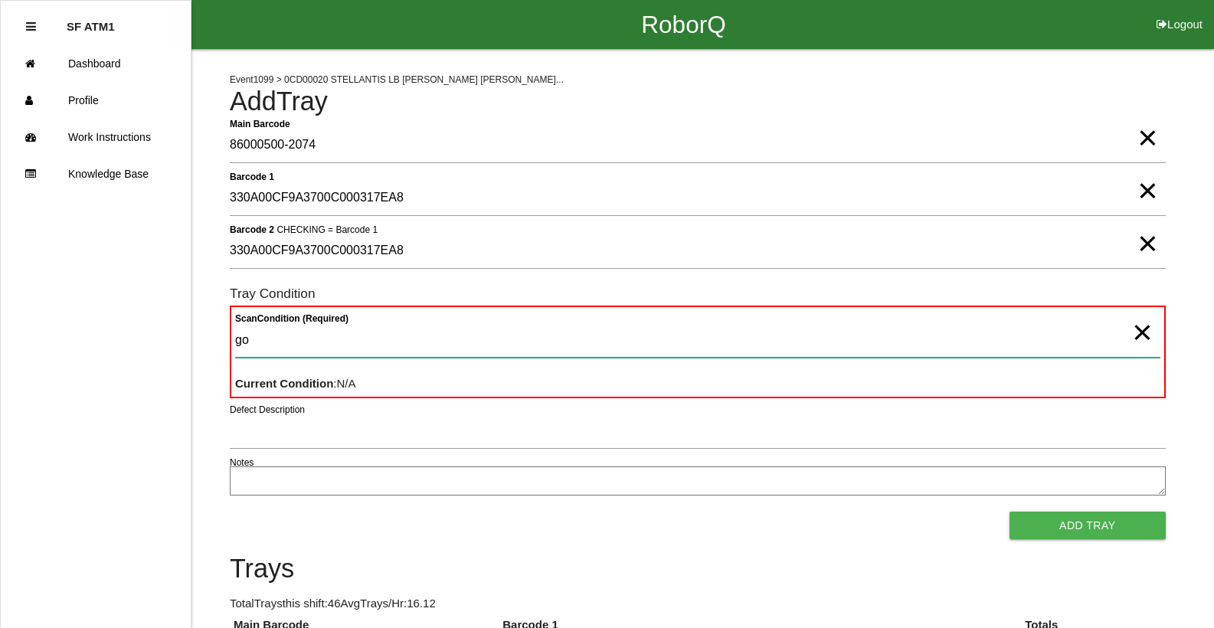
type Condition "goo"
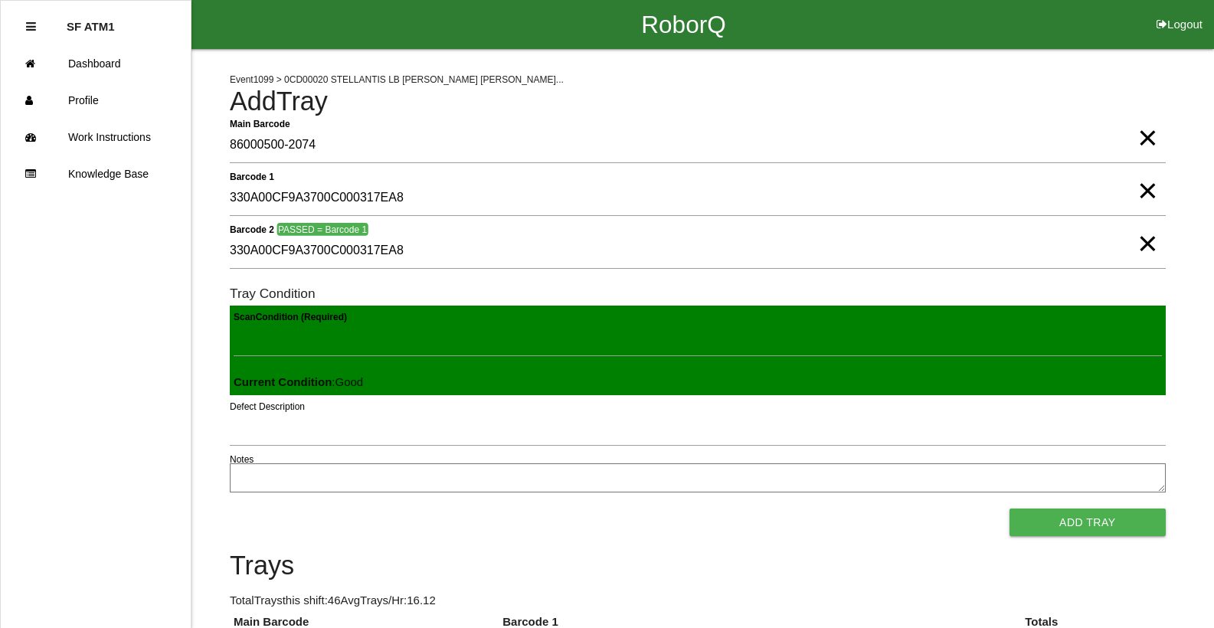
click at [1010, 509] on button "Add Tray" at bounding box center [1088, 523] width 156 height 28
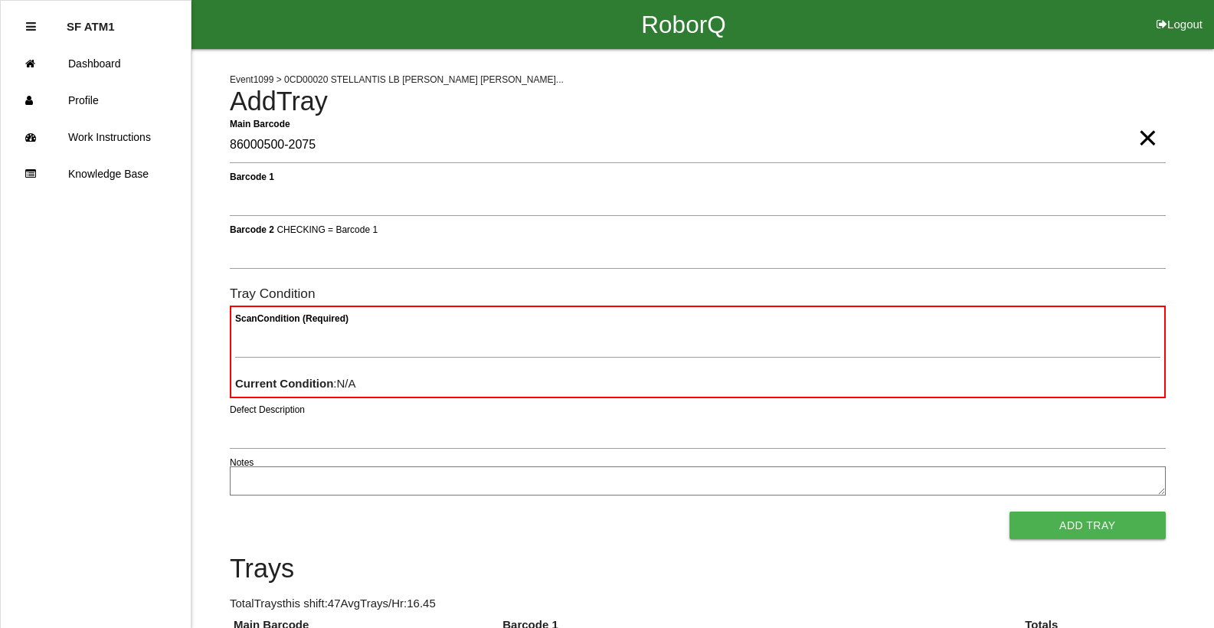
type Barcode "86000500-2075"
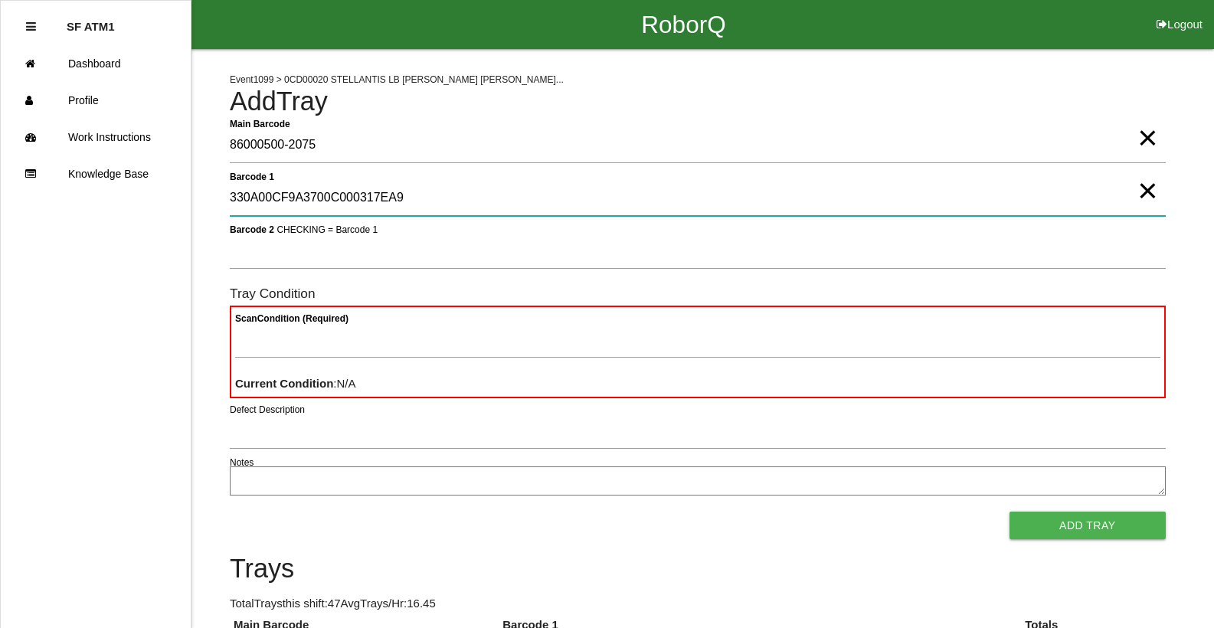
type 1 "330A00CF9A3700C000317EA9"
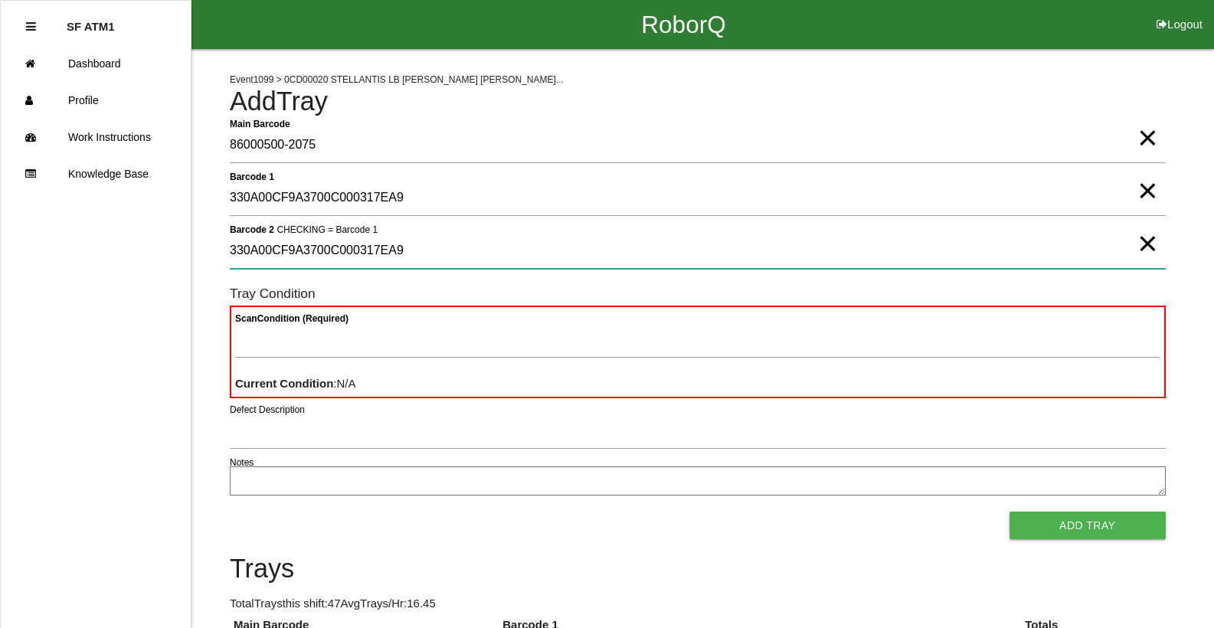
type 2 "330A00CF9A3700C000317EA9"
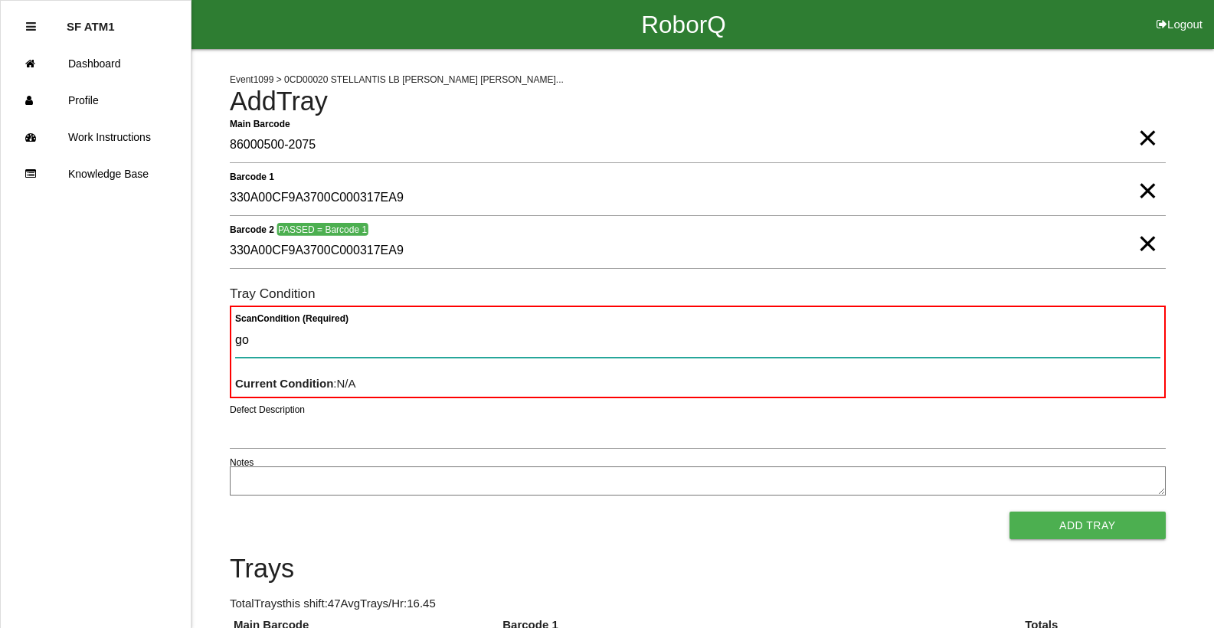
type Condition "goo"
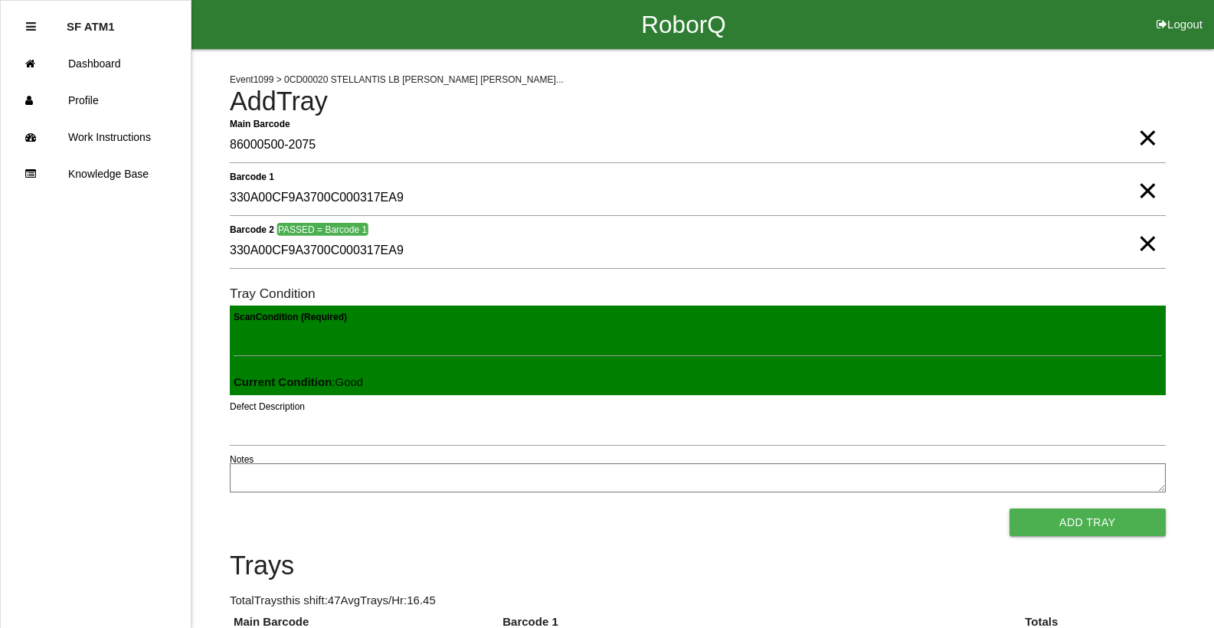
click button "Add Tray" at bounding box center [1088, 523] width 156 height 28
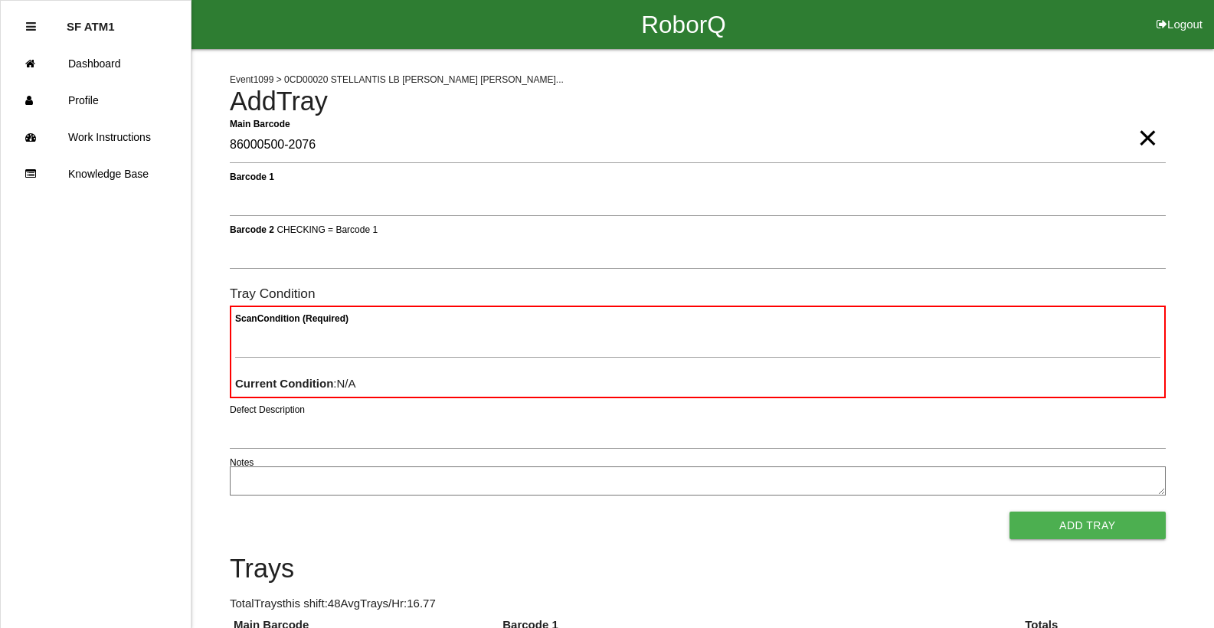
type Barcode "86000500-2076"
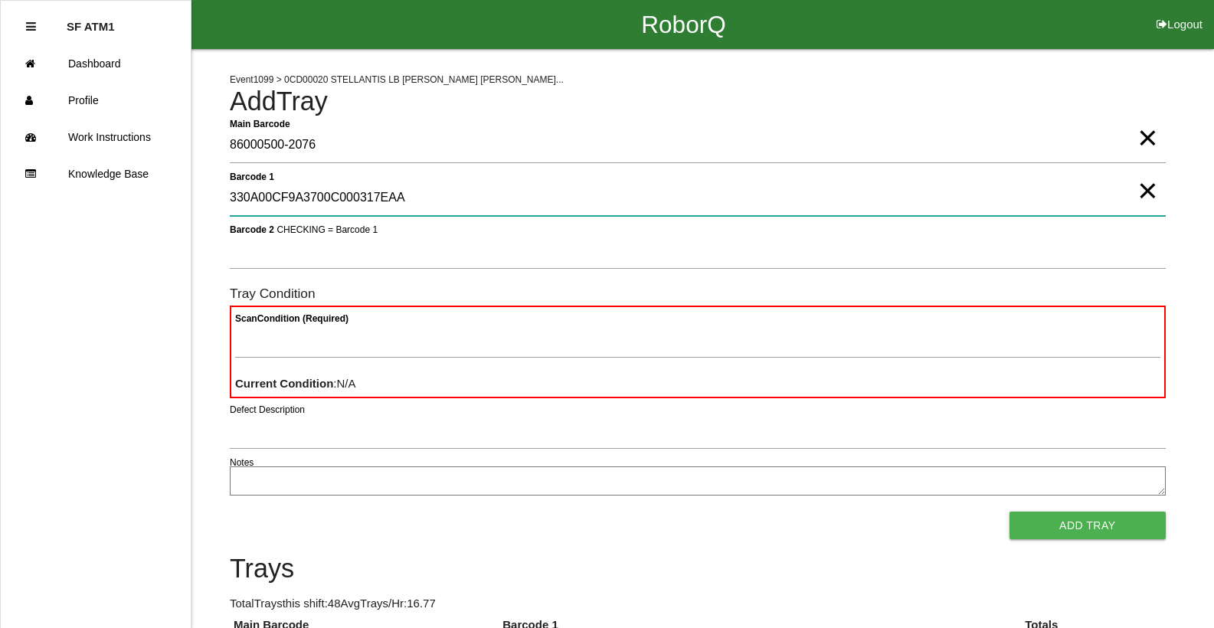
type 1 "330A00CF9A3700C000317EAA"
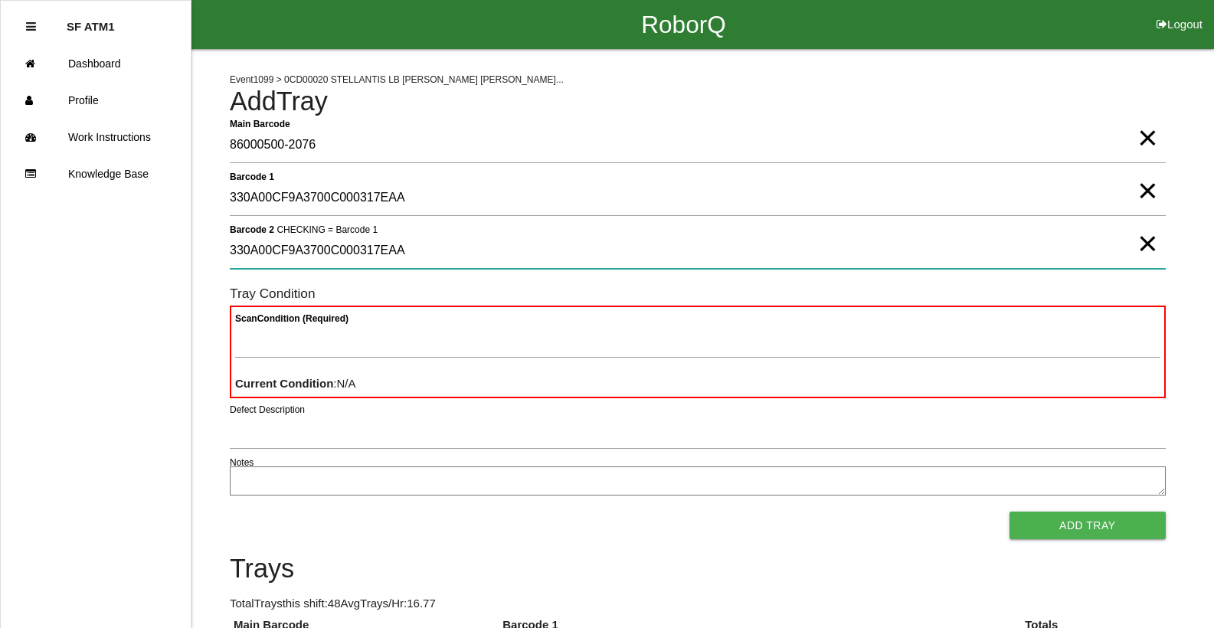
type 2 "330A00CF9A3700C000317EAA"
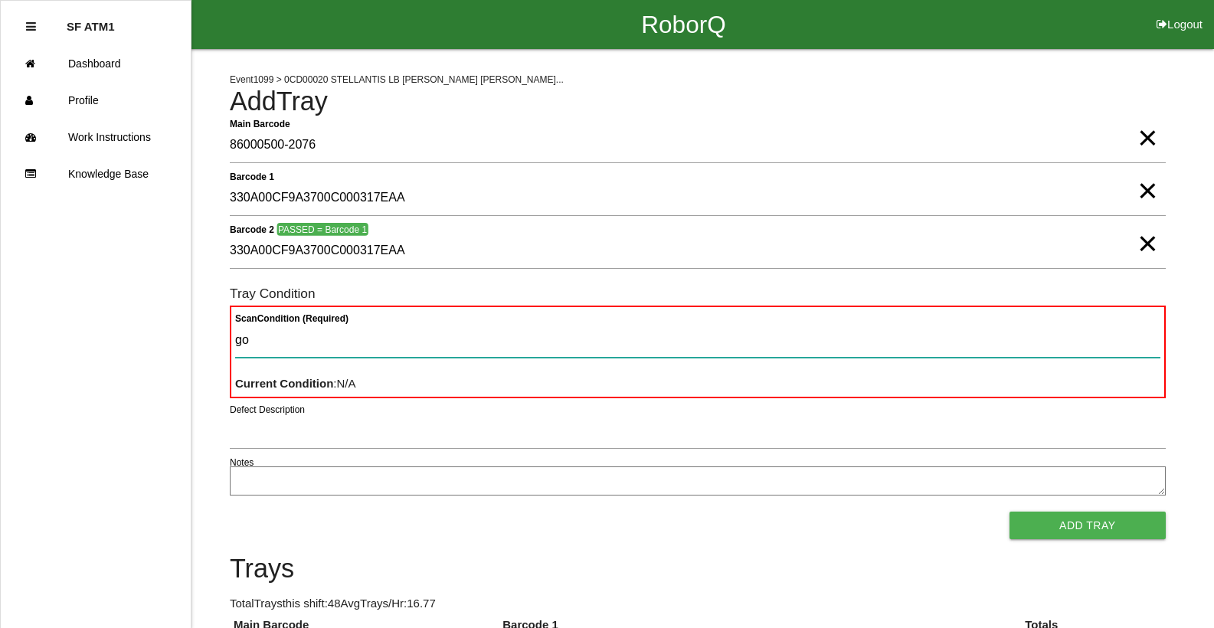
type Condition "goo"
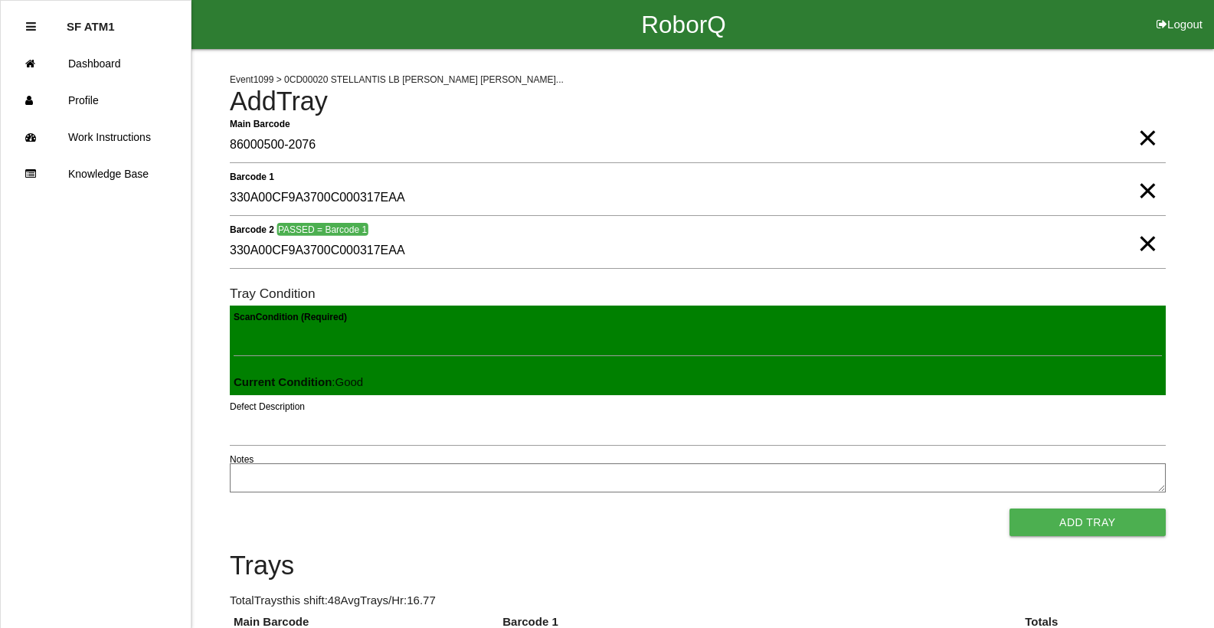
click at [1010, 509] on button "Add Tray" at bounding box center [1088, 523] width 156 height 28
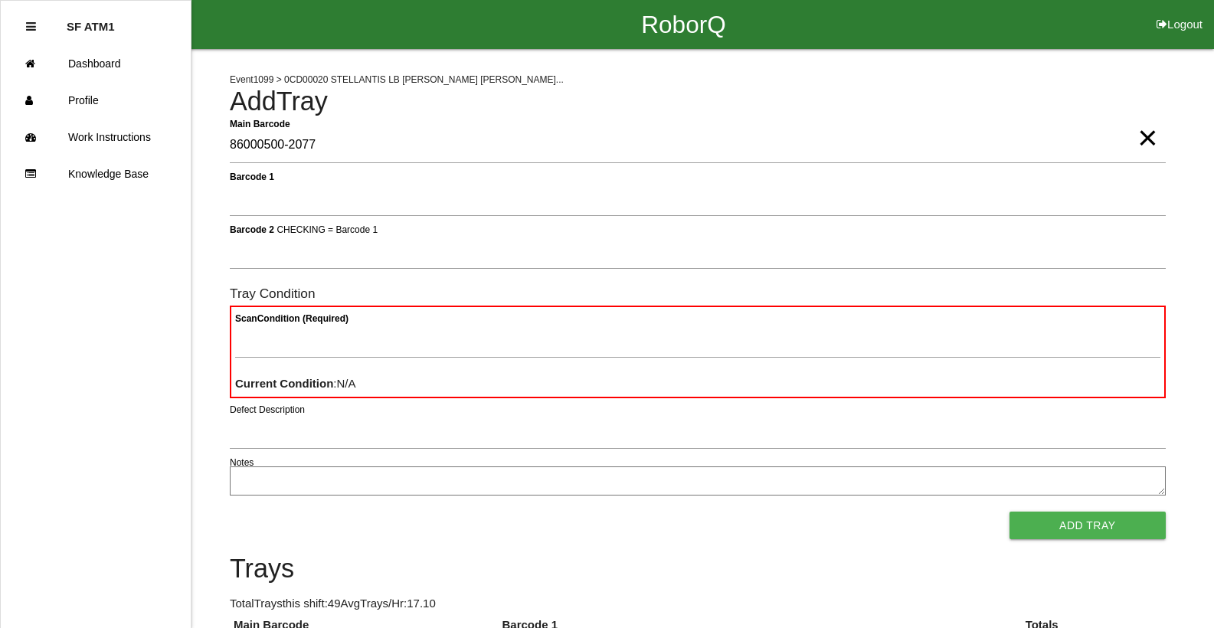
type Barcode "86000500-2077"
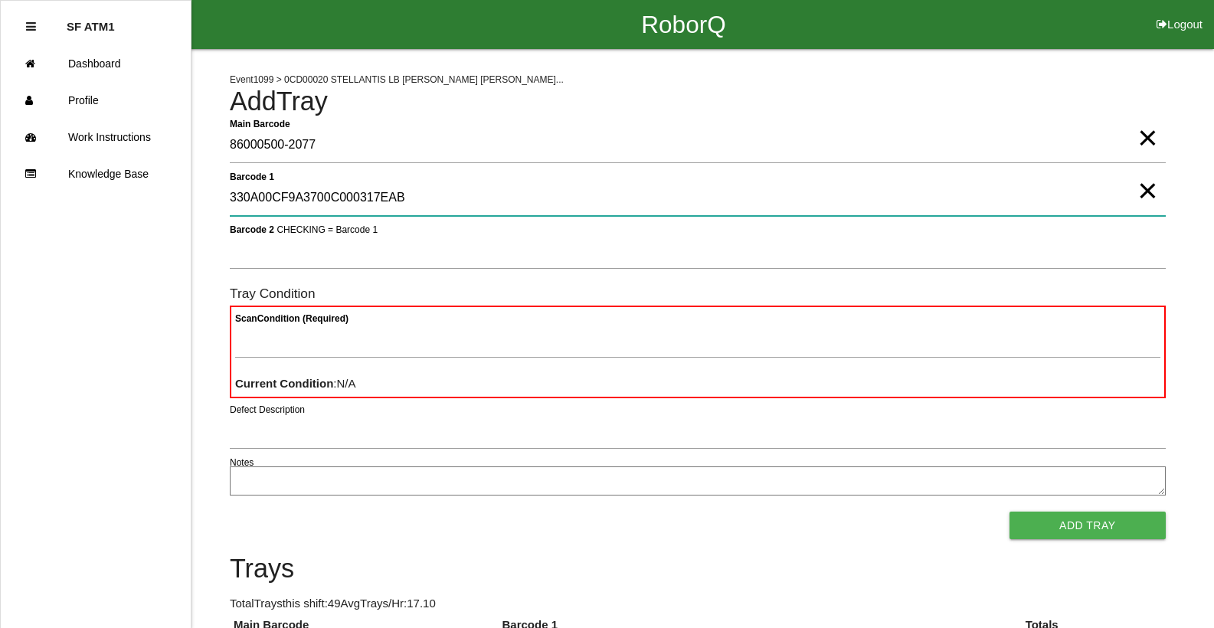
type 1 "330A00CF9A3700C000317EAB"
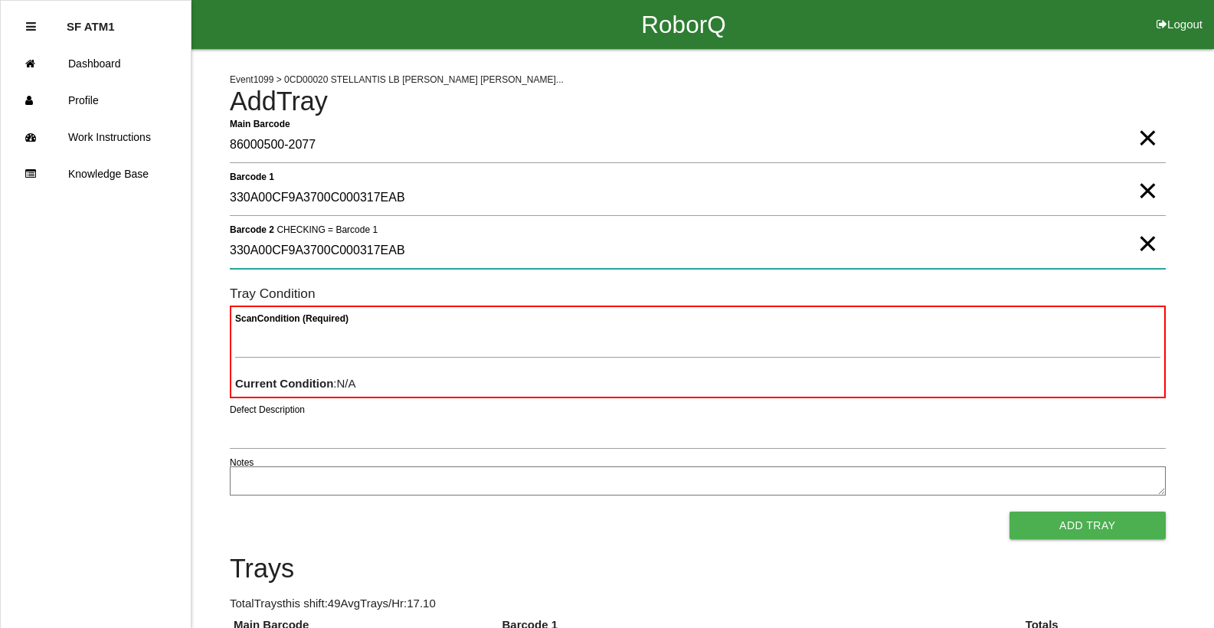
type 2 "330A00CF9A3700C000317EAB"
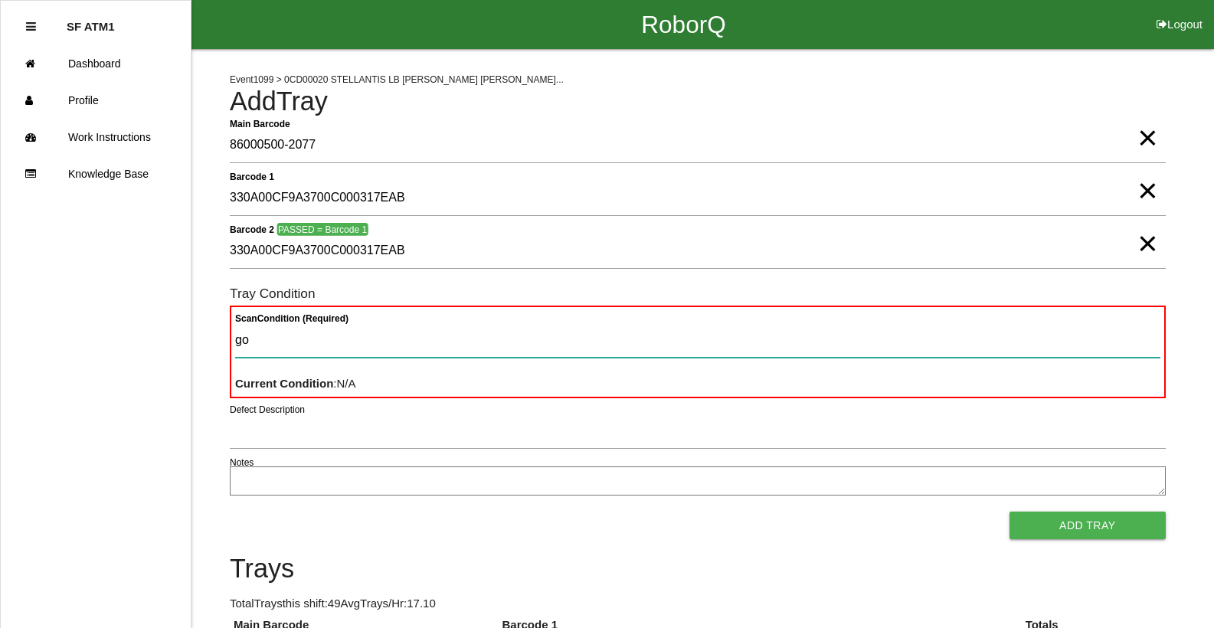
type Condition "goo"
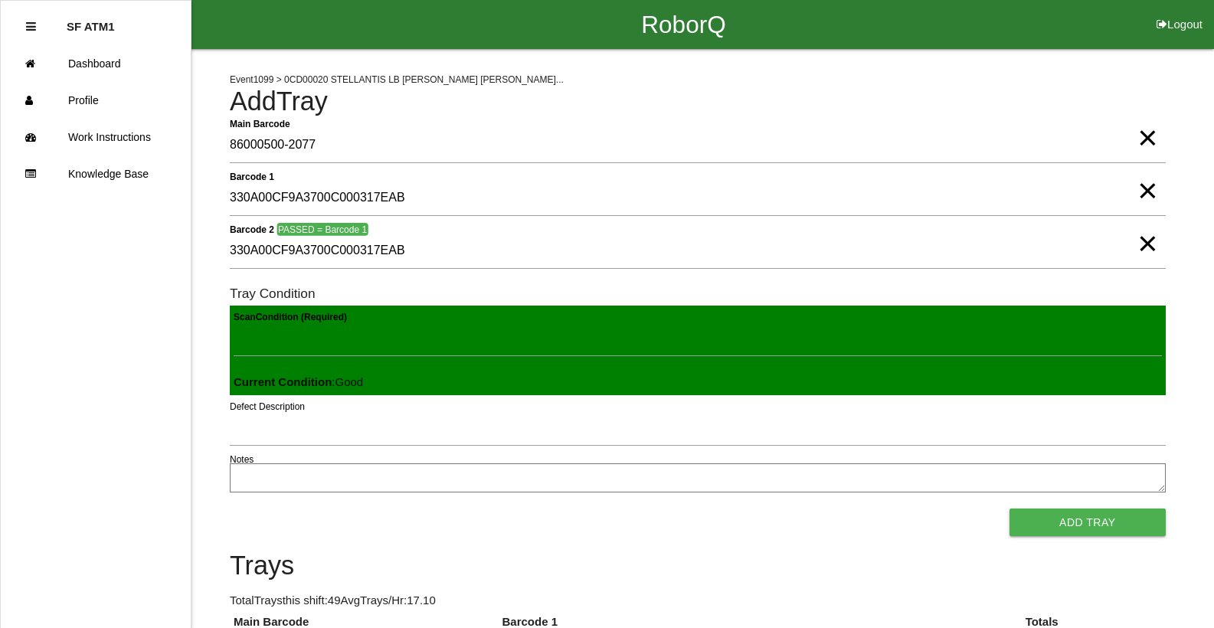
click at [1010, 509] on button "Add Tray" at bounding box center [1088, 523] width 156 height 28
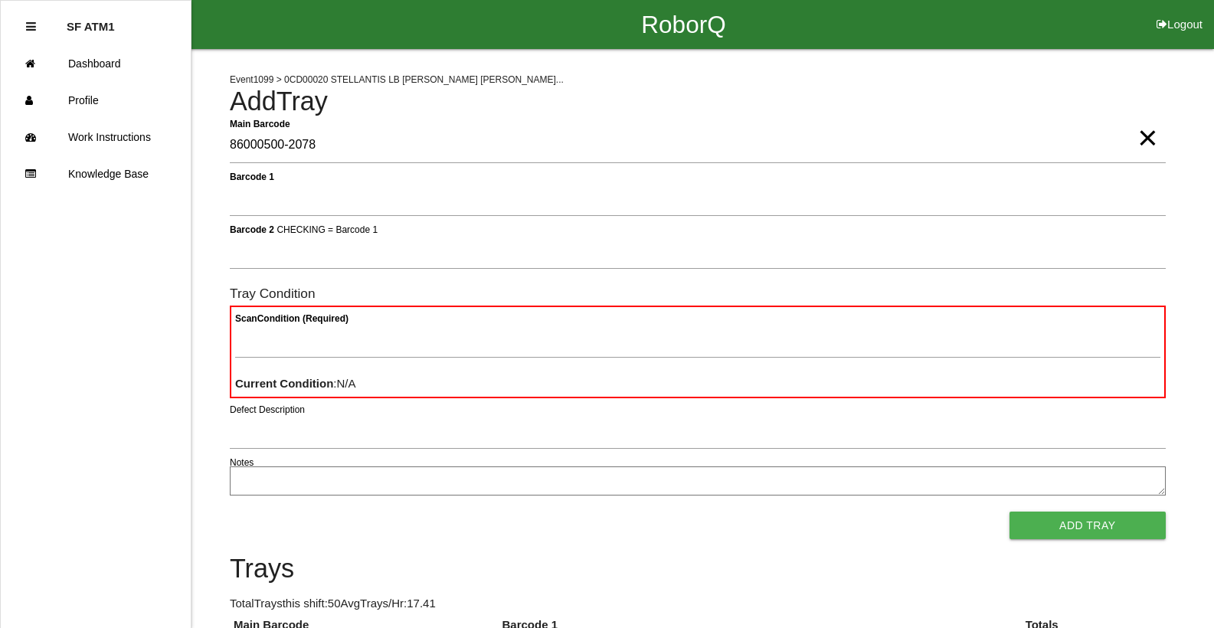
type Barcode "86000500-2078"
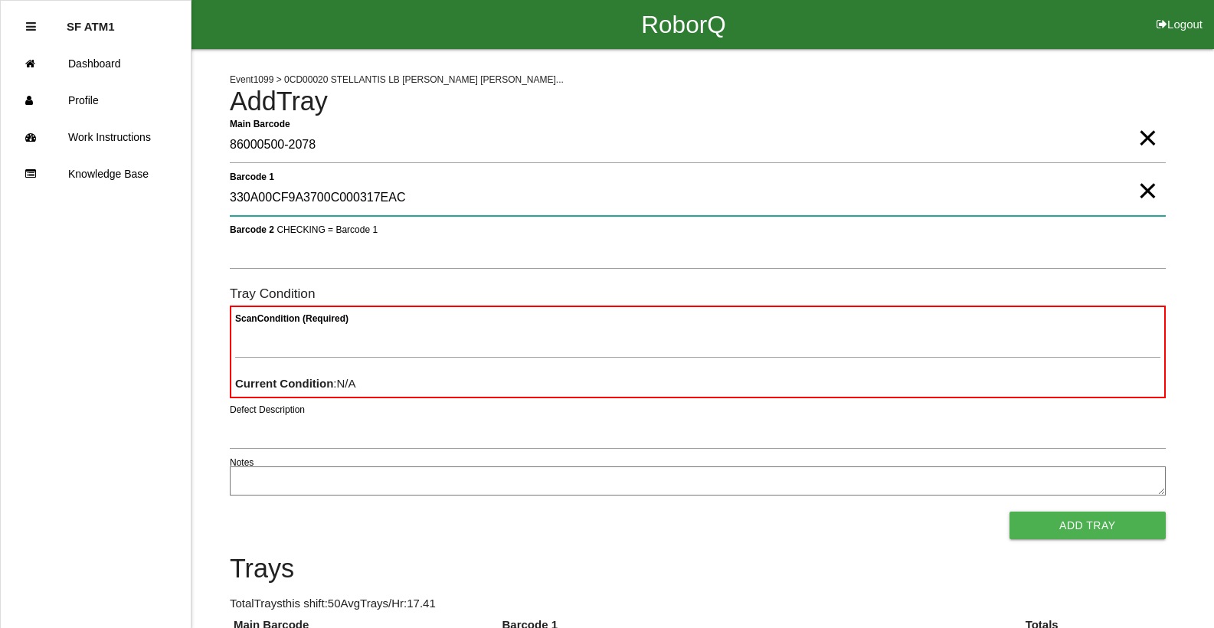
type 1 "330A00CF9A3700C000317EAC"
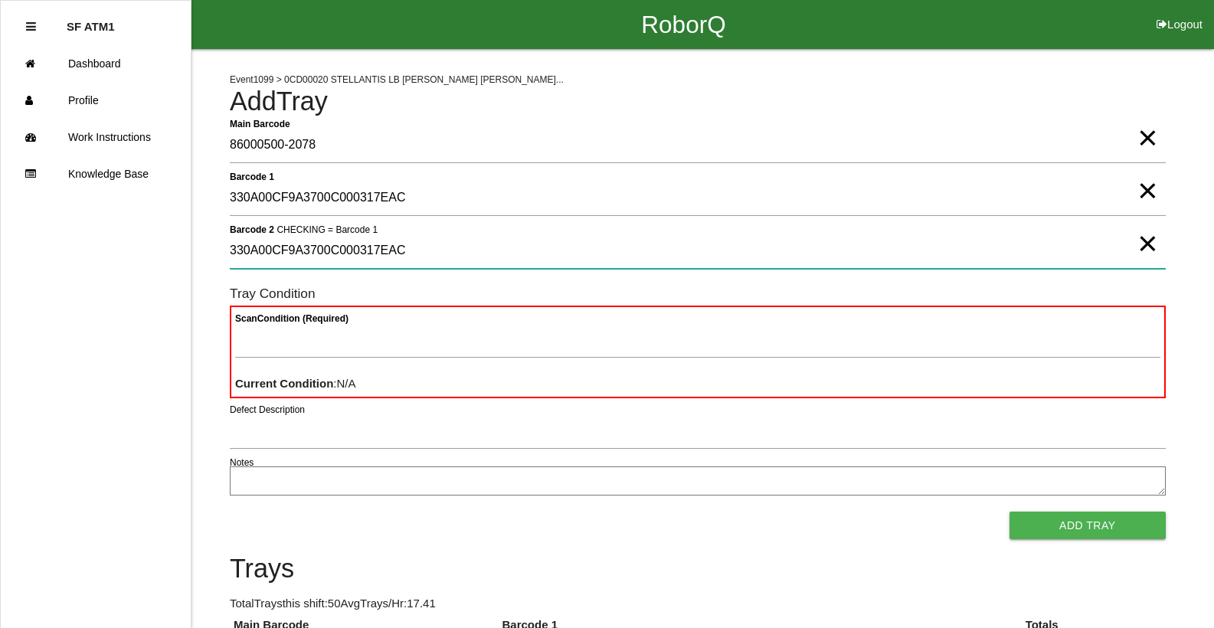
type 2 "330A00CF9A3700C000317EAC"
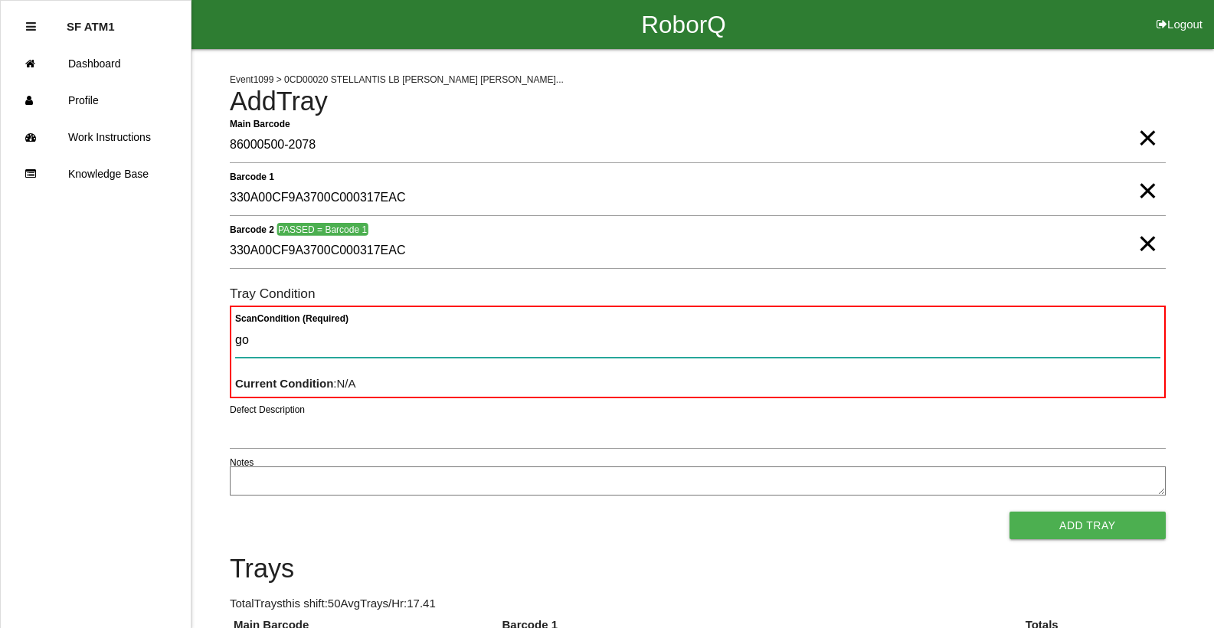
type Condition "goo"
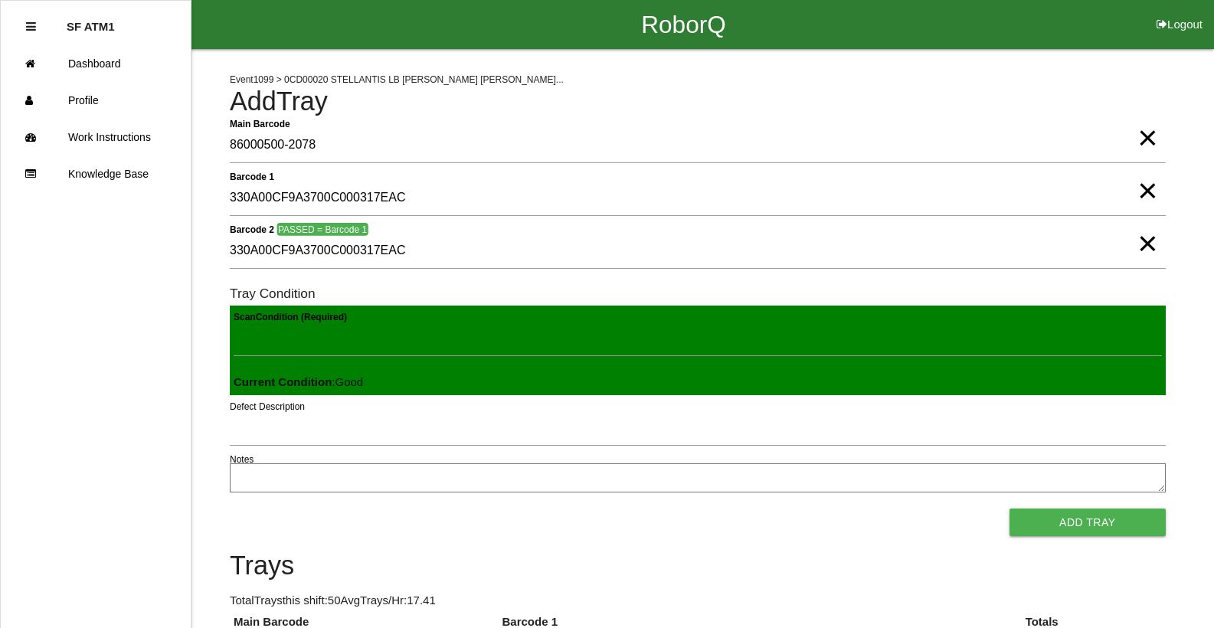
click at [1010, 509] on button "Add Tray" at bounding box center [1088, 523] width 156 height 28
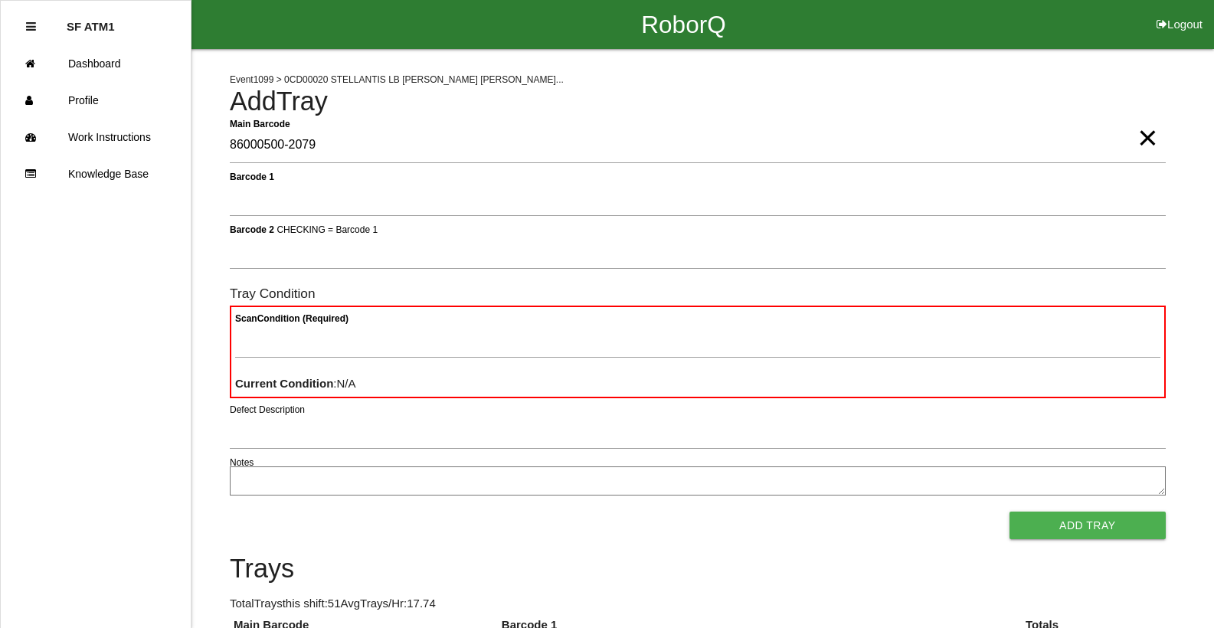
type Barcode "86000500-2079"
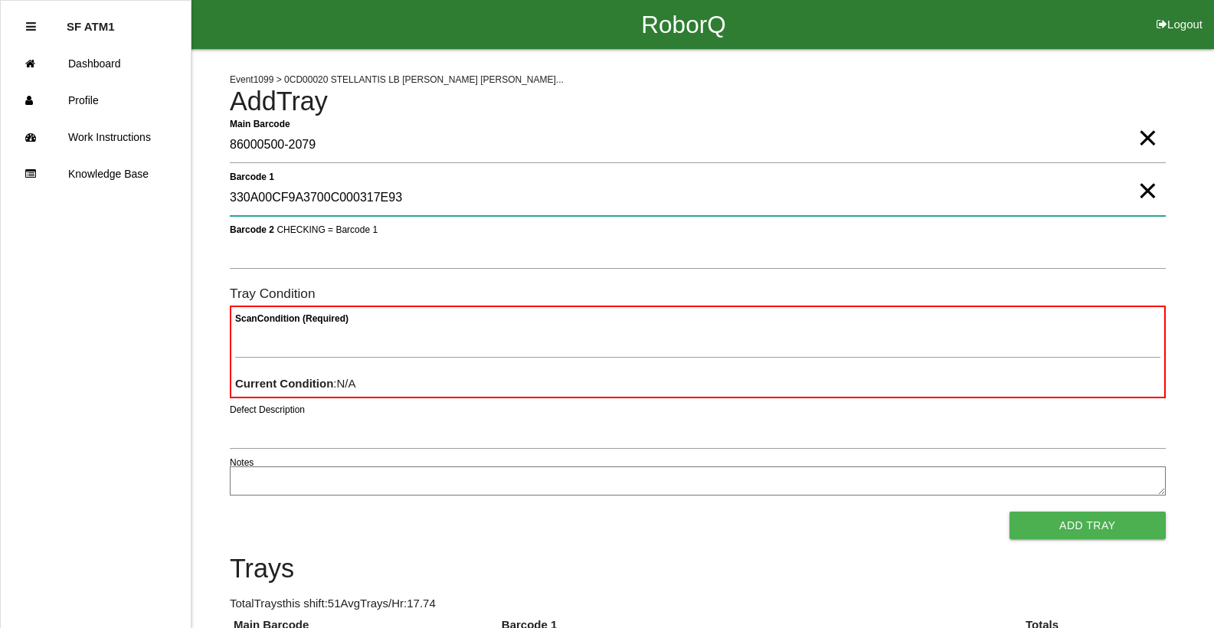
type 1 "330A00CF9A3700C000317E93"
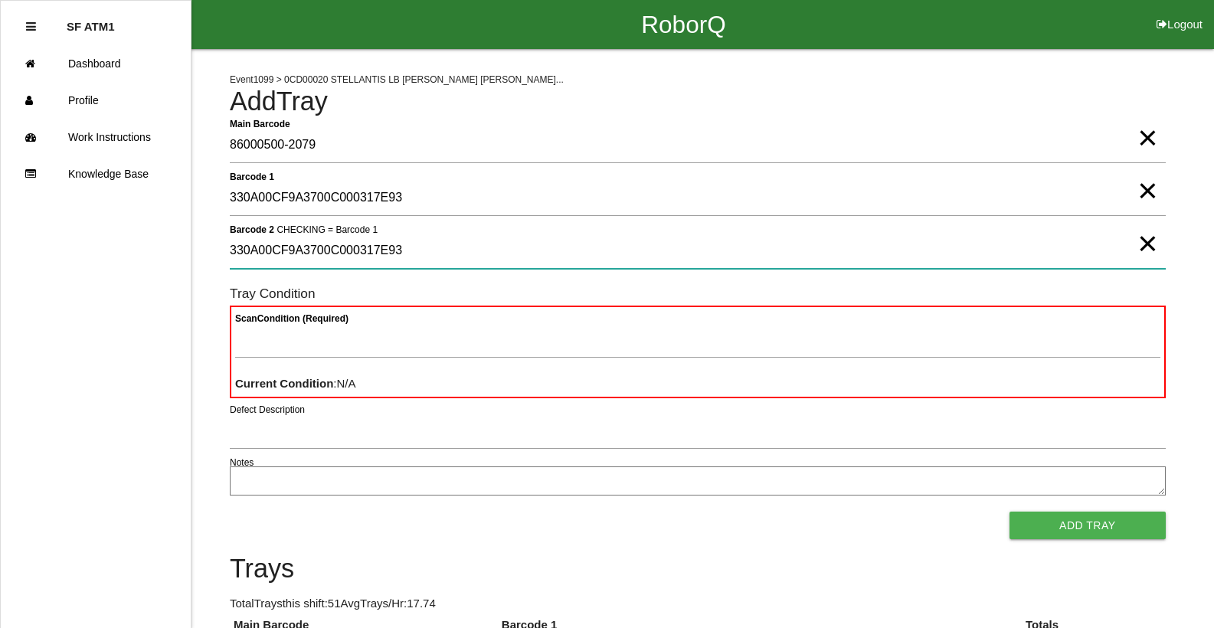
type 2 "330A00CF9A3700C000317E93"
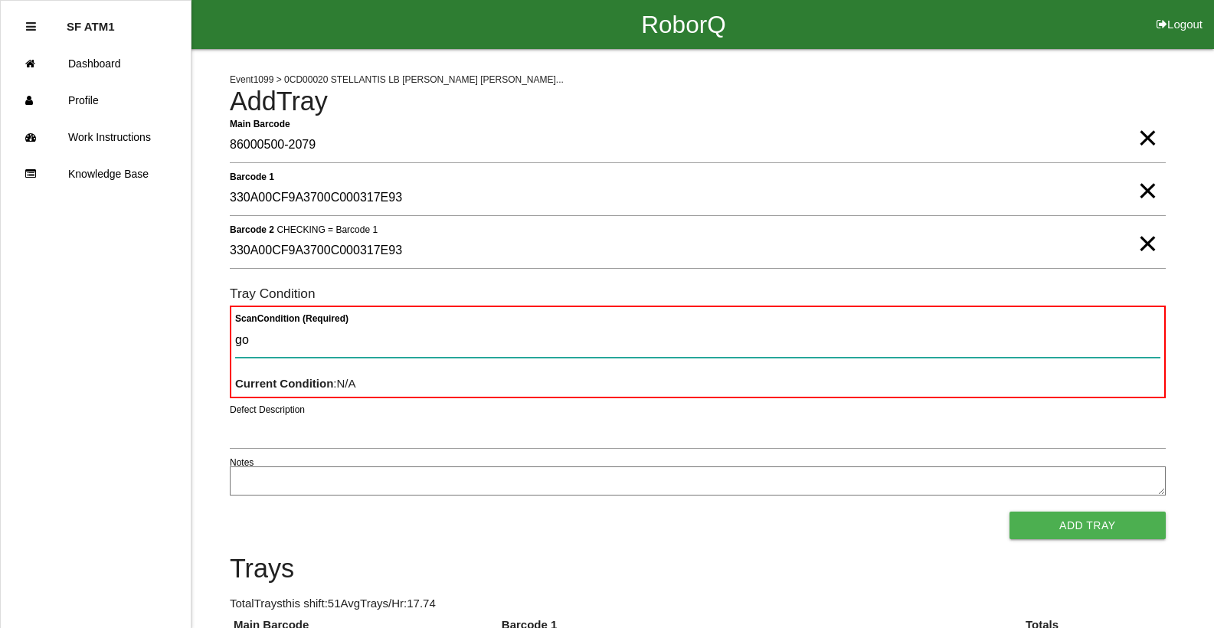
type Condition "goo"
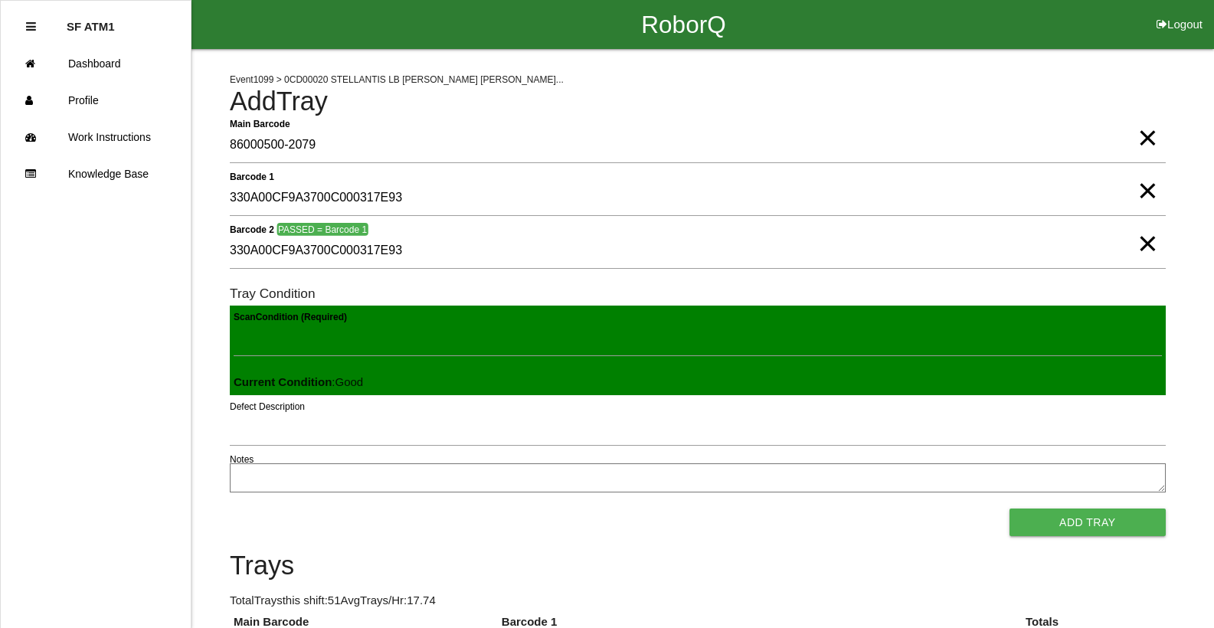
click at [1010, 509] on button "Add Tray" at bounding box center [1088, 523] width 156 height 28
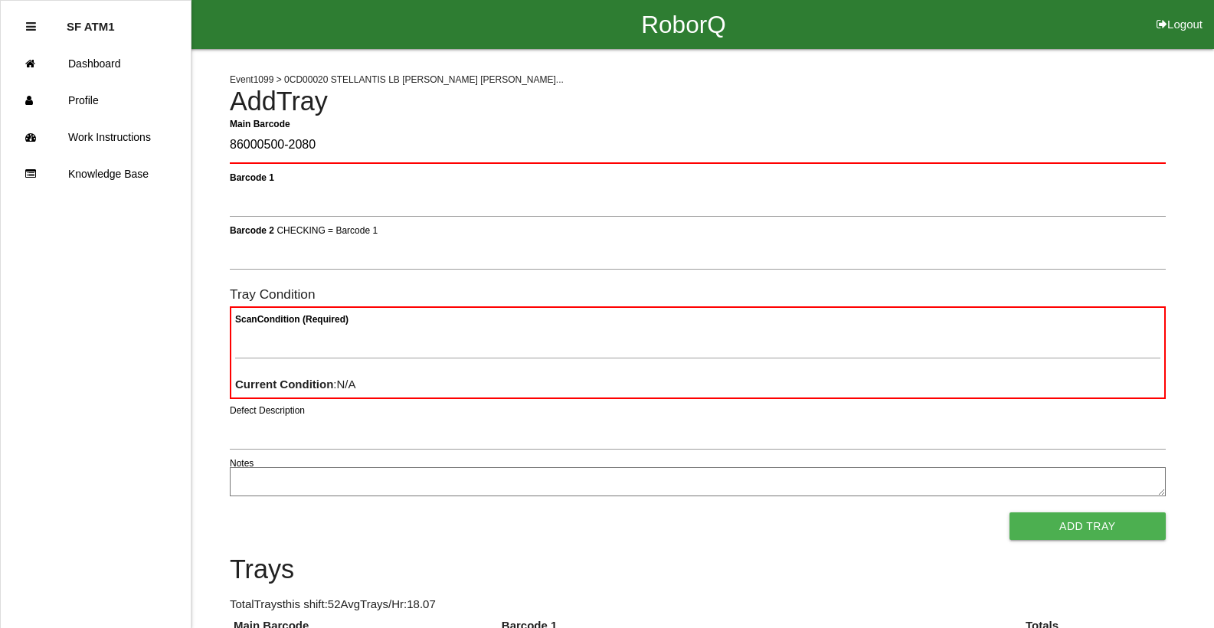
type Barcode "86000500-2080"
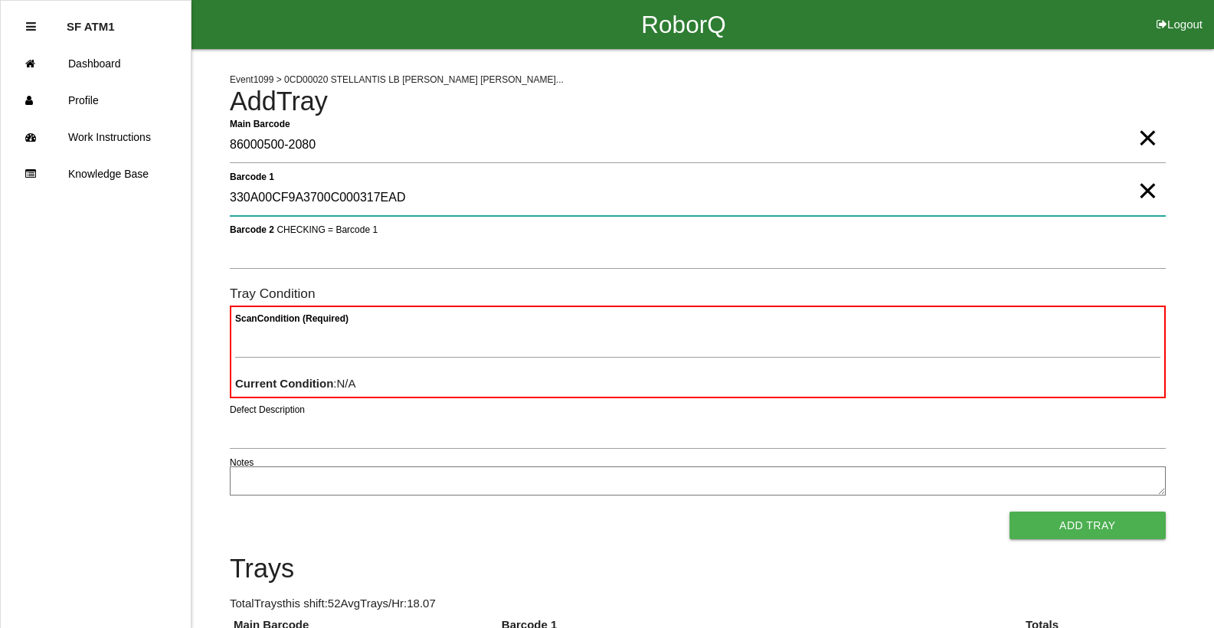
type 1 "330A00CF9A3700C000317EAD"
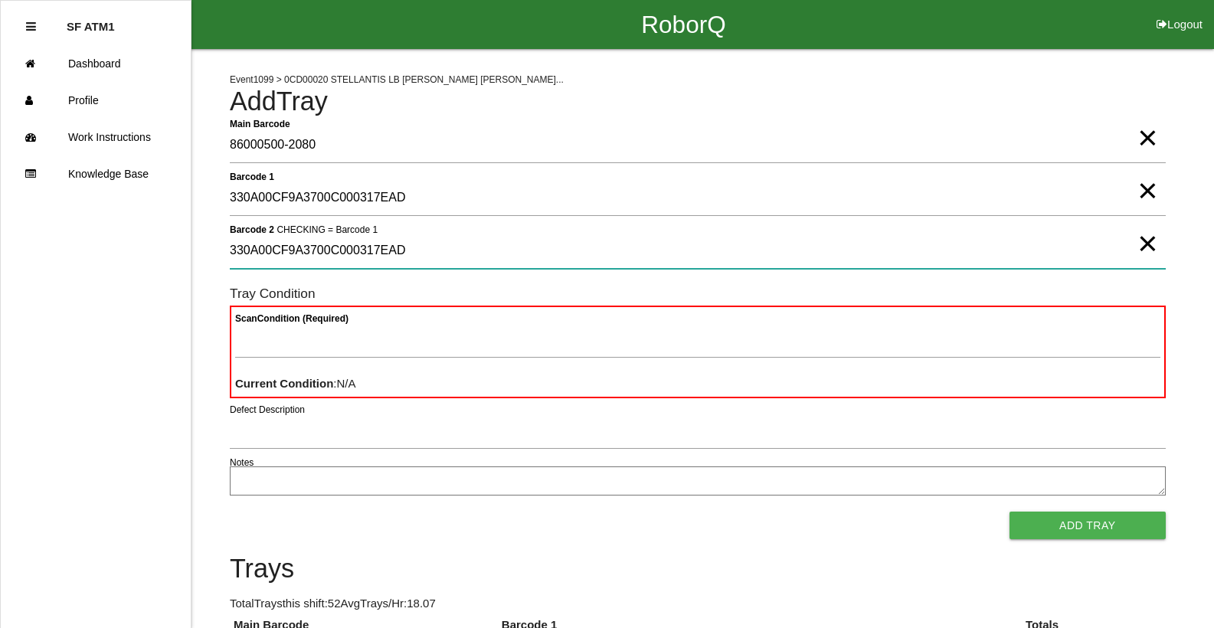
type 2 "330A00CF9A3700C000317EAD"
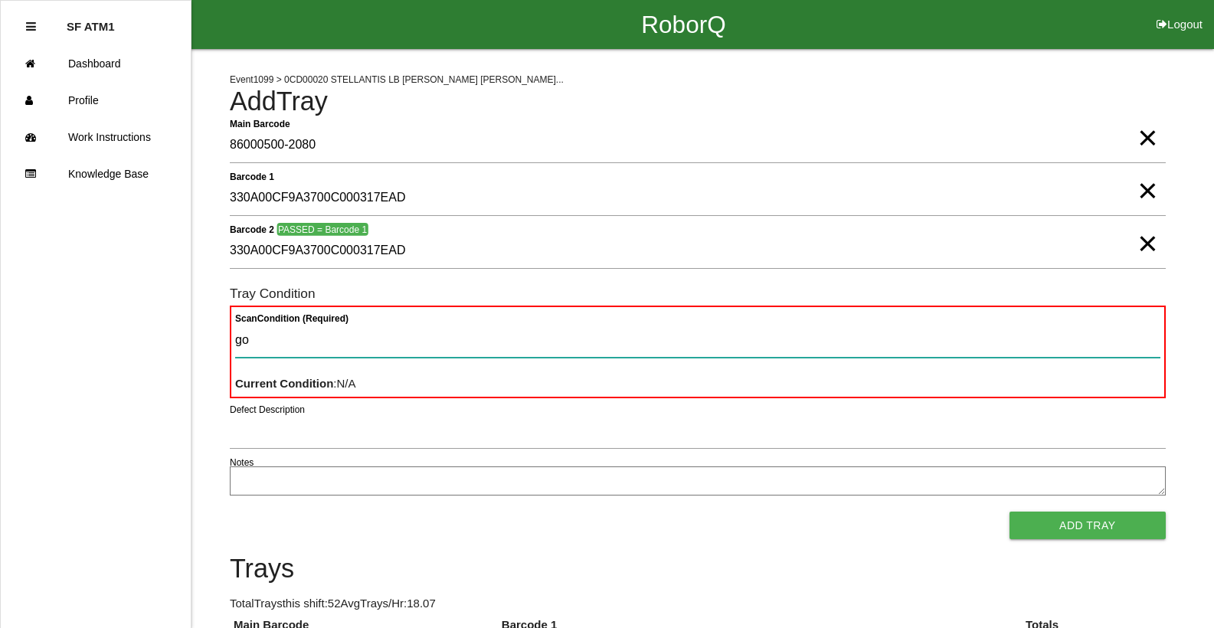
type Condition "goo"
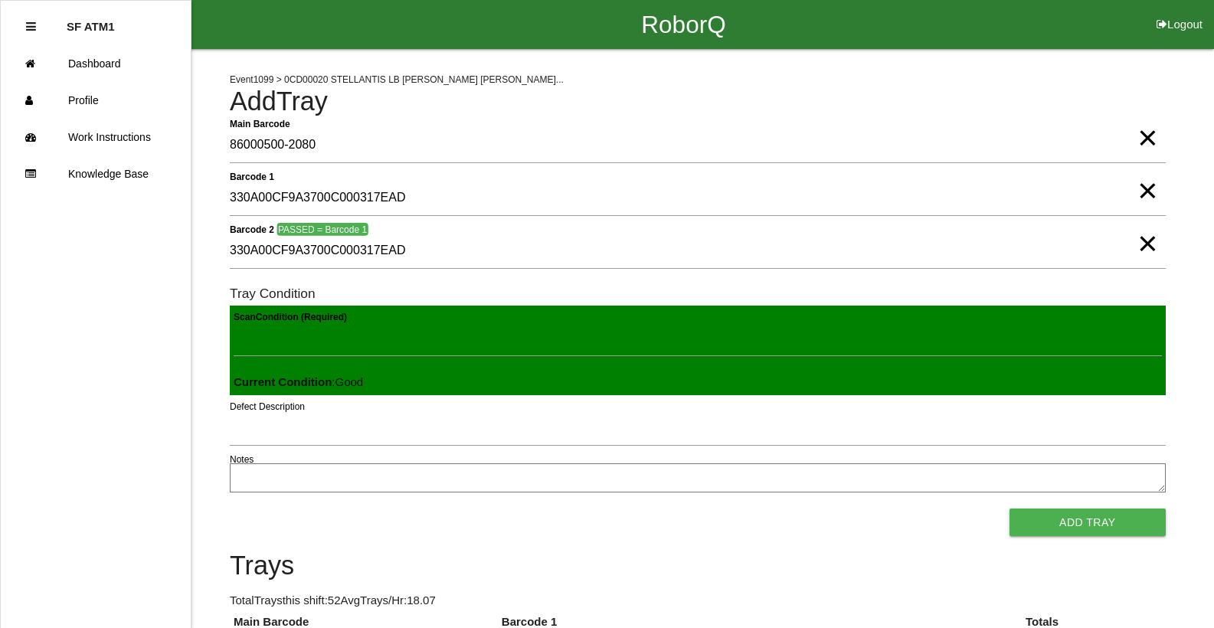
click button "Add Tray" at bounding box center [1088, 523] width 156 height 28
